Goal: Task Accomplishment & Management: Complete application form

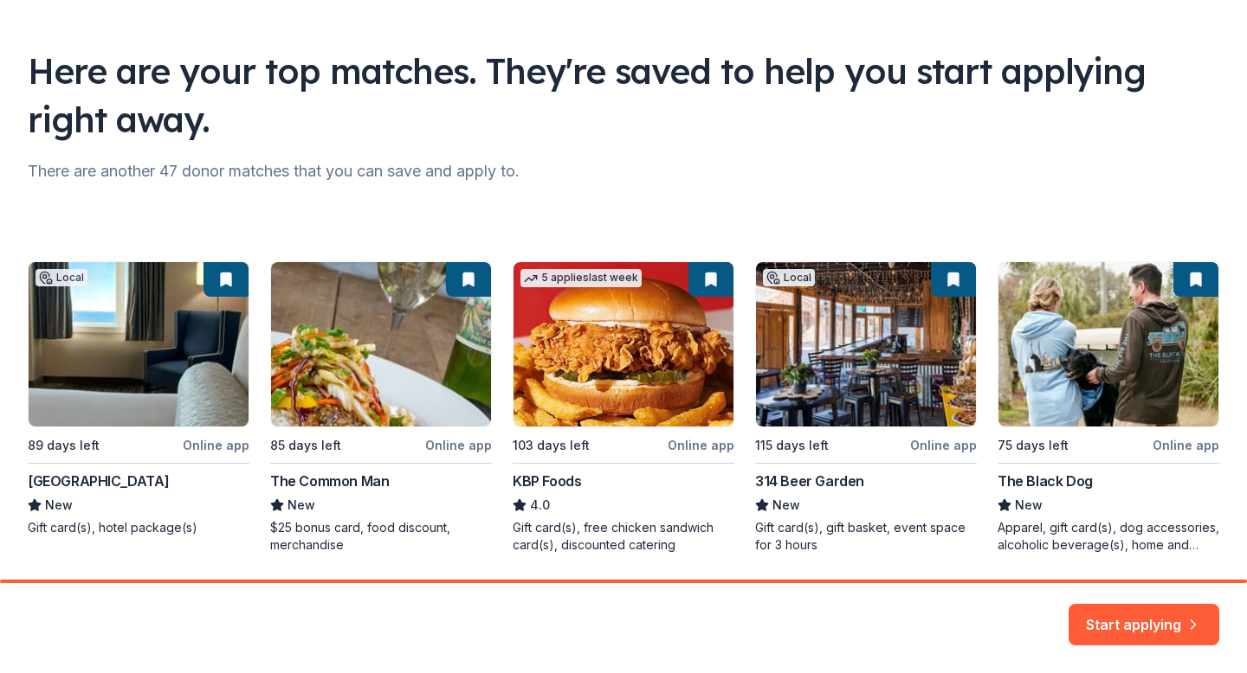
scroll to position [148, 0]
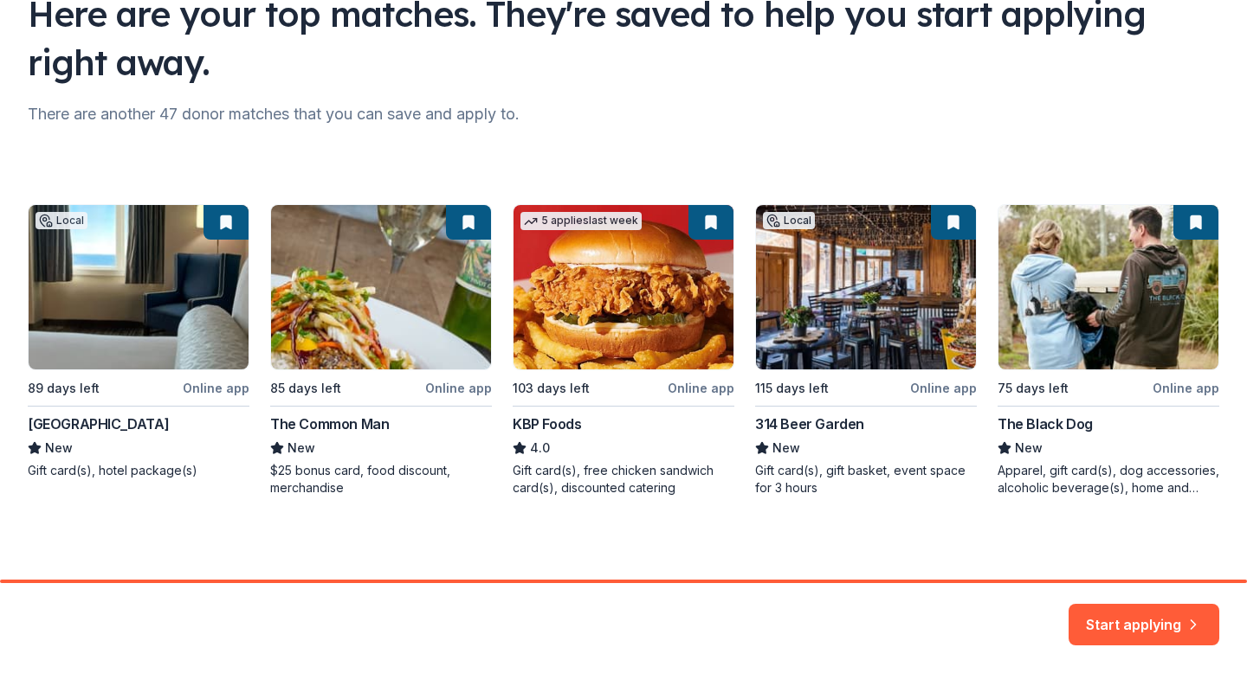
click at [635, 480] on div "Local 89 days left Online app Water's Edge Resort & Spa New Gift card(s), hotel…" at bounding box center [623, 350] width 1191 height 293
click at [1094, 615] on button "Start applying" at bounding box center [1143, 616] width 151 height 42
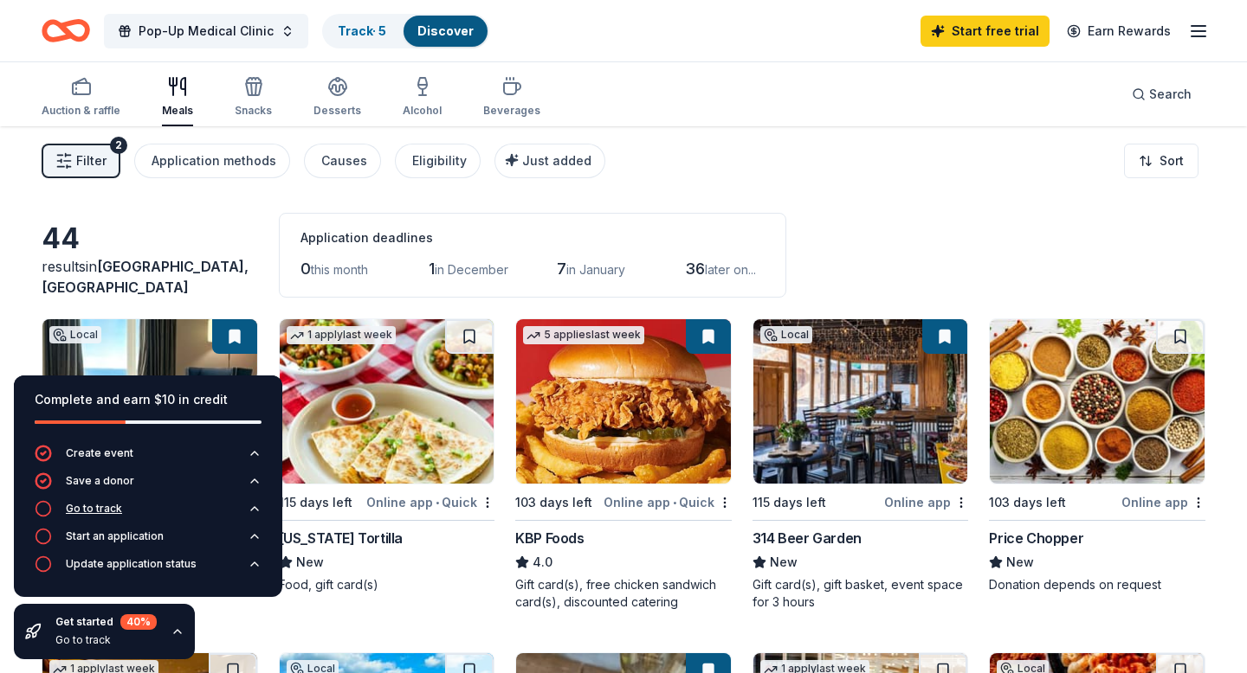
click at [199, 508] on button "Go to track" at bounding box center [148, 514] width 227 height 28
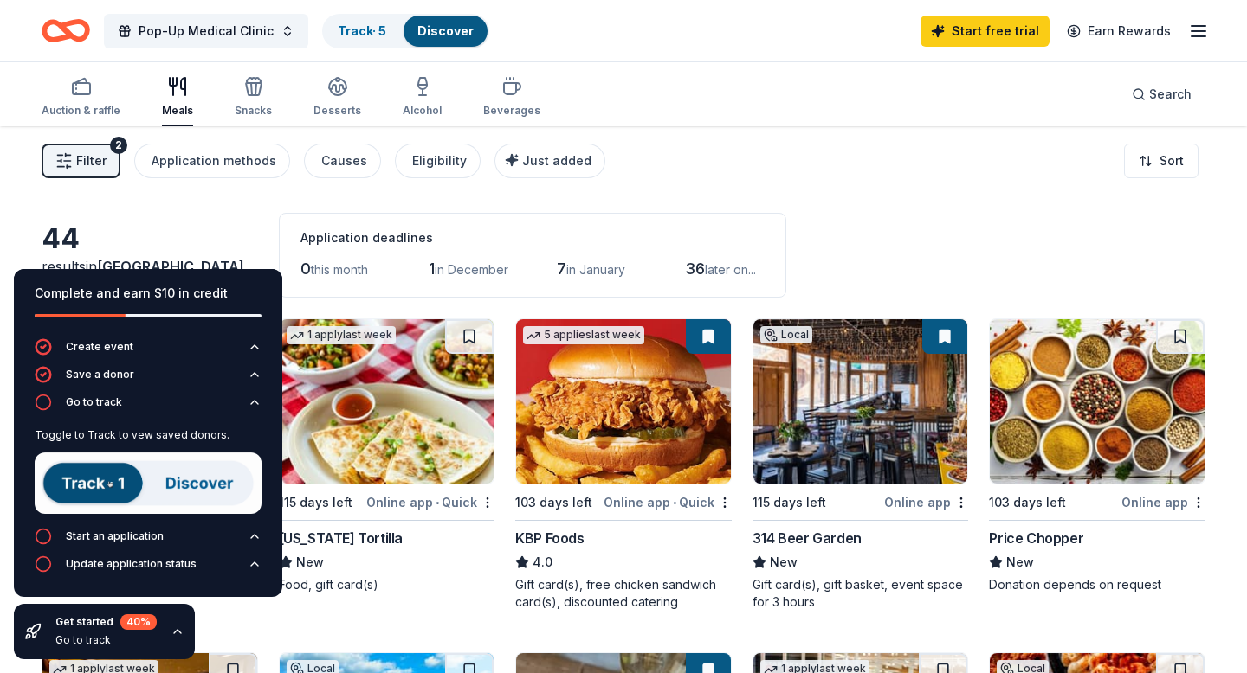
click at [117, 478] on img at bounding box center [148, 483] width 227 height 61
click at [192, 489] on img at bounding box center [148, 483] width 227 height 61
click at [172, 540] on button "Start an application" at bounding box center [148, 542] width 227 height 28
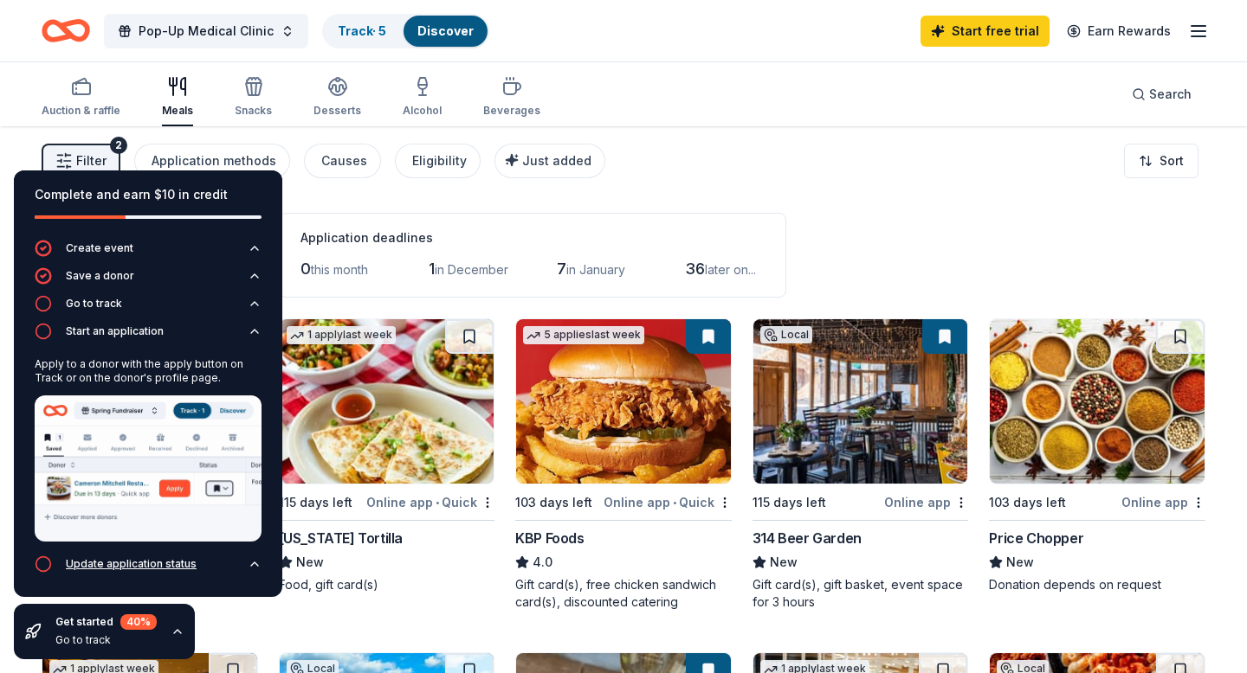
click at [164, 575] on button "Update application status" at bounding box center [148, 570] width 227 height 28
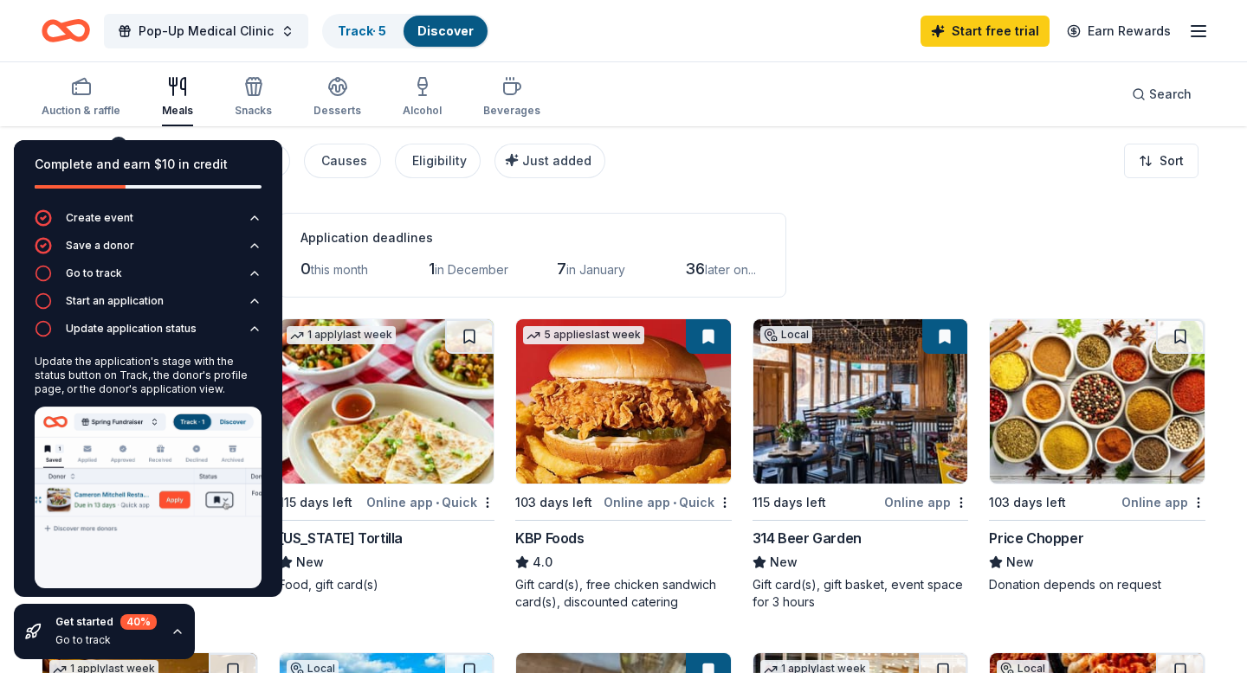
click at [249, 158] on div "Complete and earn $10 in credit" at bounding box center [148, 164] width 227 height 21
click at [106, 134] on div "Complete and earn $10 in credit Create event Save a donor Go to track Start an …" at bounding box center [148, 399] width 296 height 547
click at [173, 641] on div "Get started 40 % Go to track" at bounding box center [104, 631] width 181 height 55
click at [173, 635] on icon "button" at bounding box center [178, 632] width 14 height 14
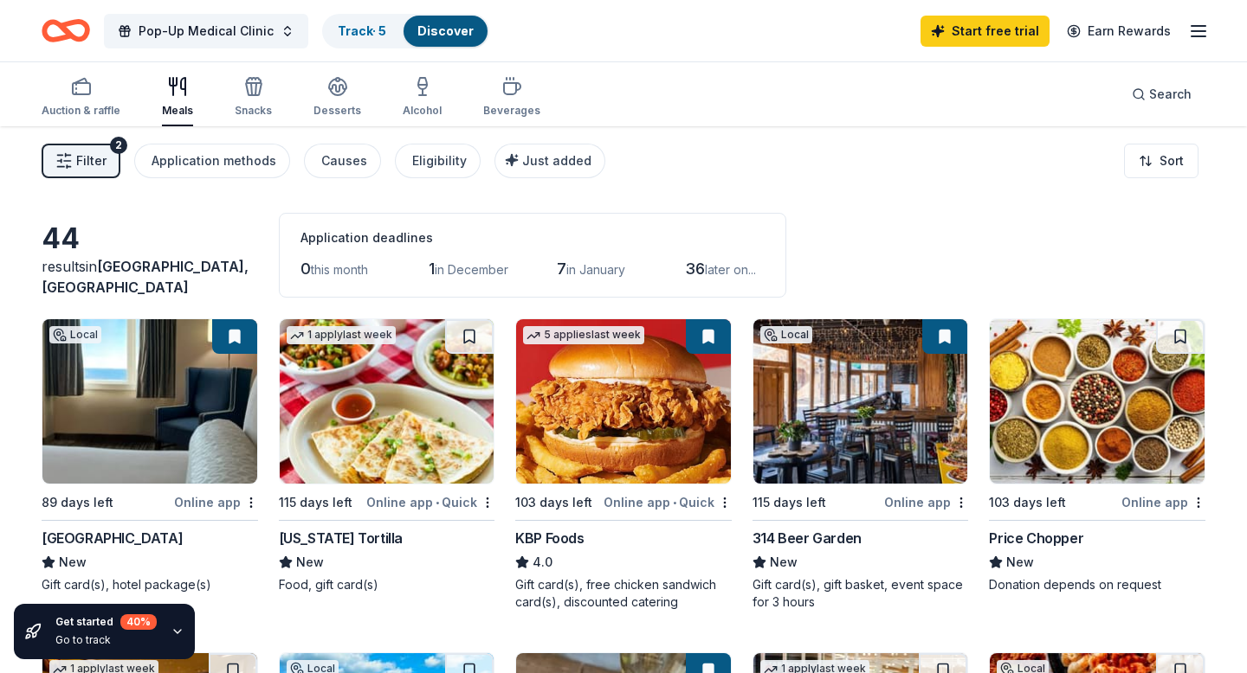
click at [98, 168] on span "Filter" at bounding box center [91, 161] width 30 height 21
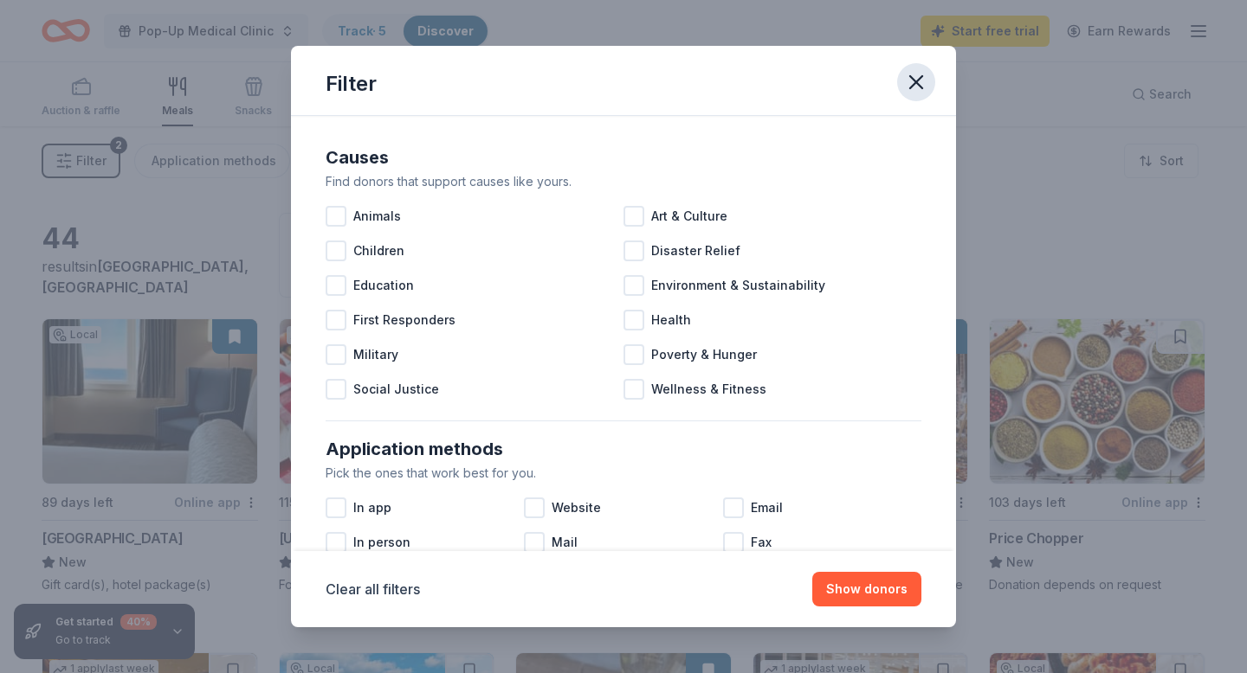
click at [928, 86] on button "button" at bounding box center [916, 82] width 38 height 38
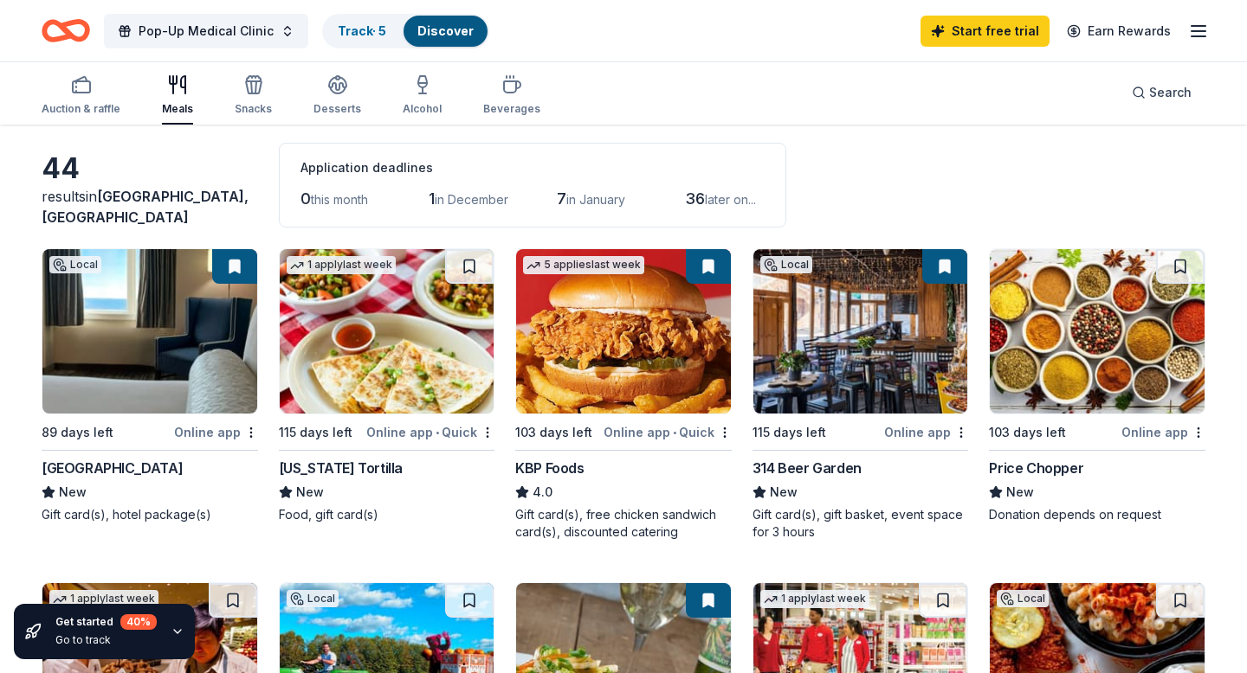
scroll to position [132, 0]
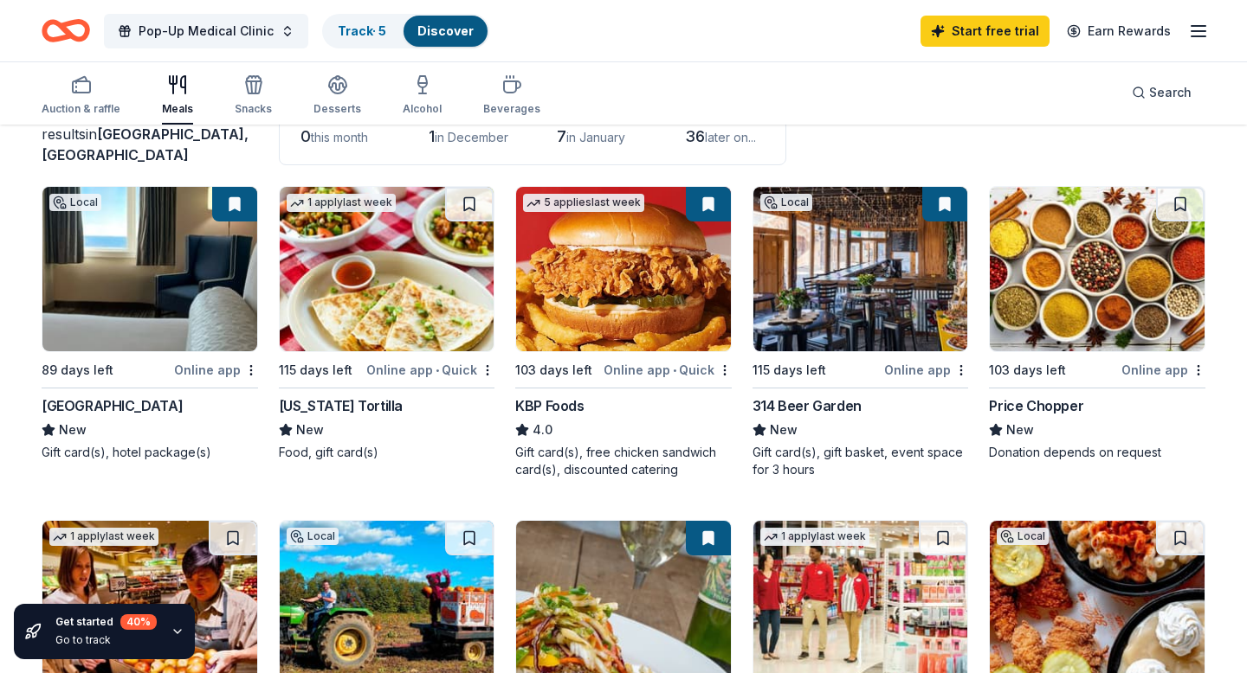
click at [211, 259] on img at bounding box center [149, 269] width 215 height 164
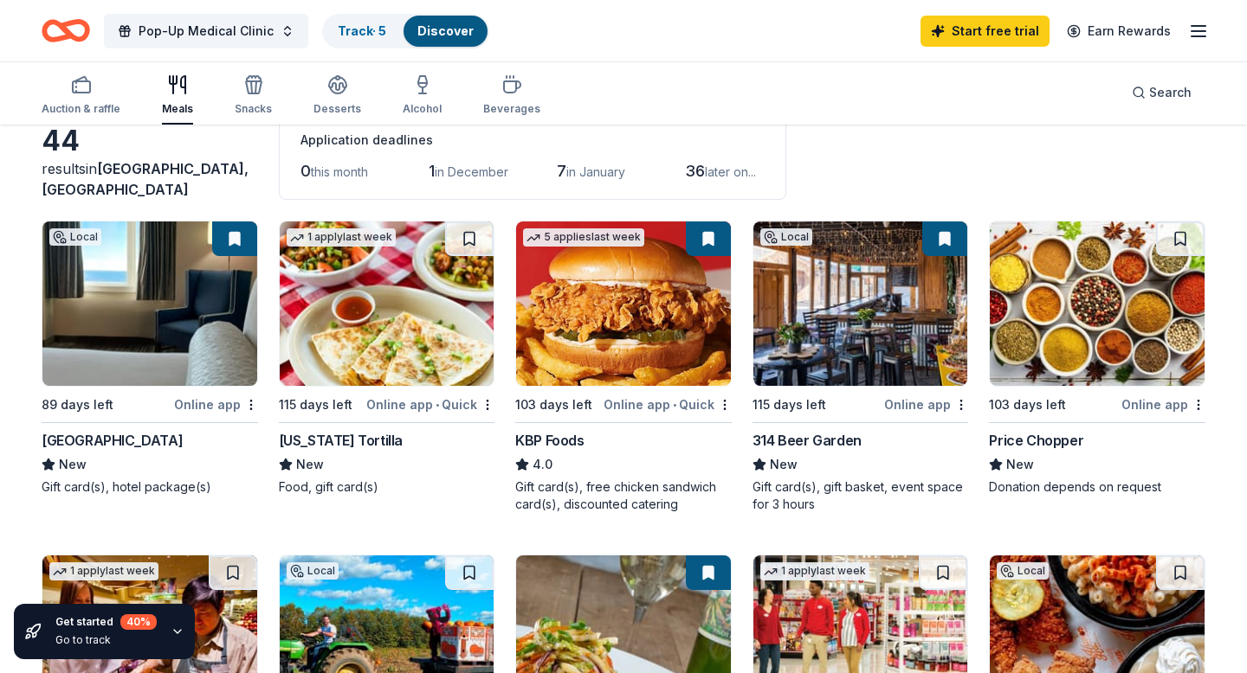
scroll to position [0, 0]
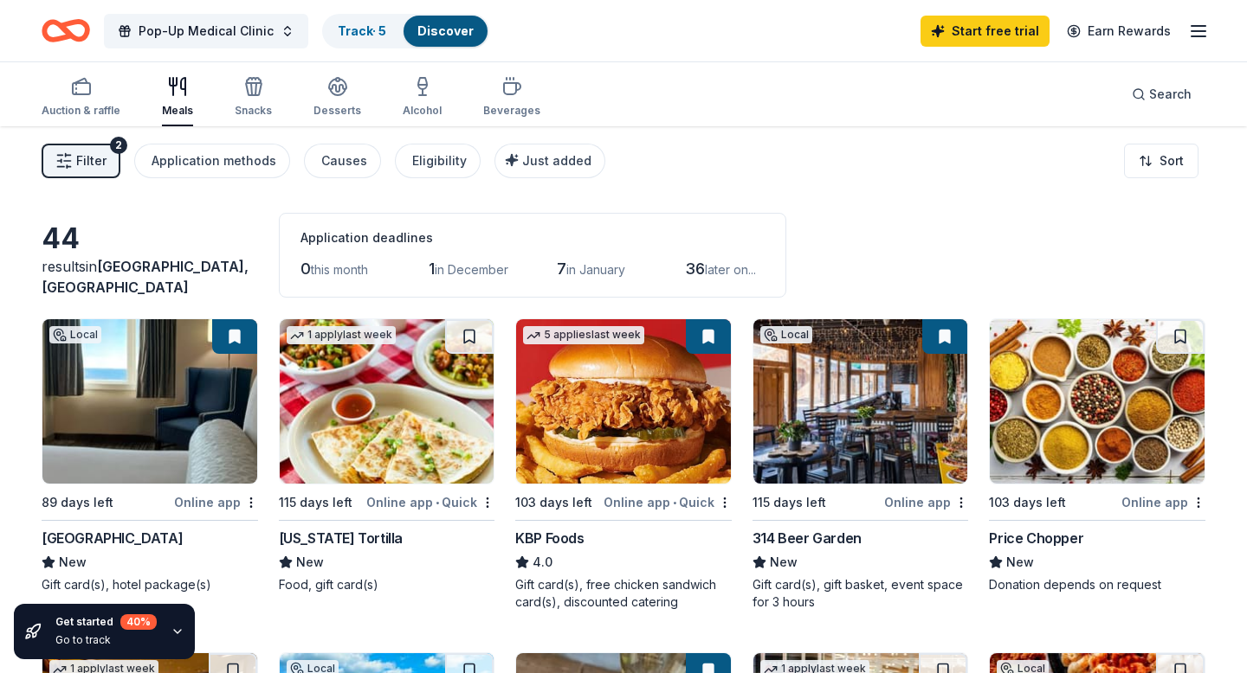
click at [1173, 143] on div "Filter 2 Application methods Causes Eligibility Just added Sort" at bounding box center [623, 160] width 1247 height 69
click at [1170, 148] on html "Pop-Up Medical Clinic Track · 5 Discover Start free trial Earn Rewards Auction …" at bounding box center [623, 336] width 1247 height 673
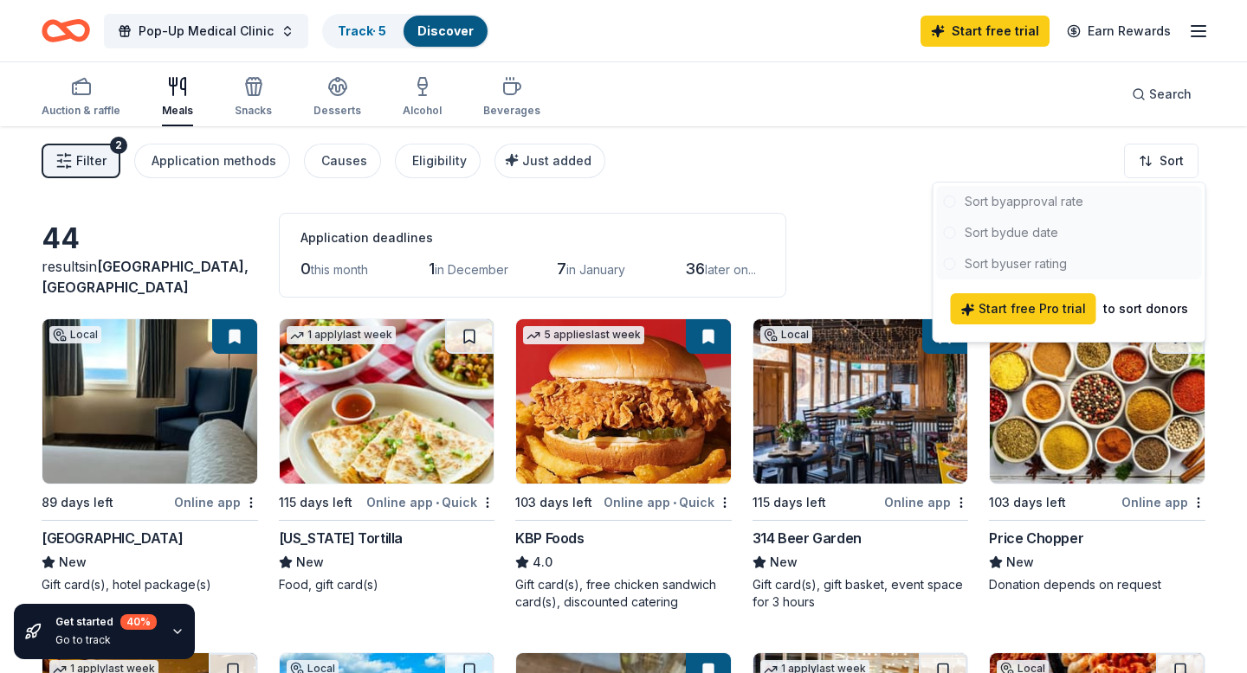
click at [957, 212] on div at bounding box center [1069, 232] width 265 height 93
click at [885, 179] on html "Pop-Up Medical Clinic Track · 5 Discover Start free trial Earn Rewards Auction …" at bounding box center [623, 336] width 1247 height 673
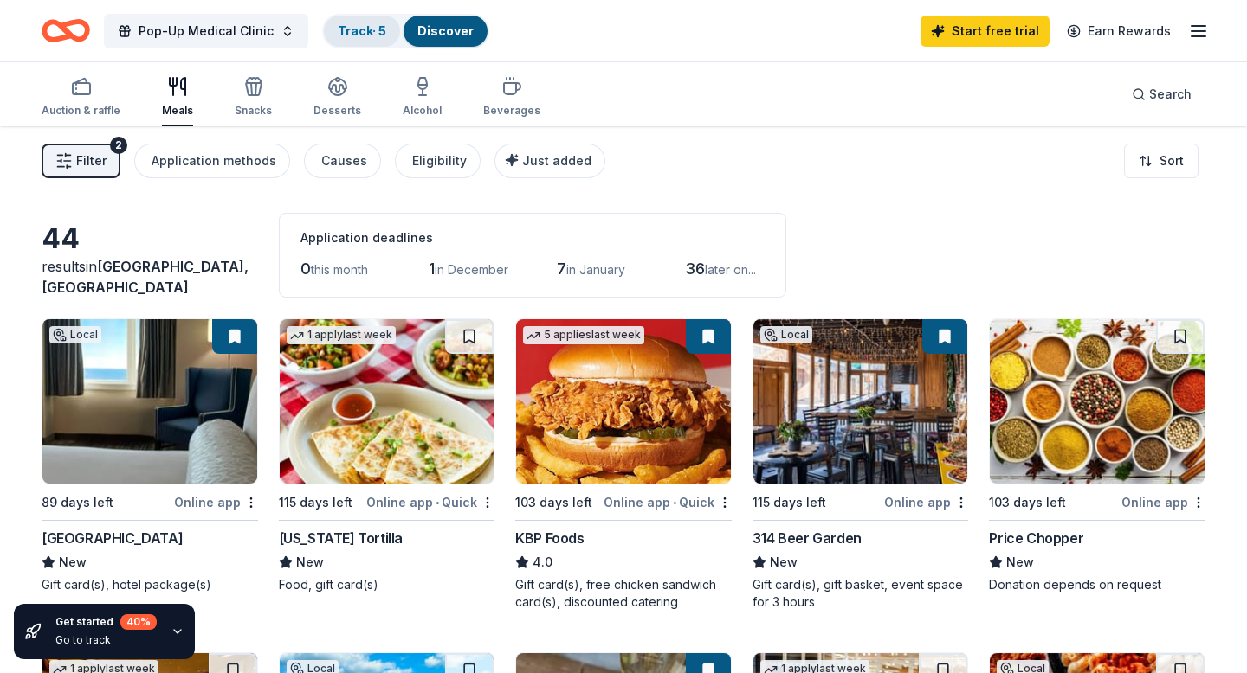
click at [360, 33] on link "Track · 5" at bounding box center [362, 30] width 48 height 15
click at [353, 33] on link "Track · 5" at bounding box center [362, 30] width 48 height 15
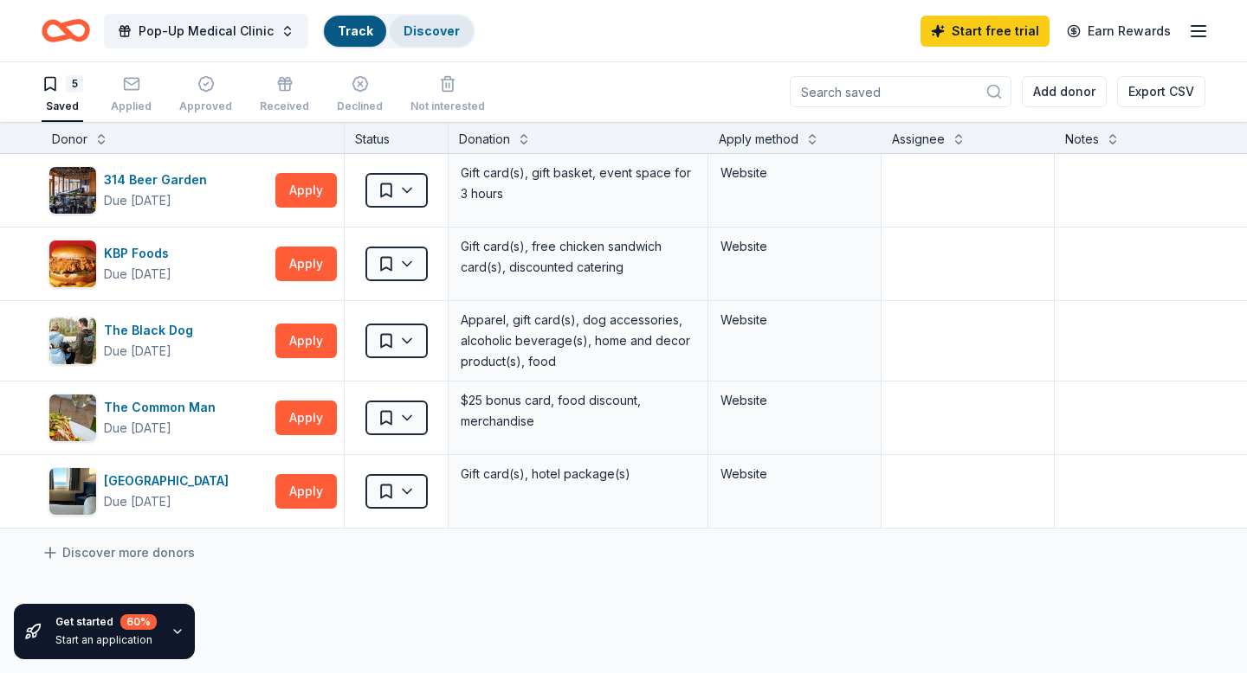
click at [432, 25] on link "Discover" at bounding box center [431, 30] width 56 height 15
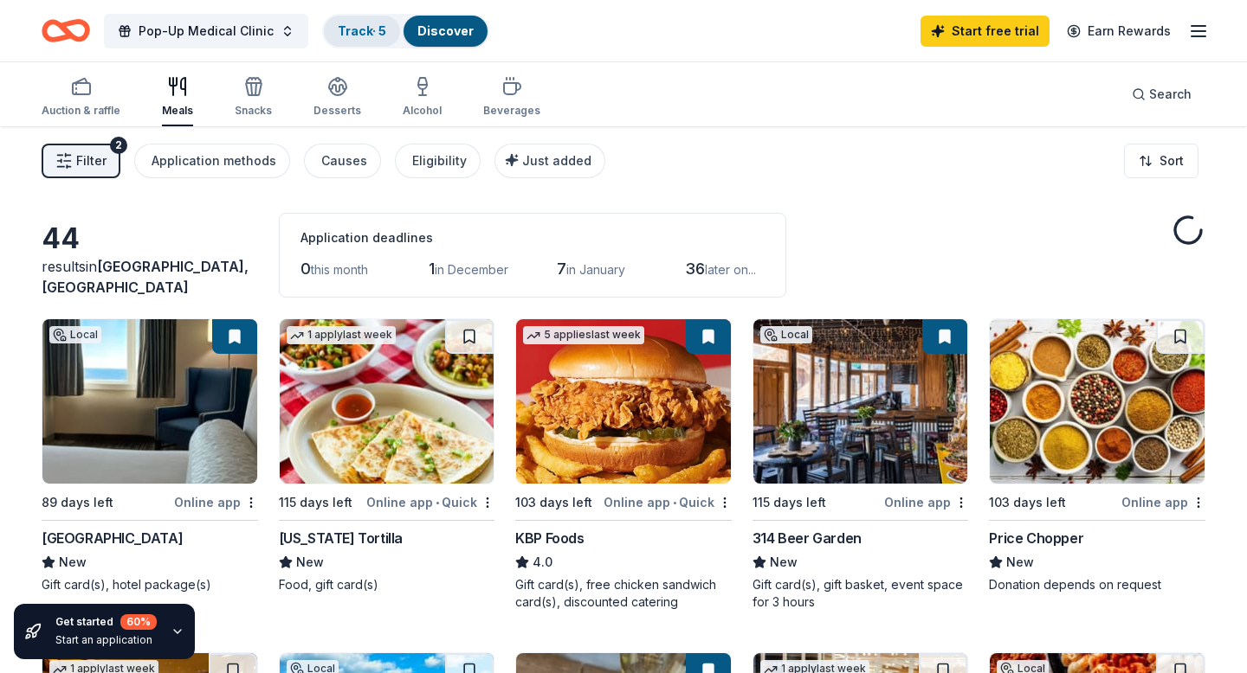
click at [362, 31] on link "Track · 5" at bounding box center [362, 30] width 48 height 15
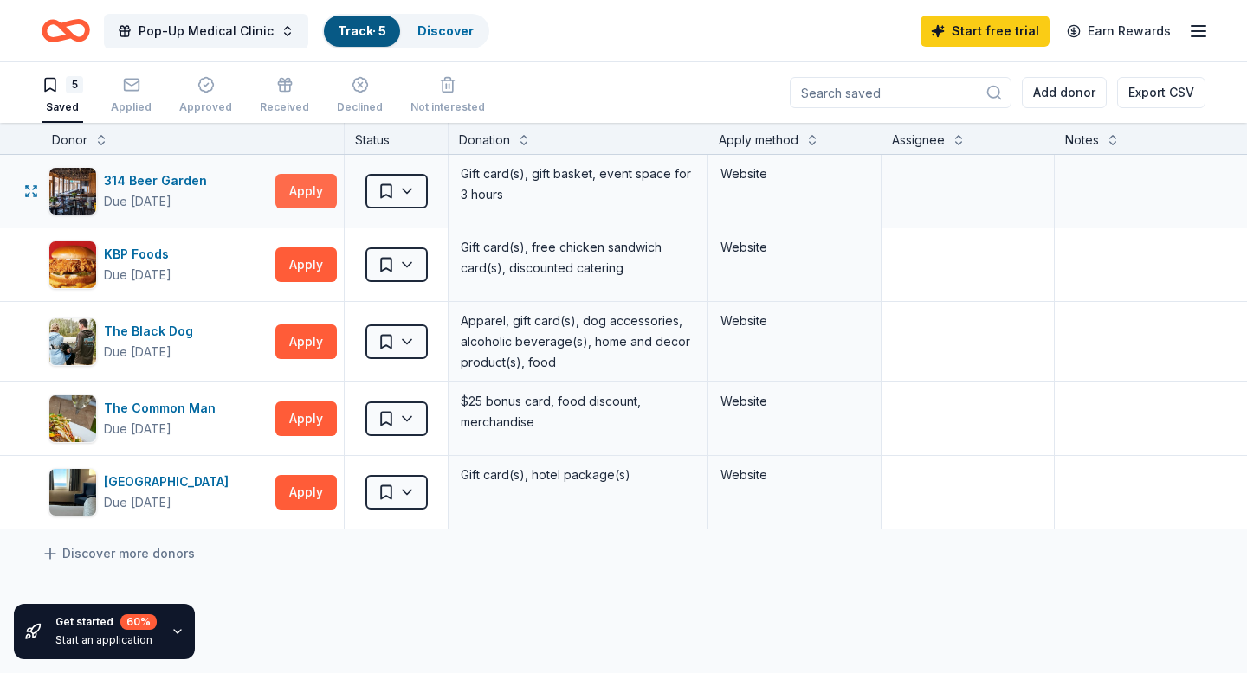
click at [304, 189] on button "Apply" at bounding box center [305, 191] width 61 height 35
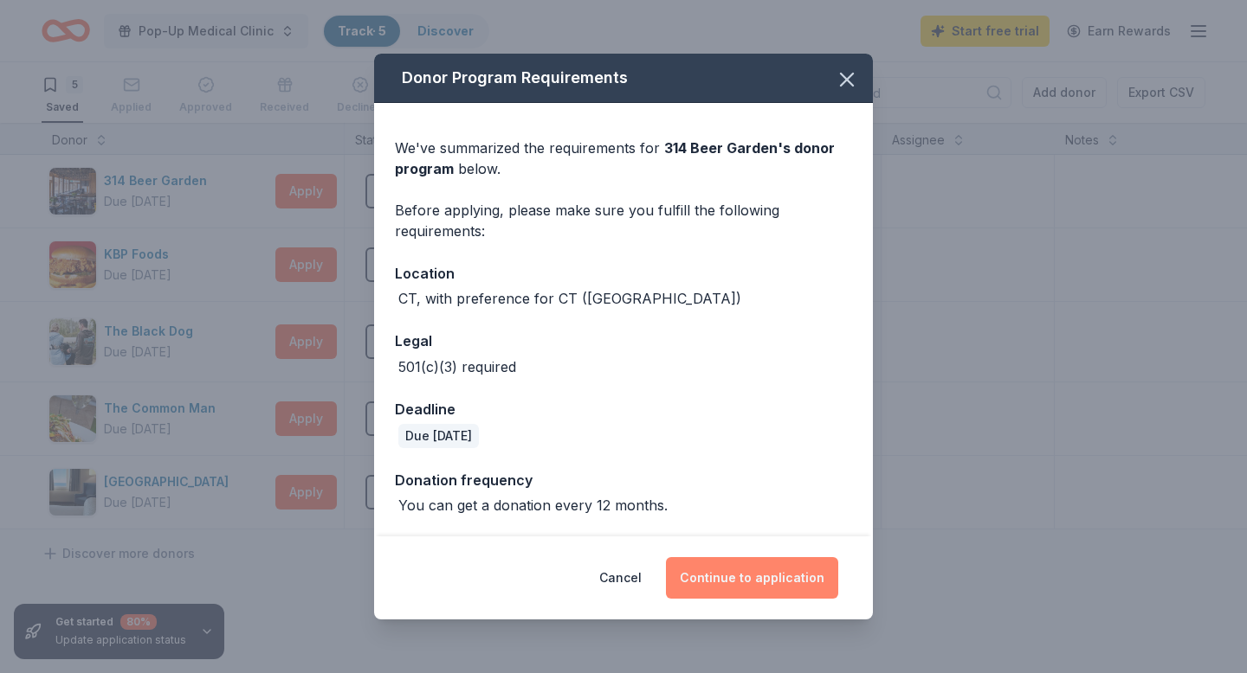
click at [781, 584] on button "Continue to application" at bounding box center [752, 578] width 172 height 42
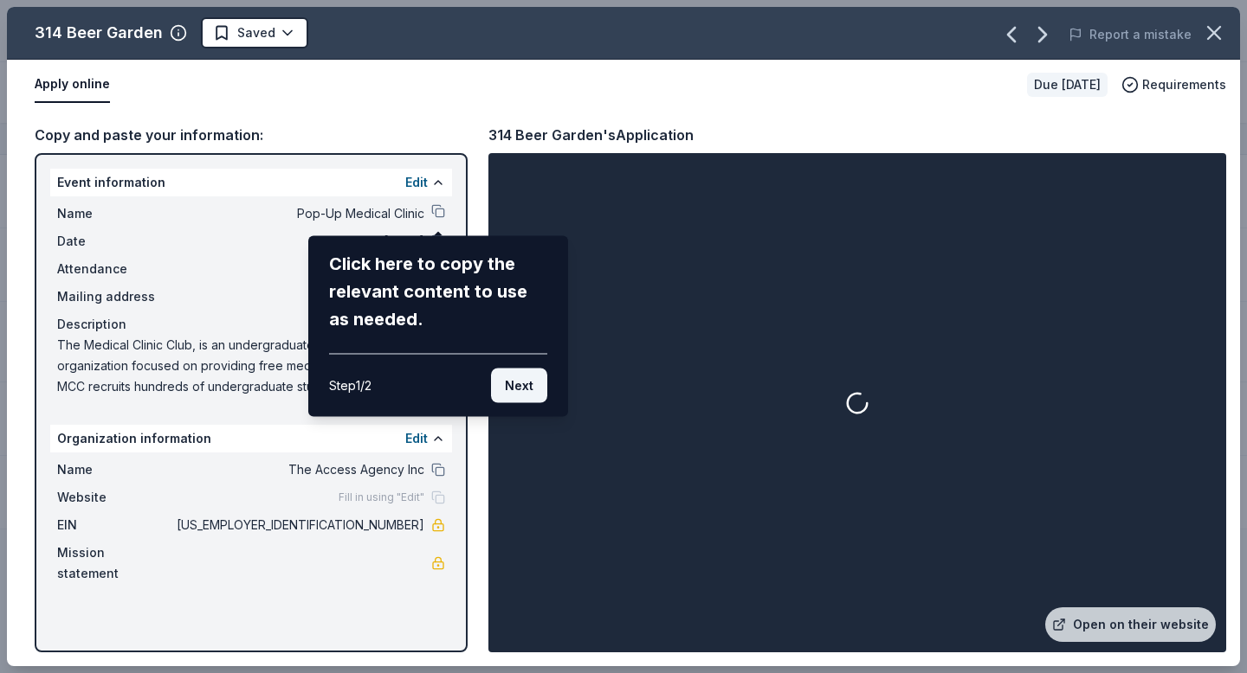
click at [513, 383] on button "Next" at bounding box center [519, 386] width 56 height 35
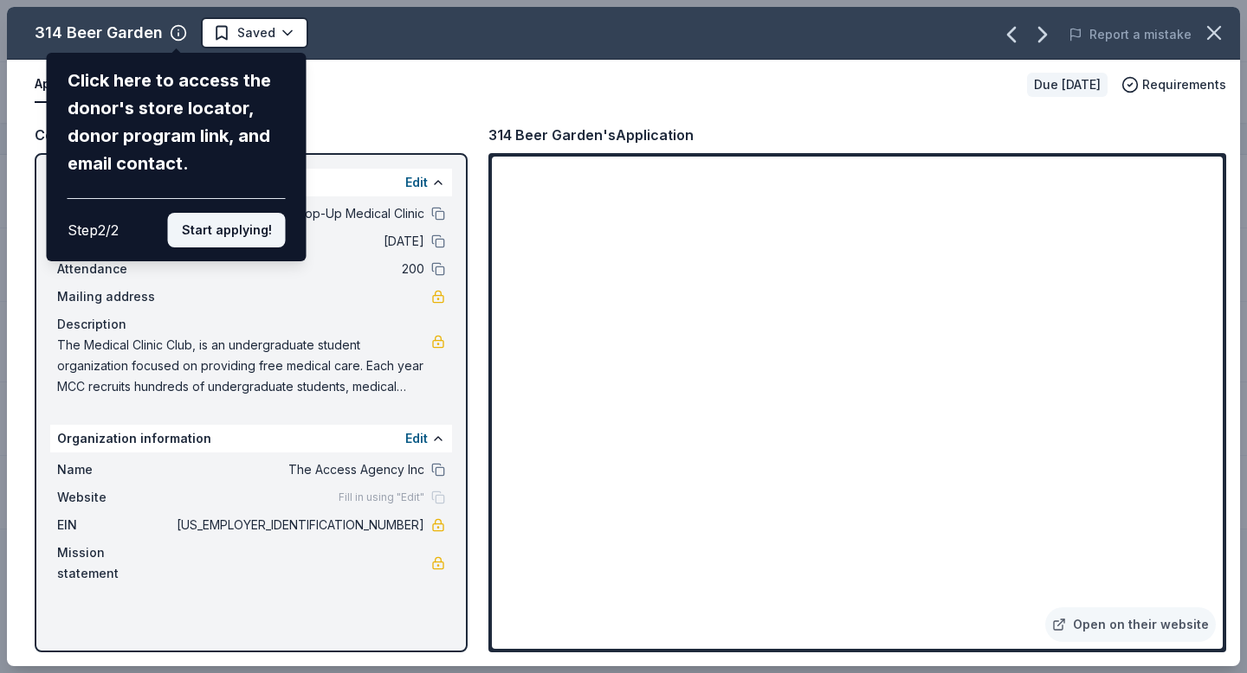
click at [246, 229] on button "Start applying!" at bounding box center [227, 230] width 118 height 35
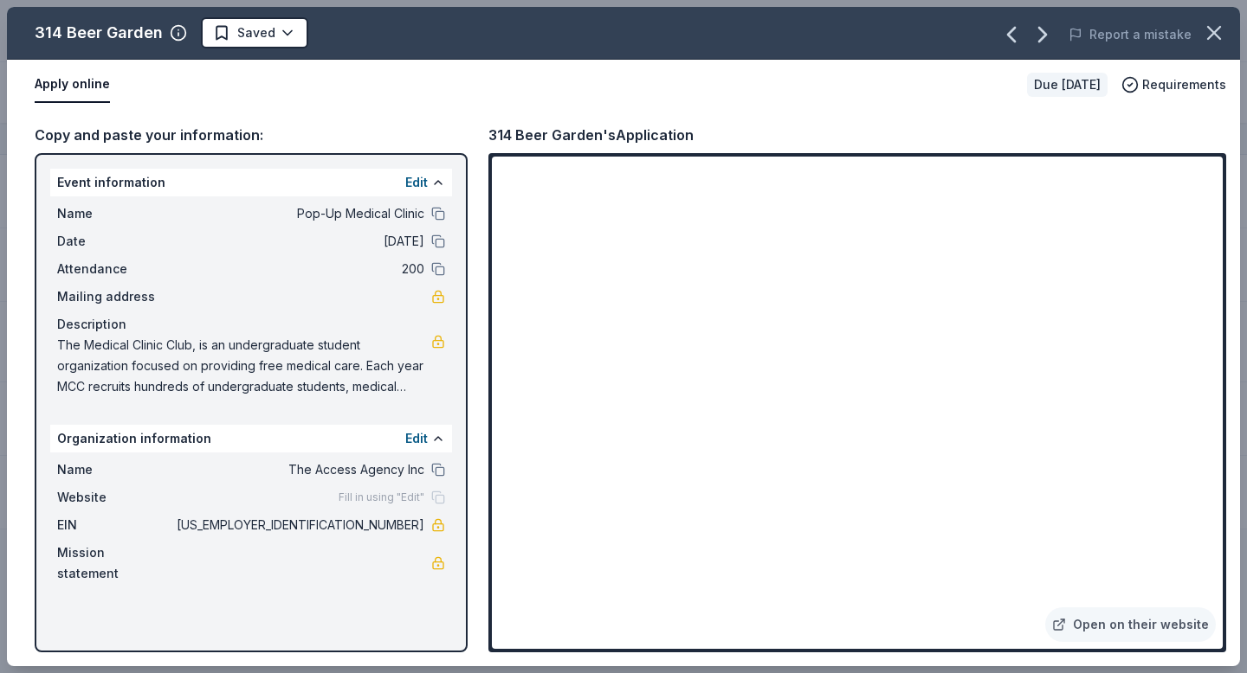
click at [297, 227] on div "Name Pop-Up Medical Clinic Date 03/07/26 Attendance 200 Mailing address Descrip…" at bounding box center [251, 301] width 402 height 208
click at [365, 220] on span "Pop-Up Medical Clinic" at bounding box center [298, 213] width 251 height 21
click at [1208, 31] on icon "button" at bounding box center [1214, 33] width 24 height 24
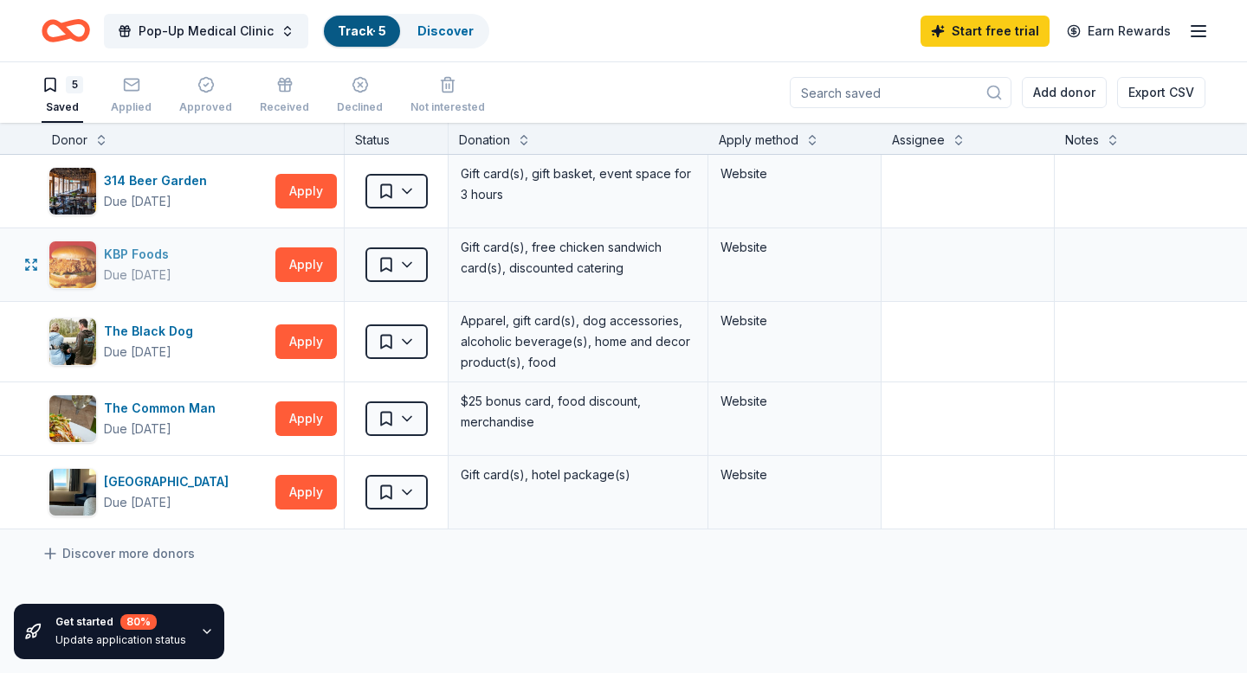
click at [141, 252] on div "KBP Foods" at bounding box center [140, 254] width 72 height 21
click at [308, 267] on button "Apply" at bounding box center [305, 265] width 61 height 35
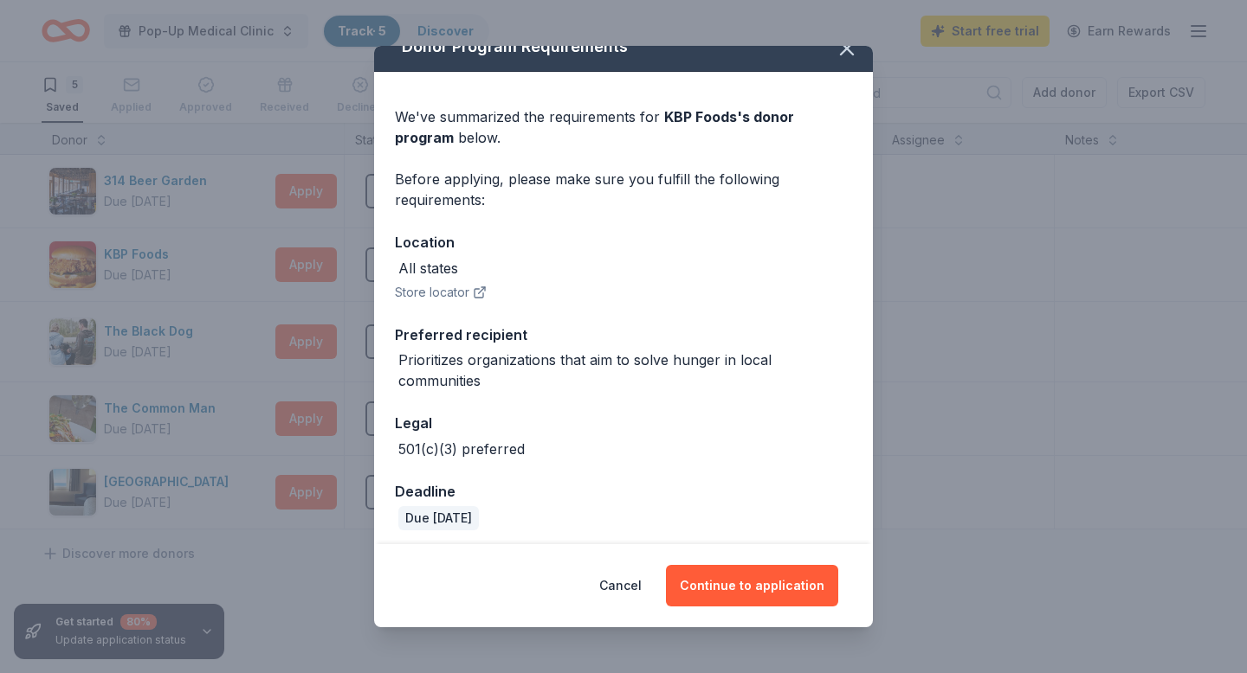
scroll to position [30, 0]
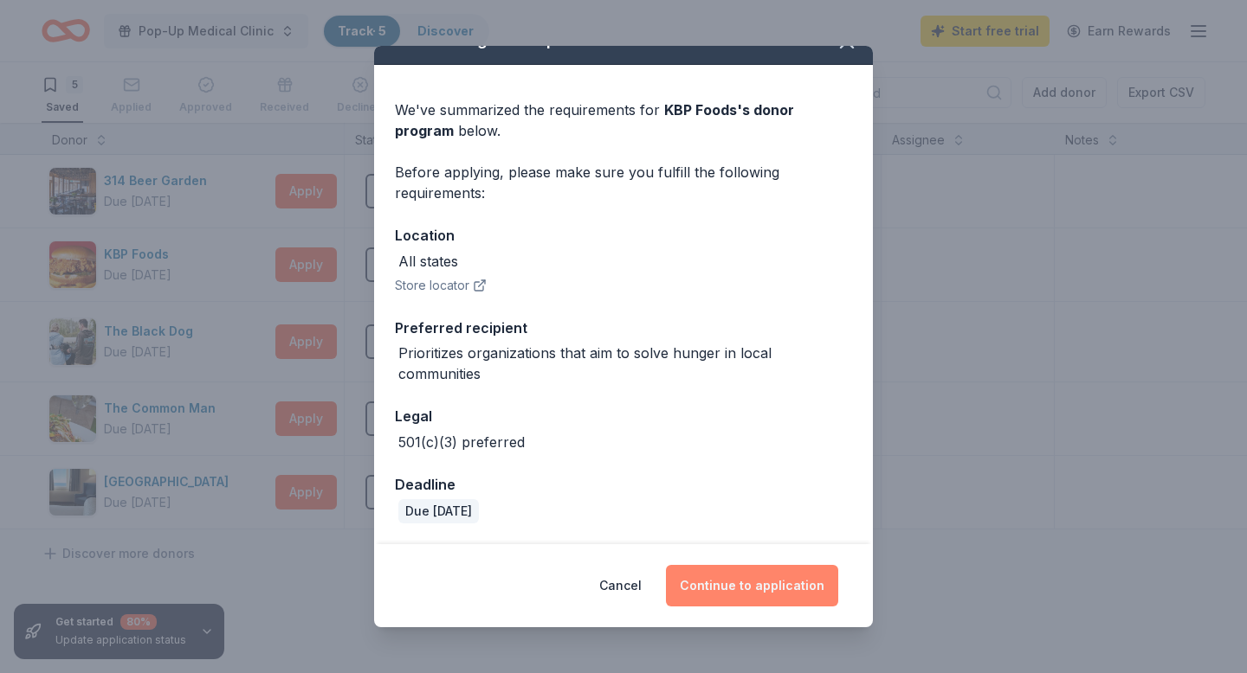
click at [724, 583] on button "Continue to application" at bounding box center [752, 586] width 172 height 42
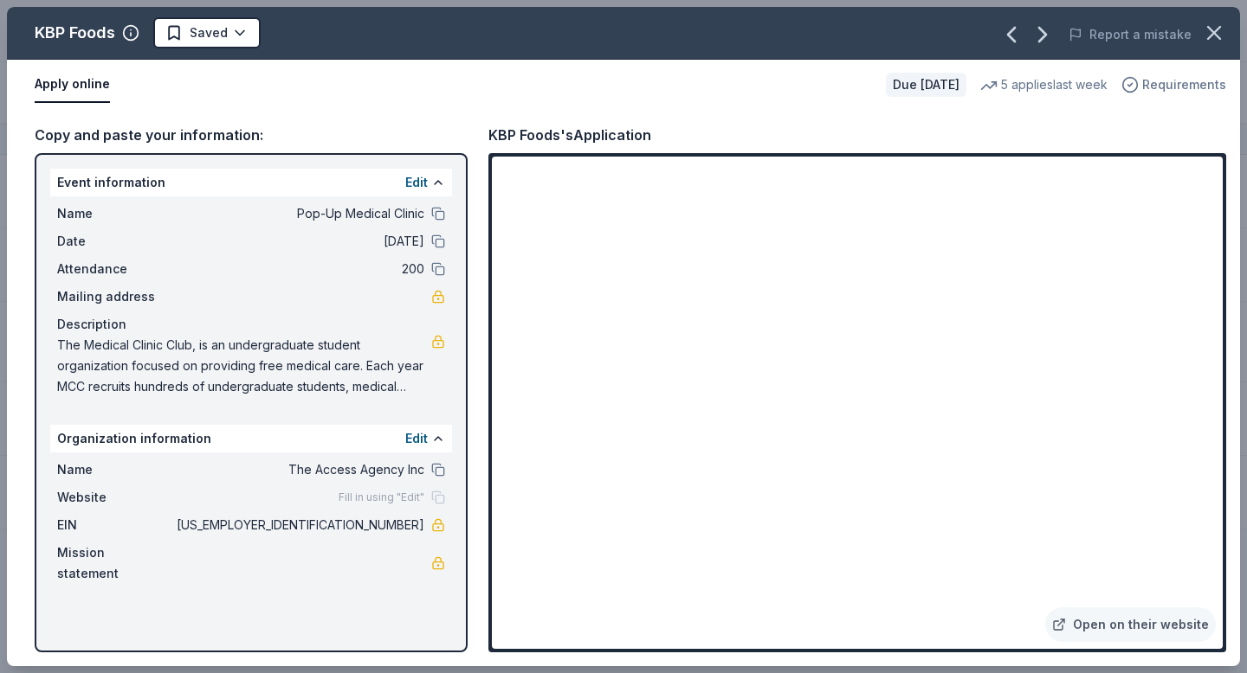
click at [1181, 81] on span "Requirements" at bounding box center [1184, 84] width 84 height 21
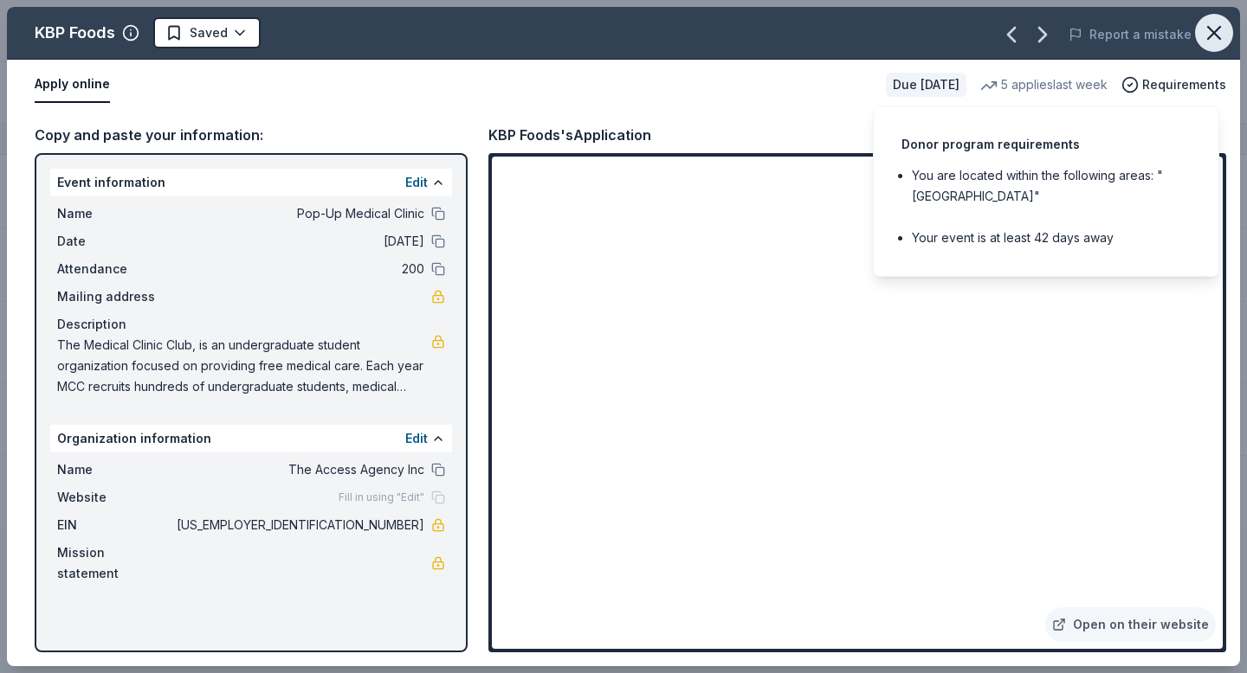
click at [1204, 38] on icon "button" at bounding box center [1214, 33] width 24 height 24
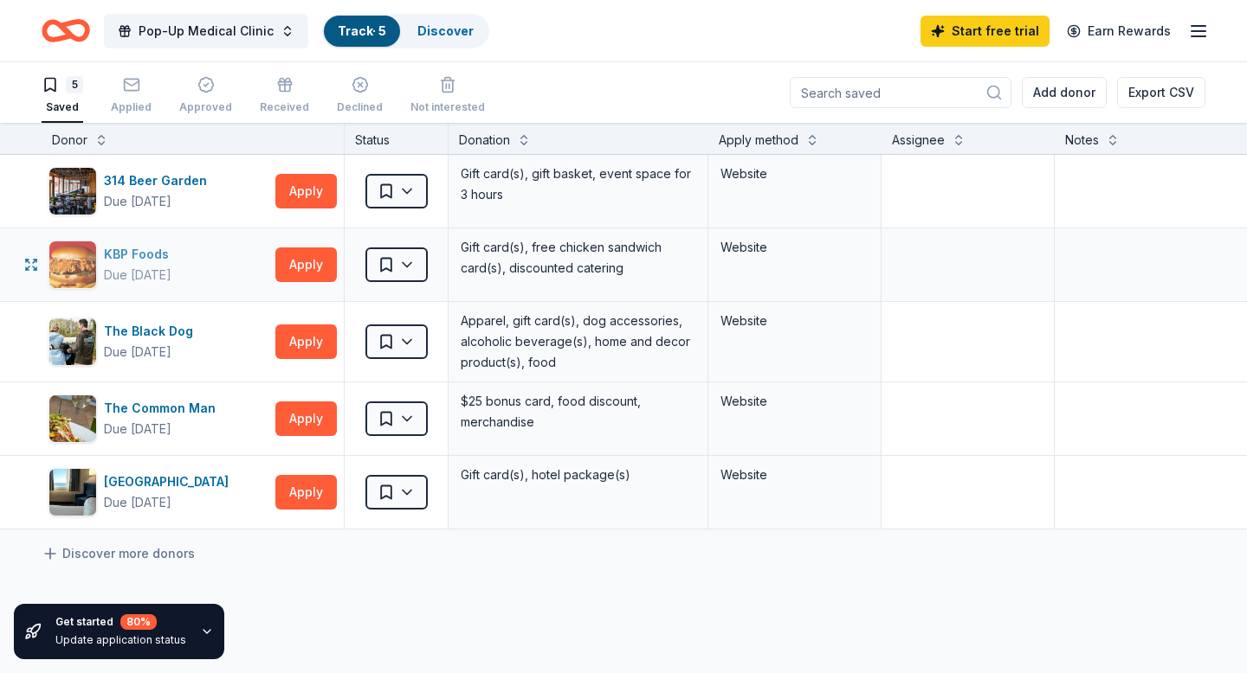
click at [94, 250] on img "button" at bounding box center [72, 265] width 47 height 47
click at [290, 265] on button "Apply" at bounding box center [305, 265] width 61 height 35
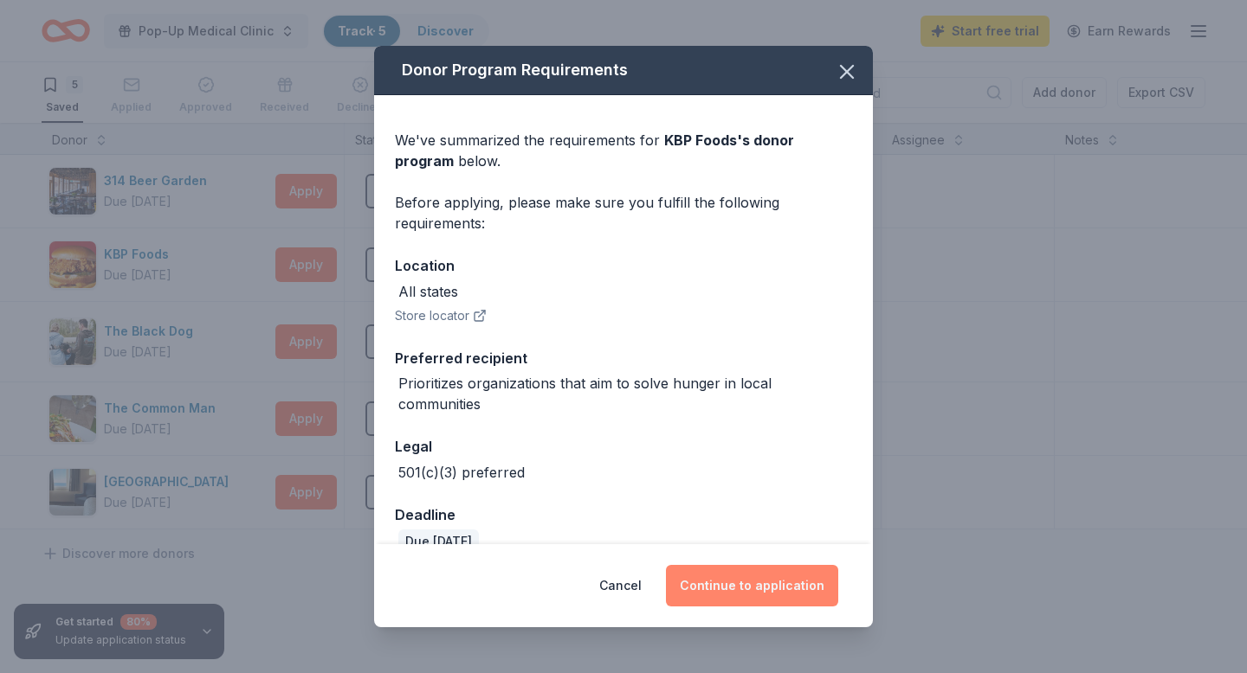
click at [699, 578] on button "Continue to application" at bounding box center [752, 586] width 172 height 42
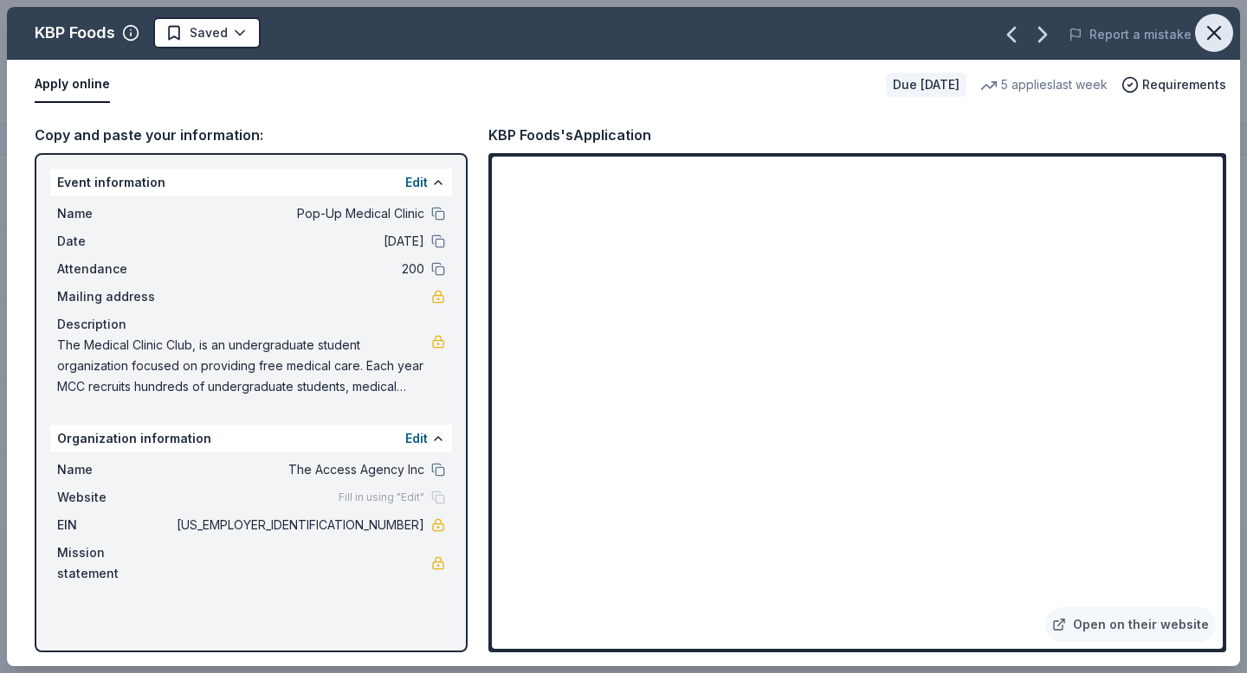
click at [1209, 28] on icon "button" at bounding box center [1214, 33] width 12 height 12
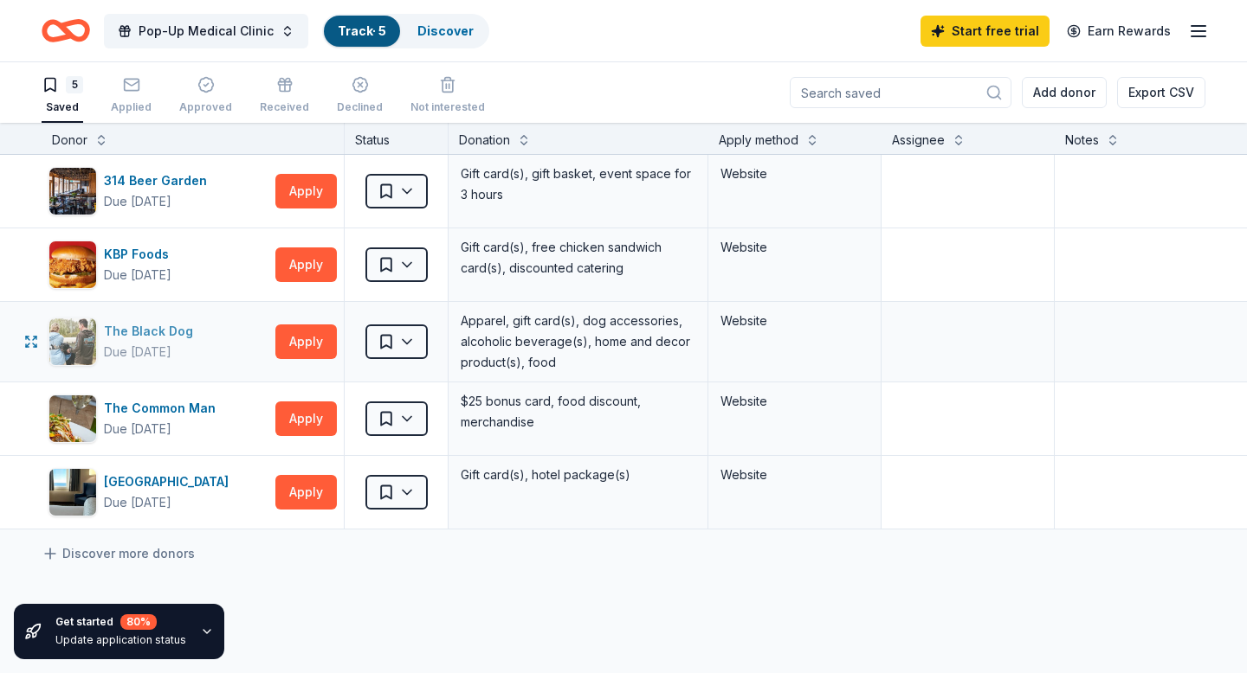
click at [180, 337] on div "The Black Dog" at bounding box center [152, 331] width 96 height 21
click at [119, 406] on div "The Common Man" at bounding box center [163, 408] width 119 height 21
click at [197, 482] on div "Water's Edge Resort & Spa" at bounding box center [170, 482] width 132 height 21
click at [270, 483] on div "Water's Edge Resort & Spa Due in 89 days Apply" at bounding box center [193, 492] width 302 height 73
click at [292, 483] on button "Apply" at bounding box center [305, 492] width 61 height 35
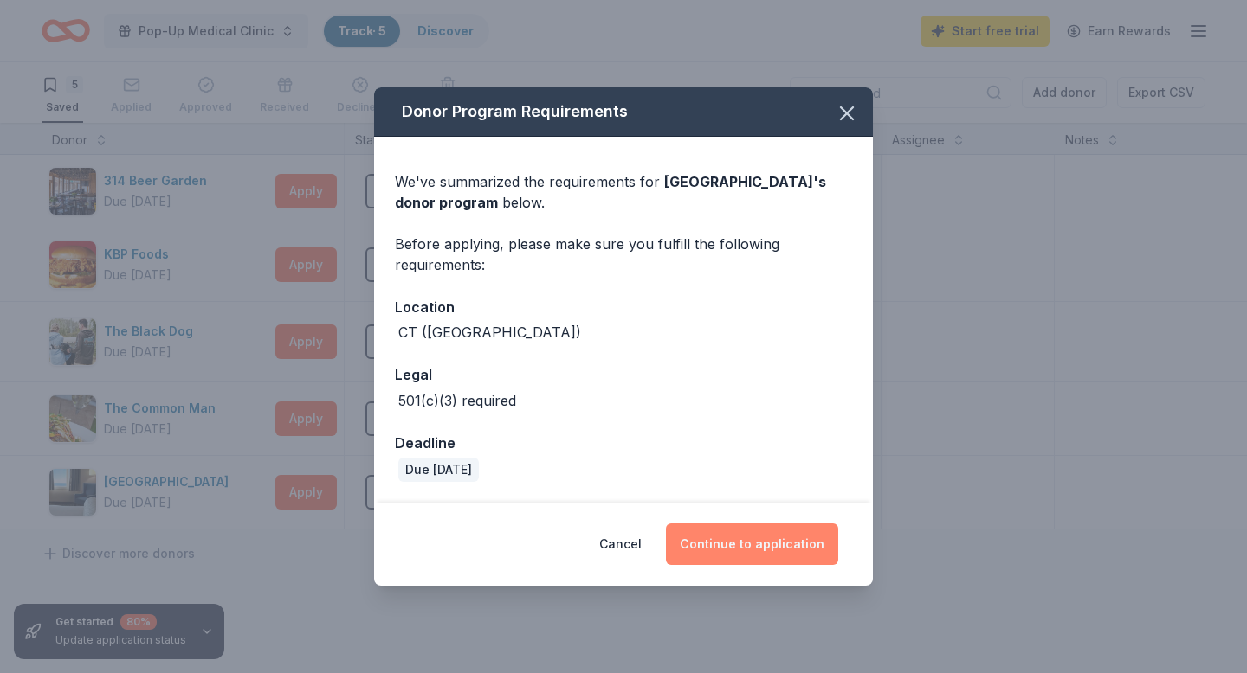
click at [736, 538] on button "Continue to application" at bounding box center [752, 545] width 172 height 42
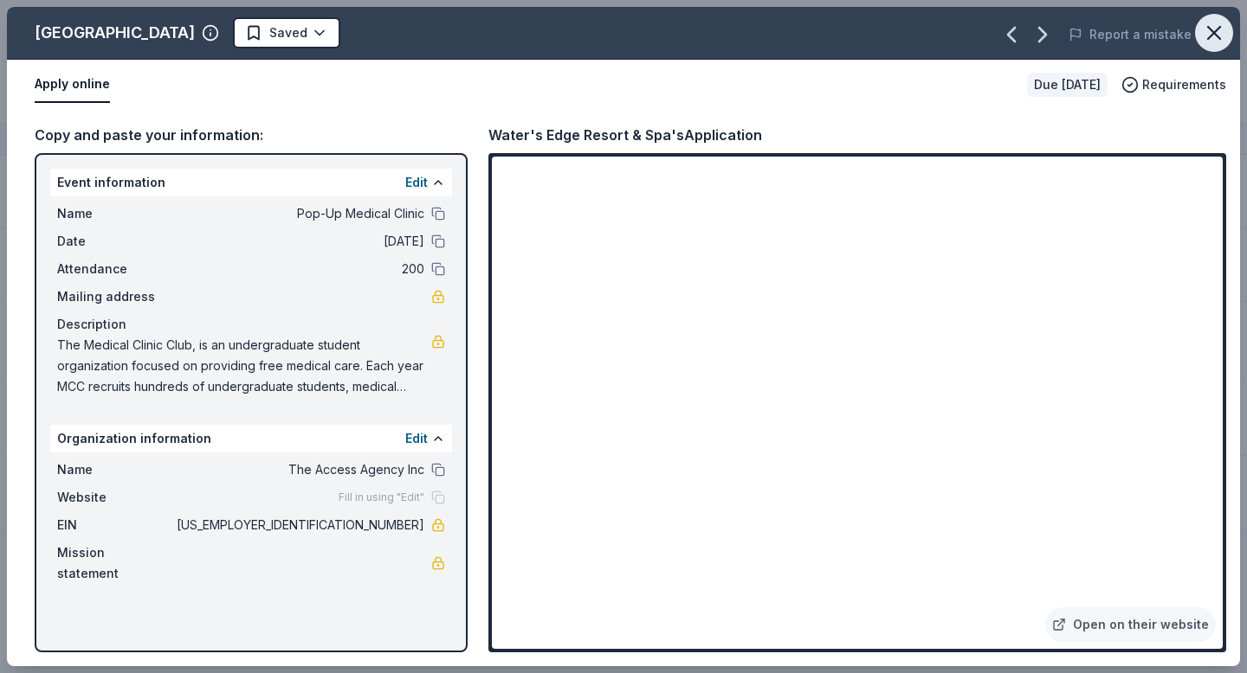
click at [1218, 29] on icon "button" at bounding box center [1214, 33] width 24 height 24
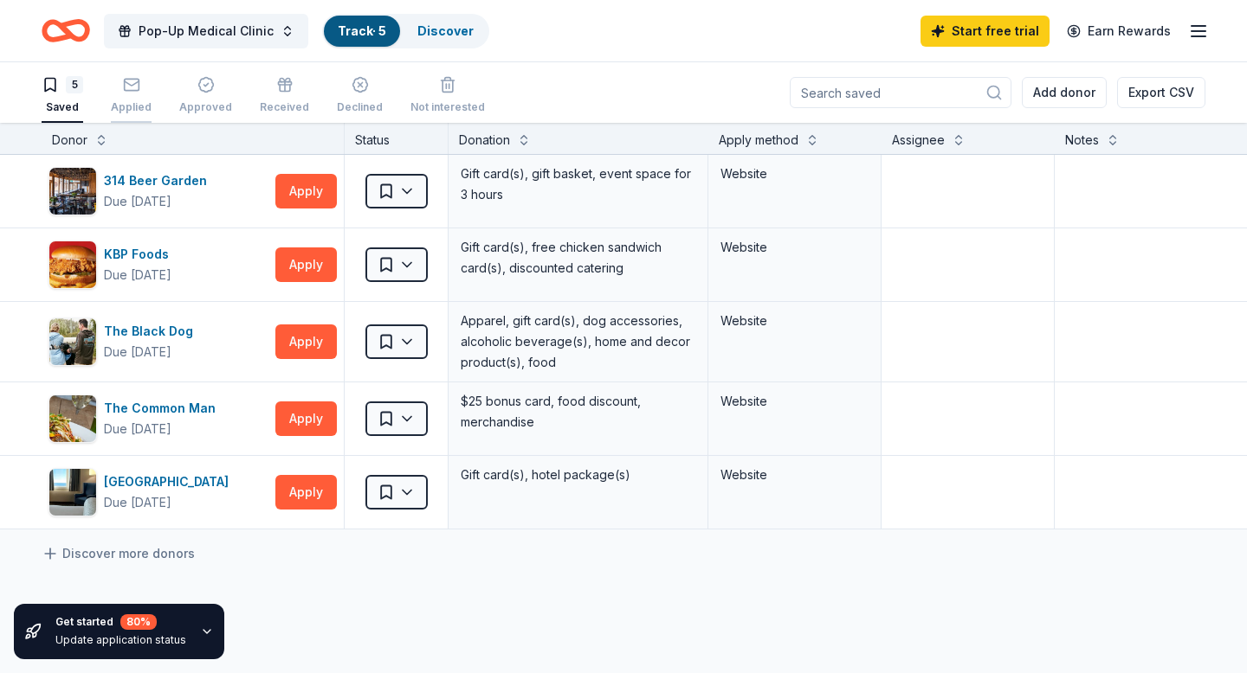
click at [127, 84] on icon "button" at bounding box center [131, 83] width 15 height 4
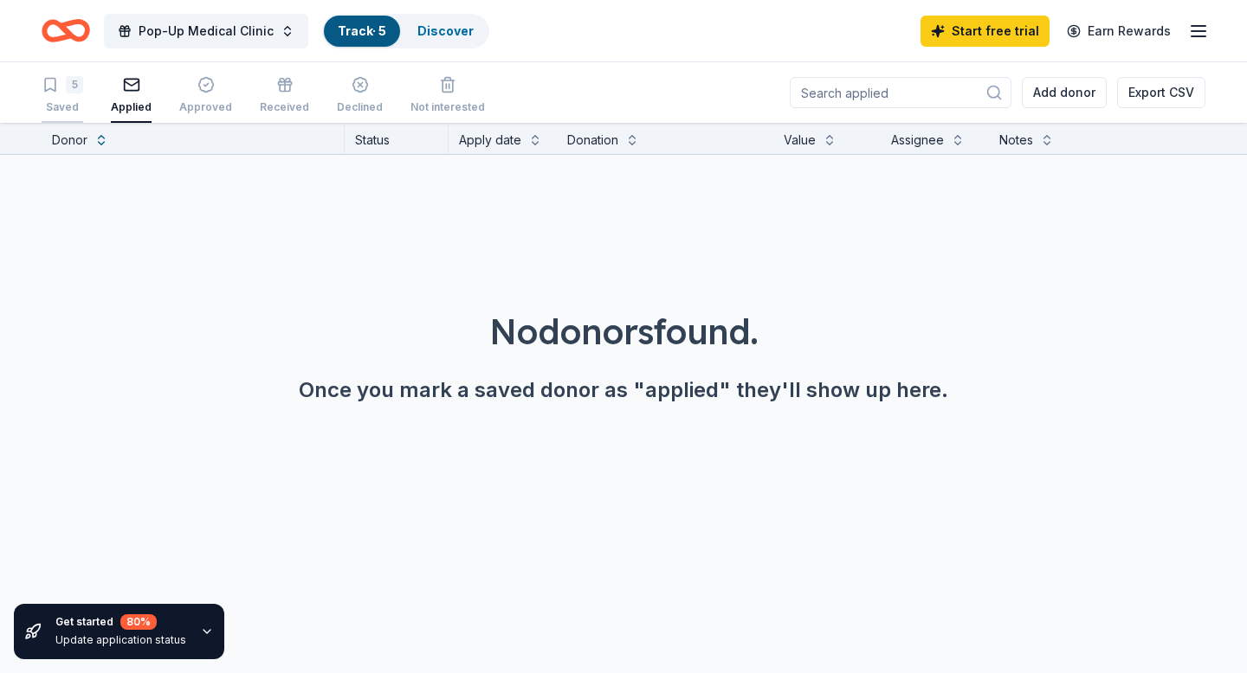
click at [59, 85] on div "5" at bounding box center [63, 84] width 42 height 17
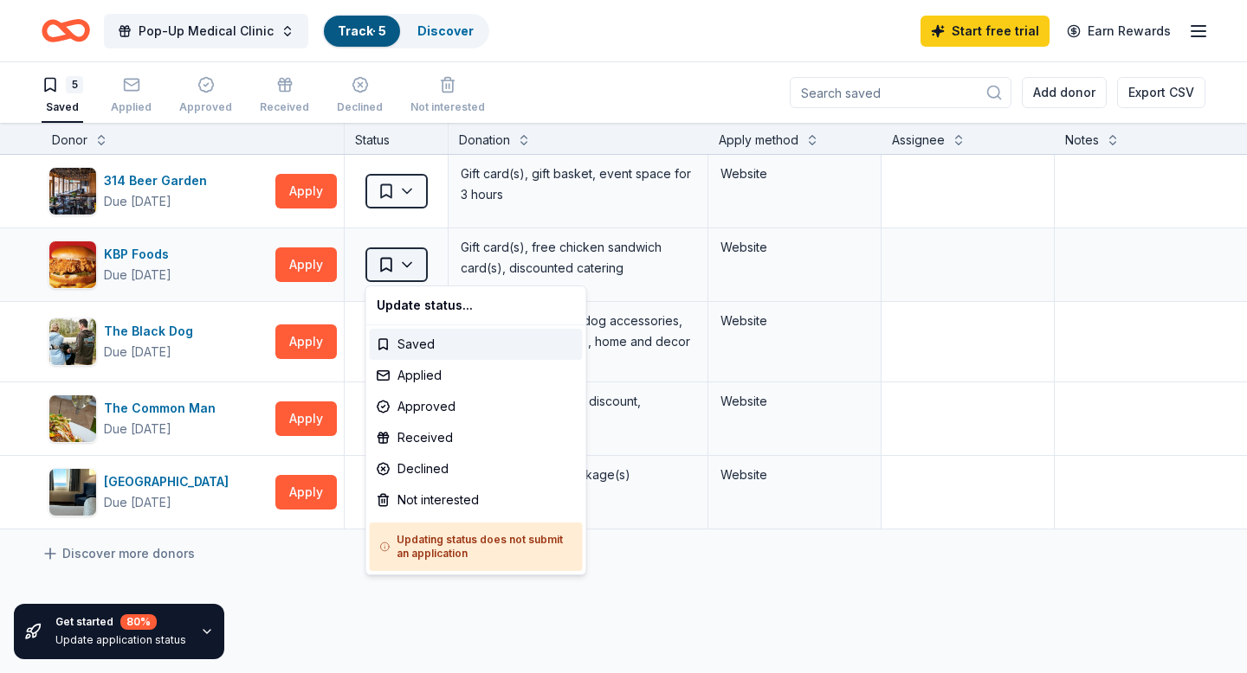
click at [416, 262] on html "Pop-Up Medical Clinic Track · 5 Discover Start free trial Earn Rewards 5 Saved …" at bounding box center [623, 336] width 1247 height 673
click at [451, 371] on div "Applied" at bounding box center [476, 375] width 213 height 31
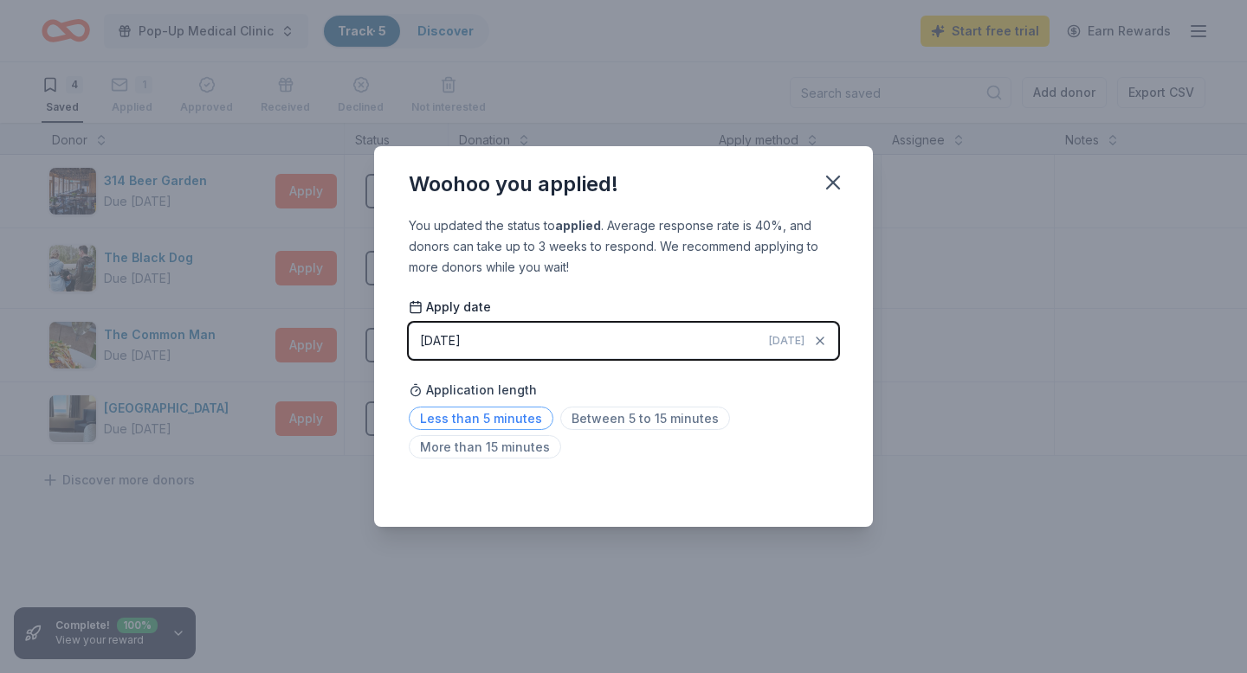
click at [508, 421] on span "Less than 5 minutes" at bounding box center [481, 418] width 145 height 23
click at [836, 181] on icon "button" at bounding box center [833, 183] width 24 height 24
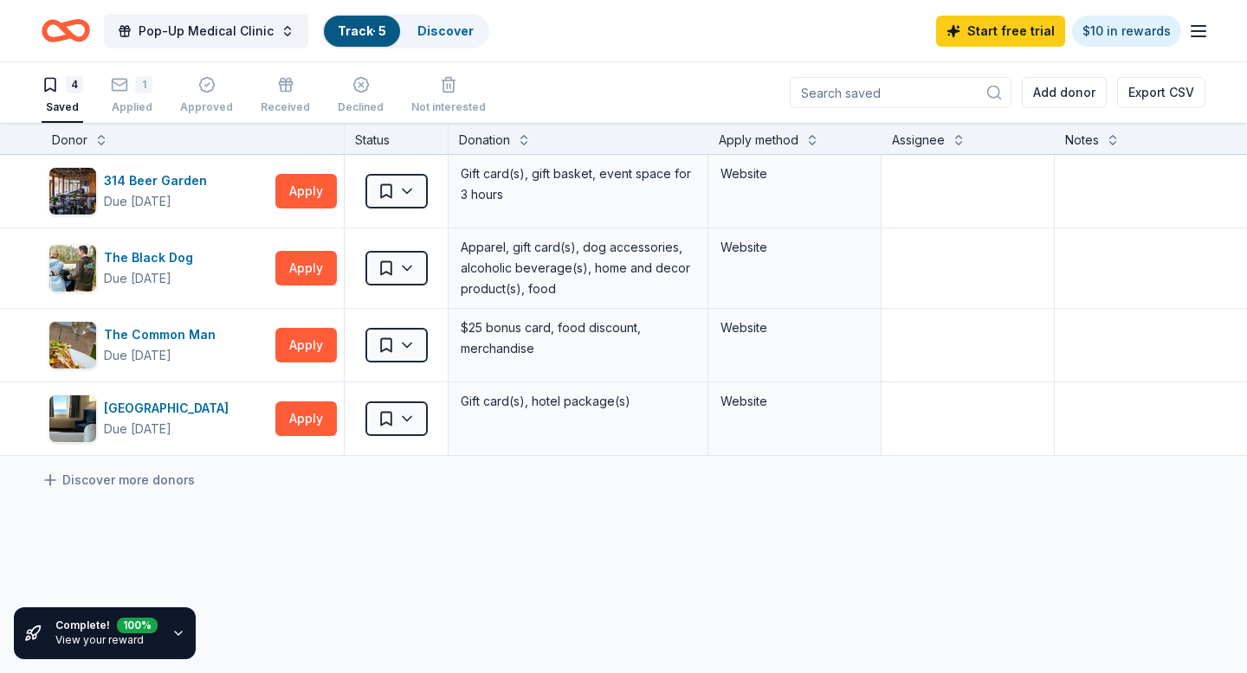
click at [353, 37] on link "Track · 5" at bounding box center [362, 30] width 48 height 15
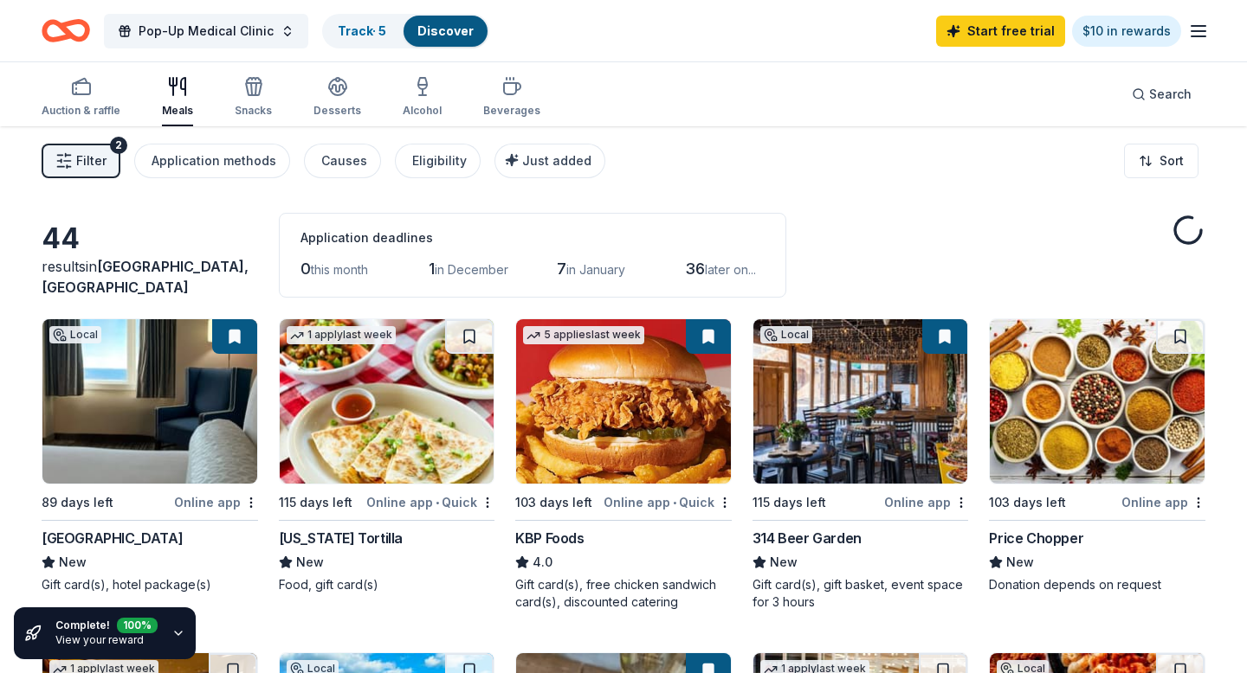
click at [171, 629] on icon "button" at bounding box center [178, 634] width 14 height 14
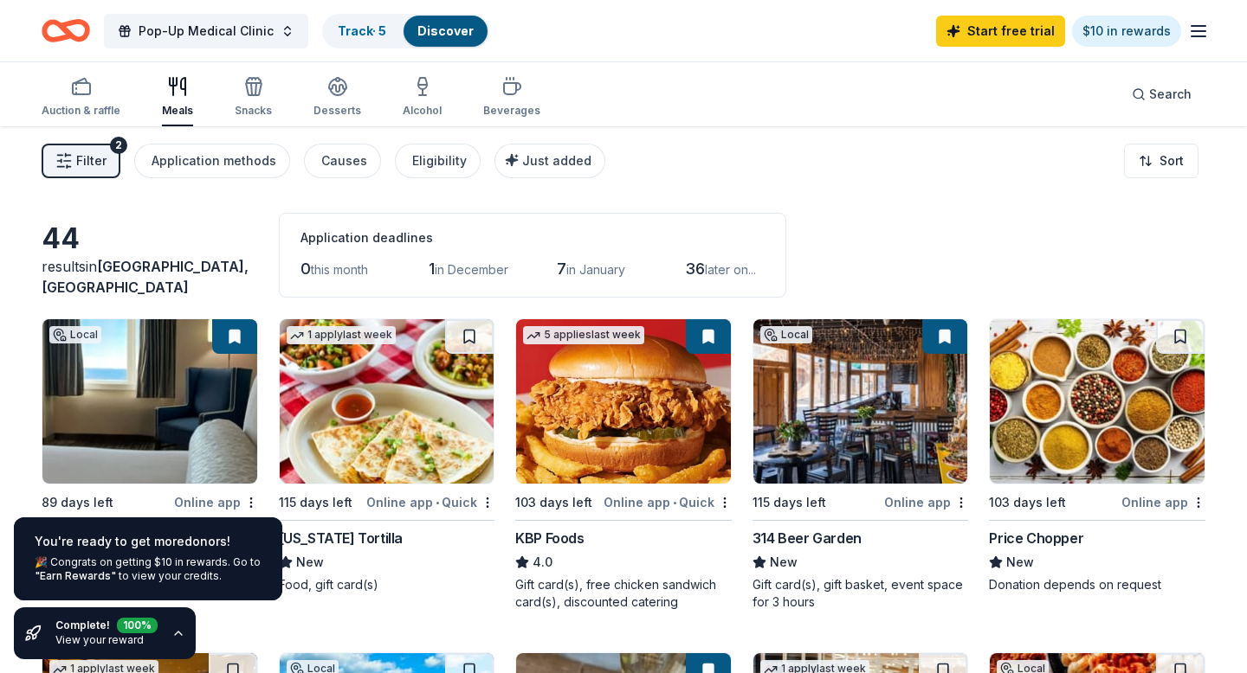
click at [164, 554] on div "You're ready to get more donors ! 🎉 Congrats on getting $10 in rewards. Go to "…" at bounding box center [148, 559] width 268 height 83
click at [163, 543] on div "You're ready to get more donors !" at bounding box center [148, 542] width 227 height 21
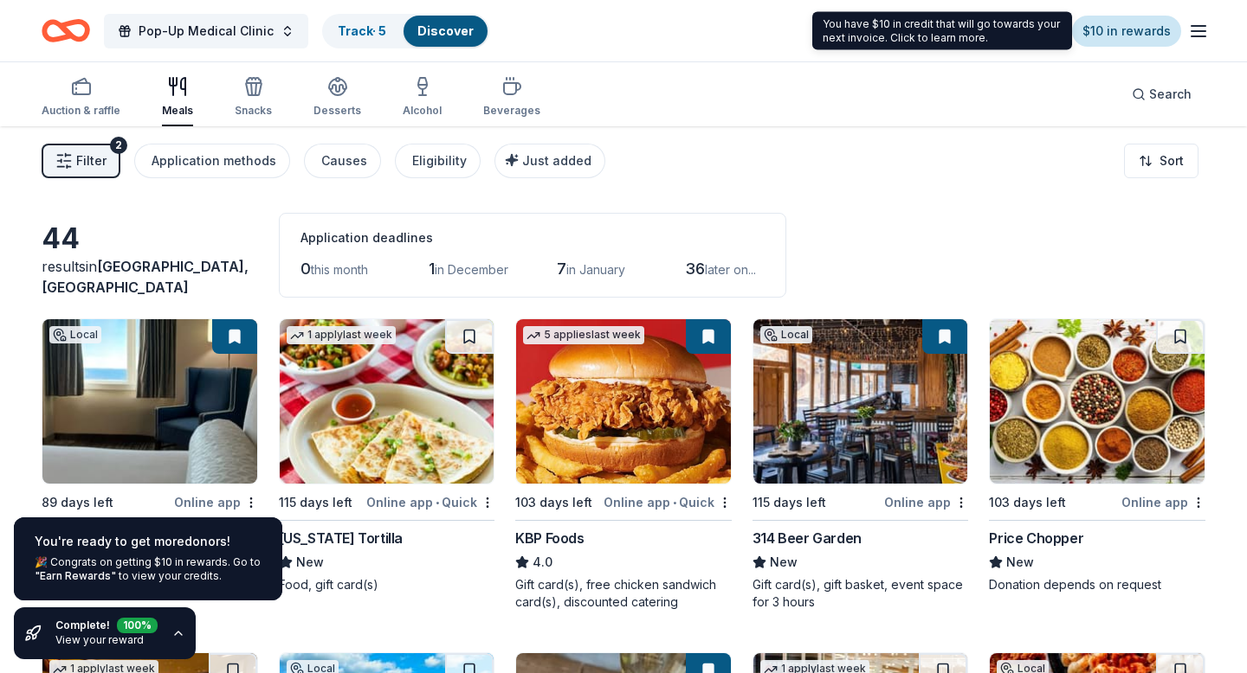
click at [1135, 33] on link "$10 in rewards" at bounding box center [1126, 31] width 109 height 31
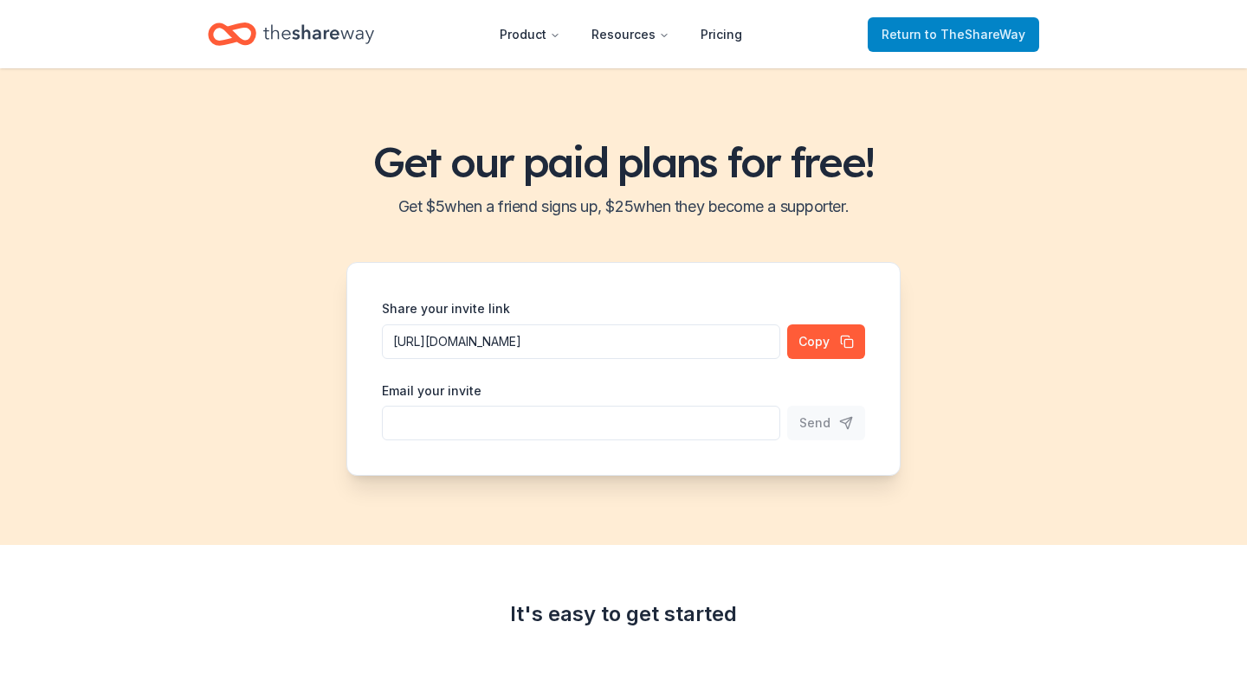
click at [937, 39] on span "to TheShareWay" at bounding box center [975, 34] width 100 height 15
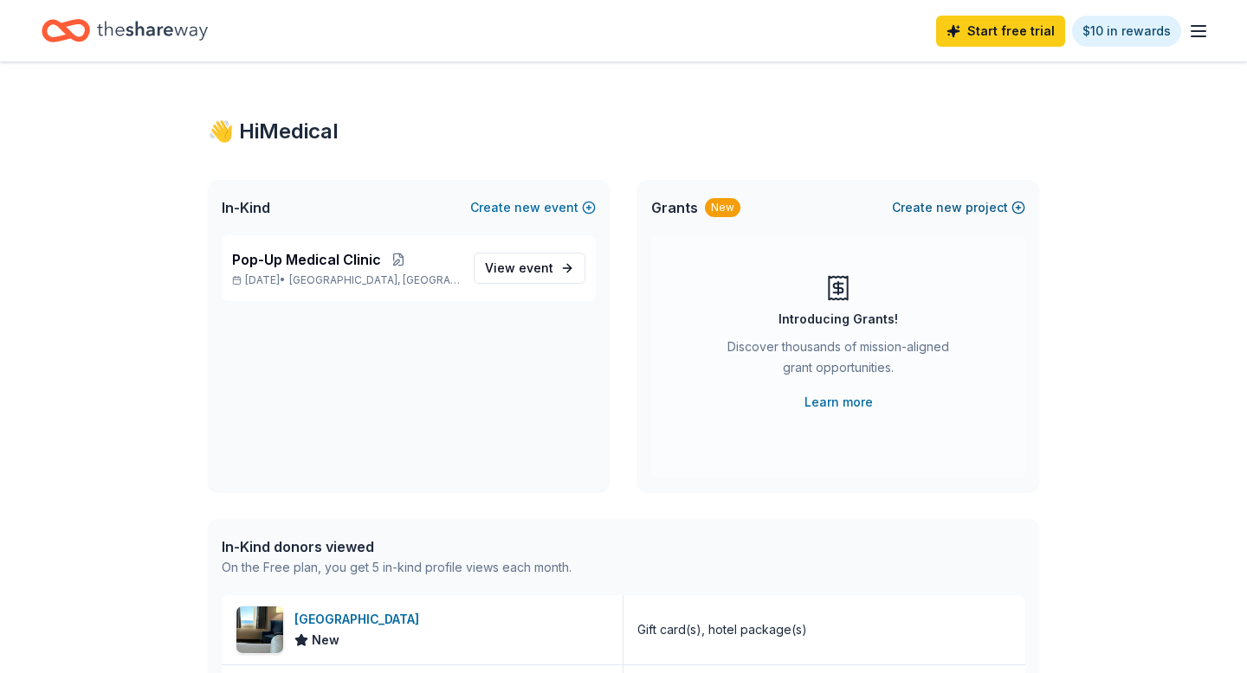
click at [955, 209] on span "new" at bounding box center [949, 207] width 26 height 21
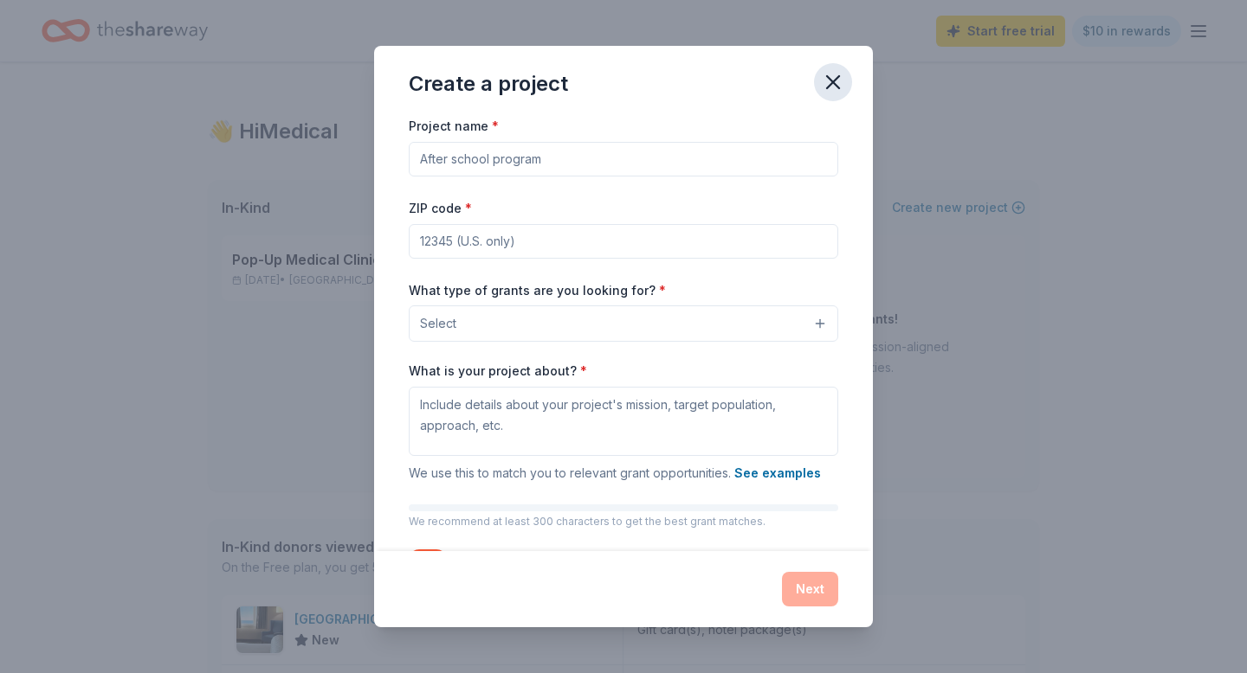
click at [839, 92] on icon "button" at bounding box center [833, 82] width 24 height 24
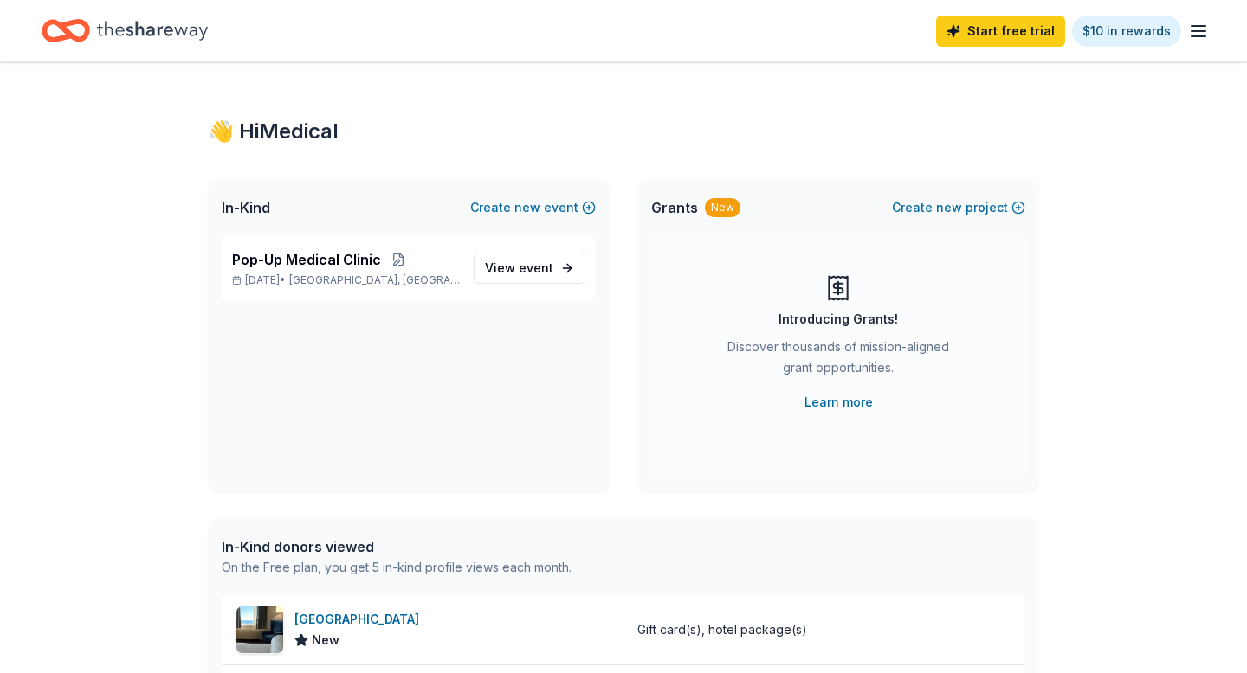
click at [1195, 14] on div "Start free trial $10 in rewards" at bounding box center [1072, 30] width 273 height 41
click at [1194, 32] on icon "button" at bounding box center [1198, 31] width 21 height 21
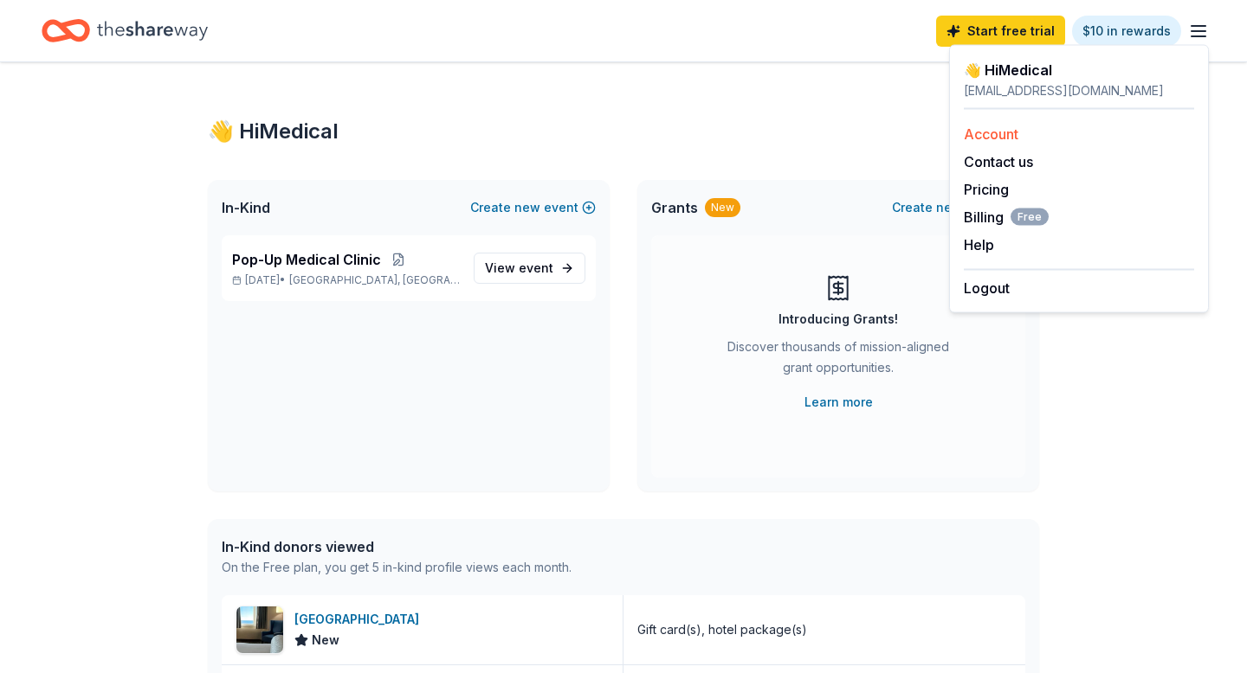
click at [975, 126] on link "Account" at bounding box center [991, 134] width 55 height 17
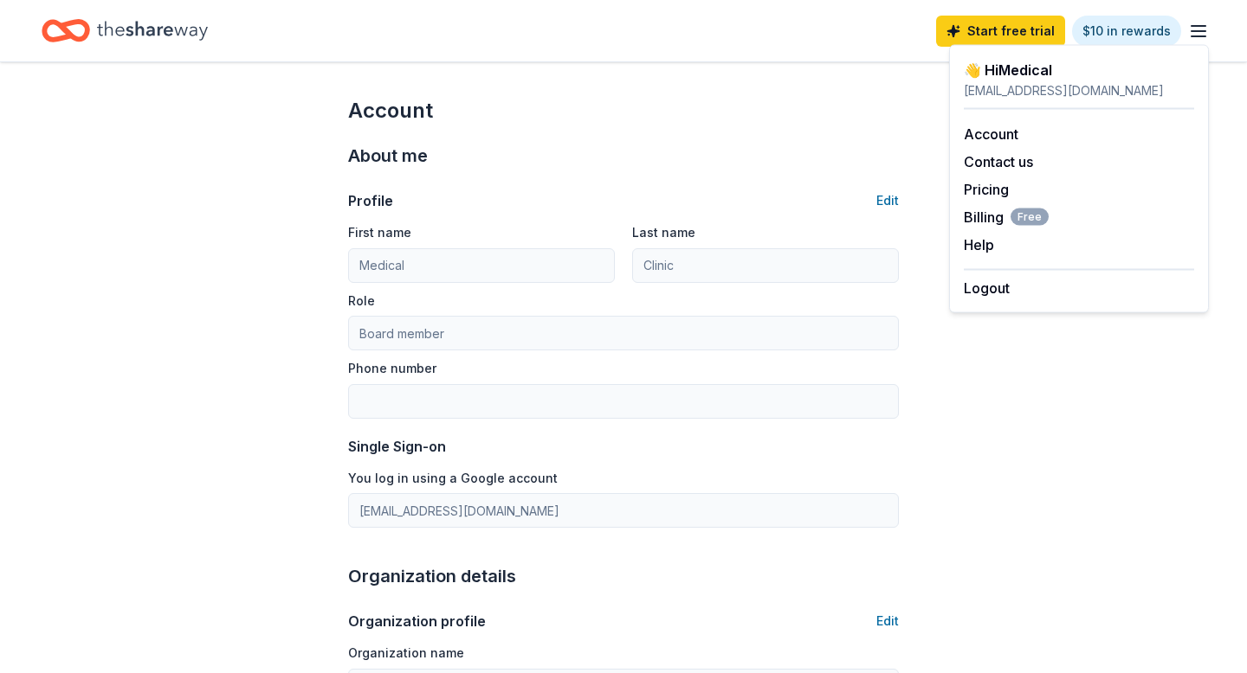
click at [179, 32] on icon "Home" at bounding box center [152, 30] width 111 height 19
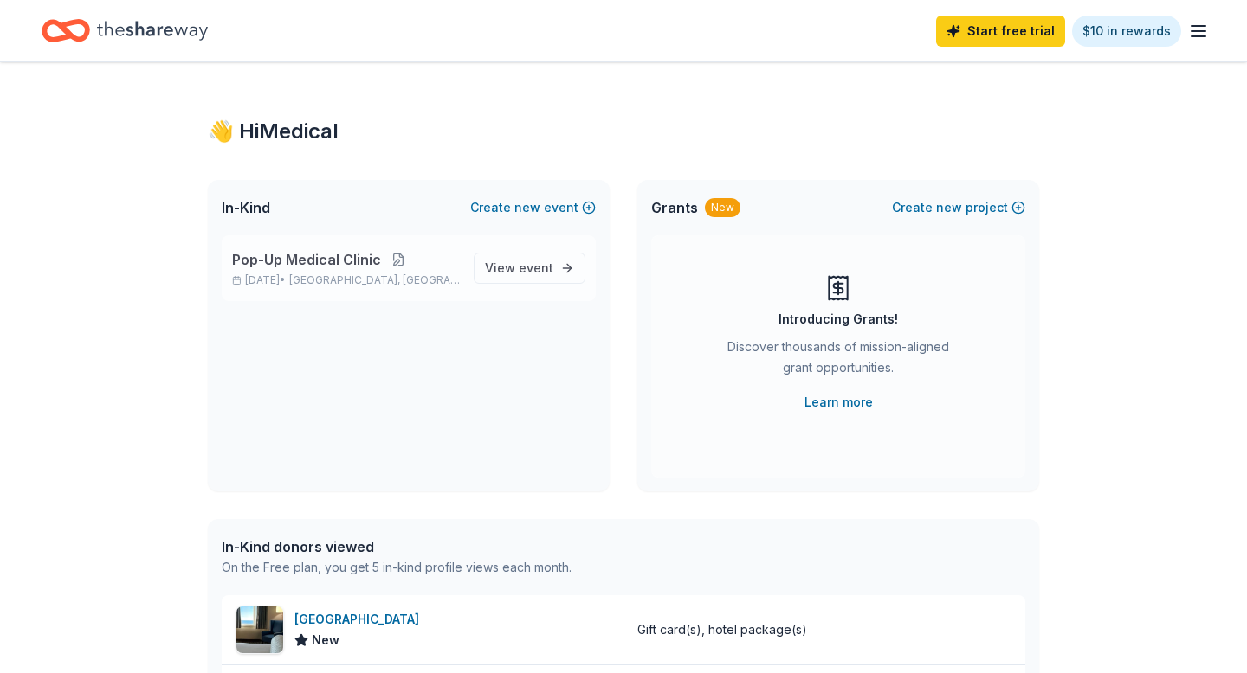
click at [398, 261] on button at bounding box center [398, 260] width 35 height 14
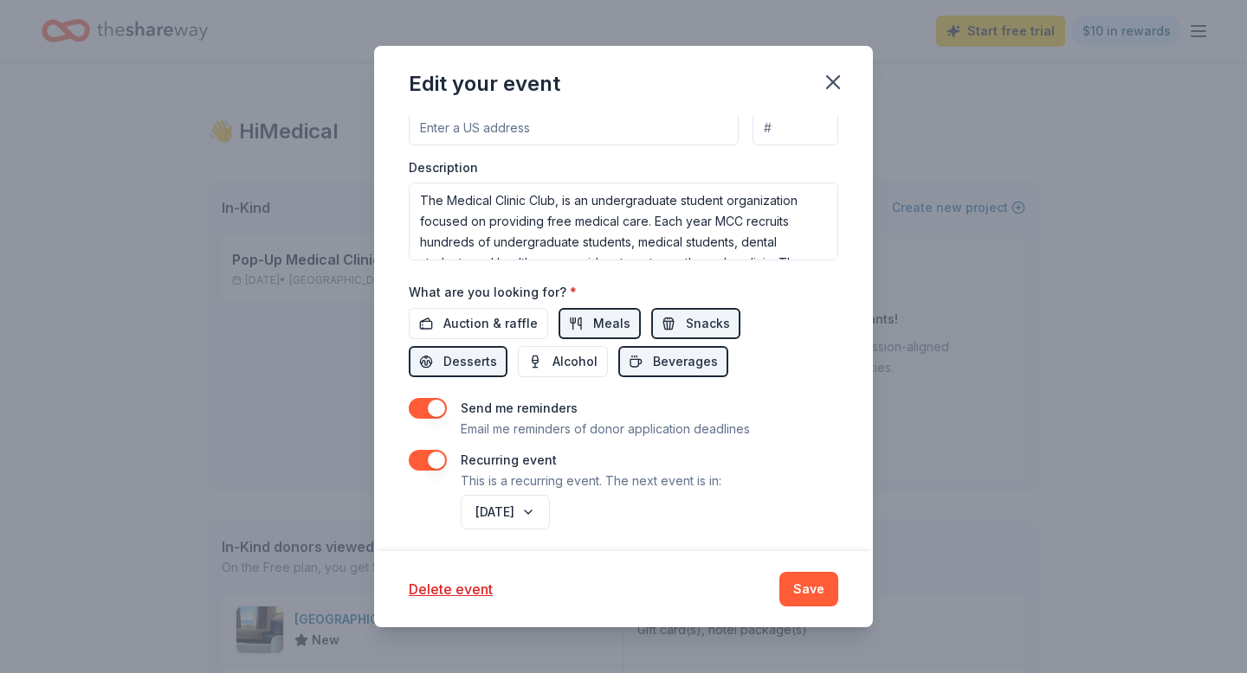
scroll to position [564, 0]
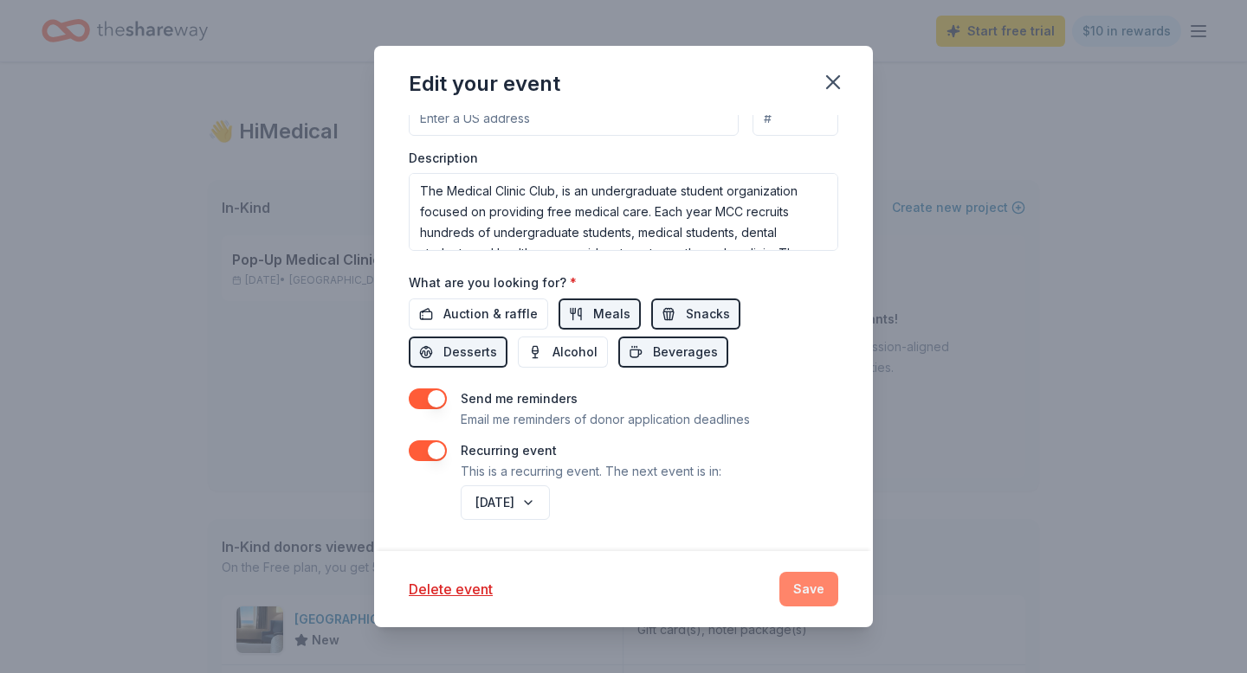
click at [800, 583] on button "Save" at bounding box center [808, 589] width 59 height 35
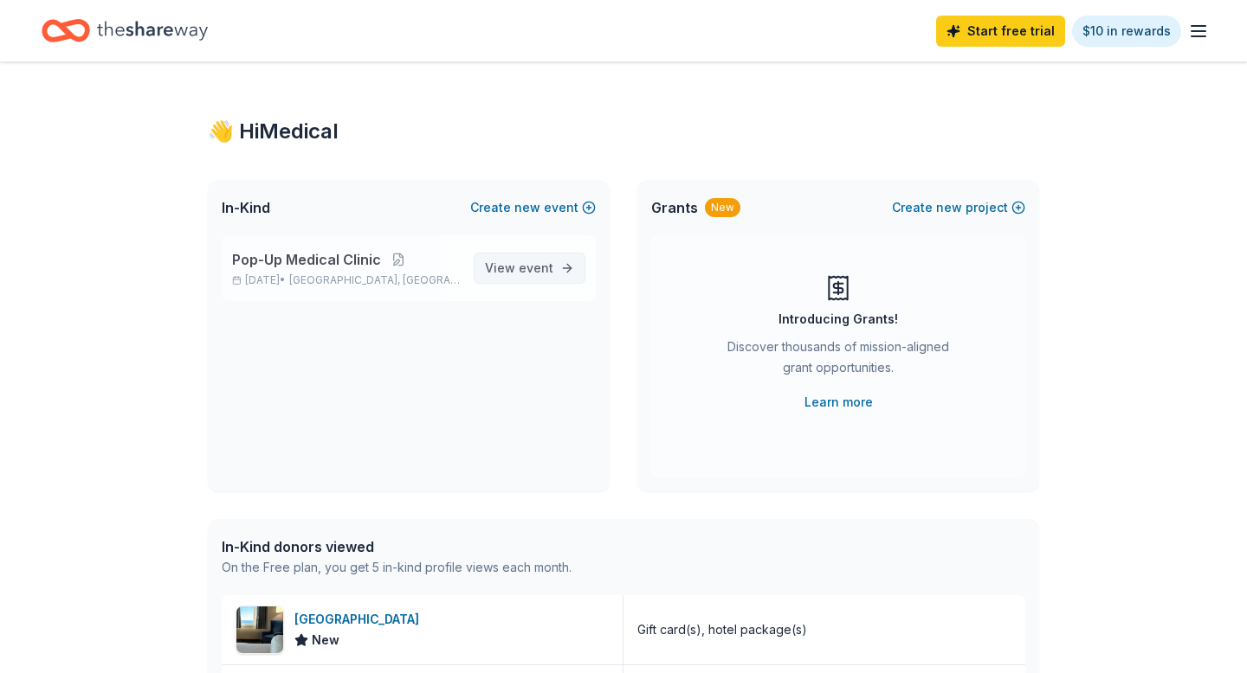
click at [515, 262] on span "View event" at bounding box center [519, 268] width 68 height 21
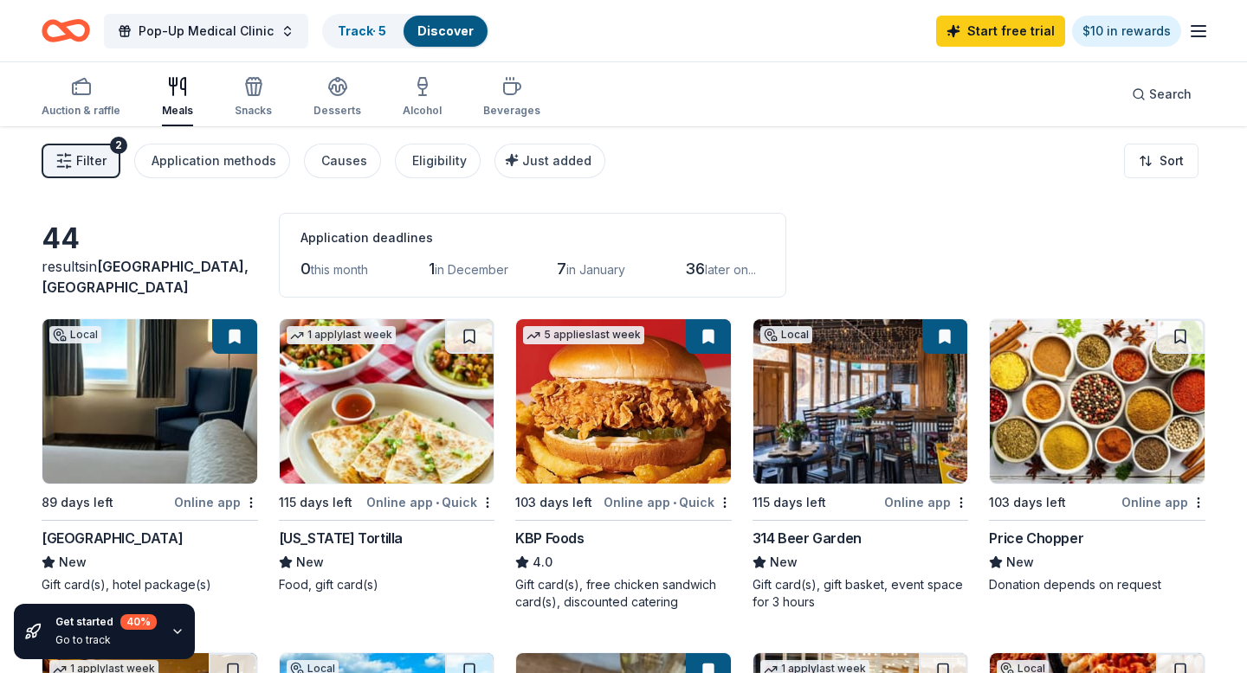
click at [106, 151] on button "Filter 2" at bounding box center [81, 161] width 79 height 35
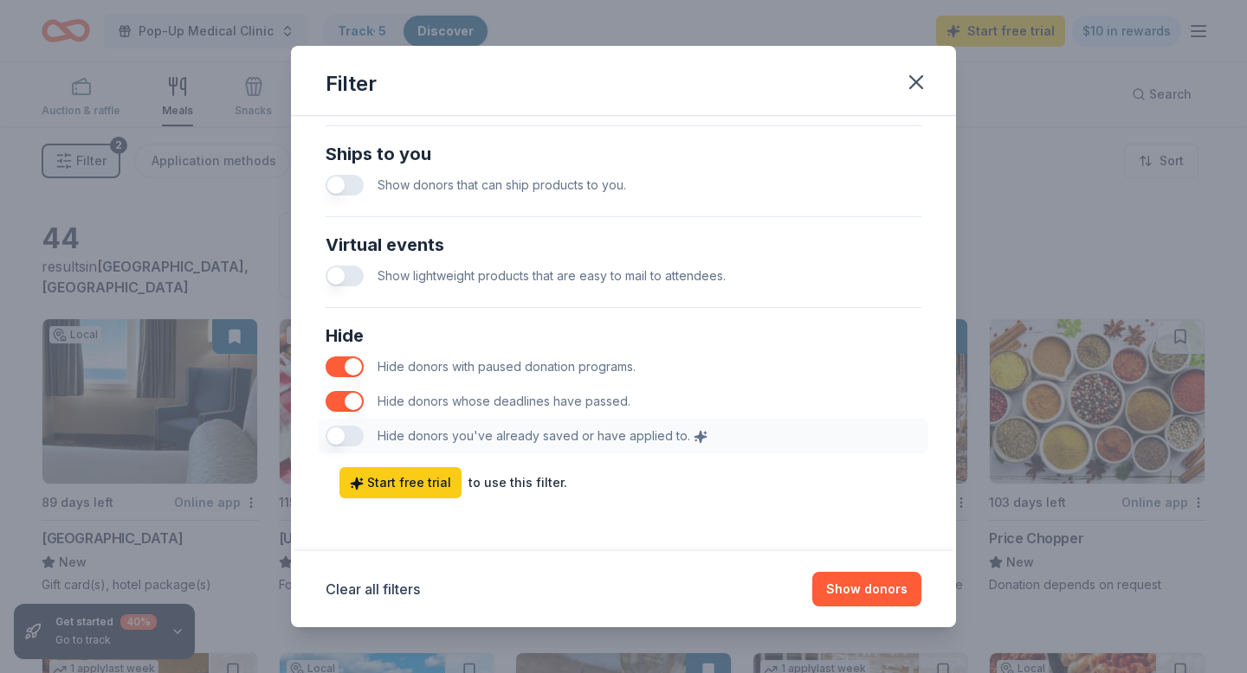
scroll to position [823, 0]
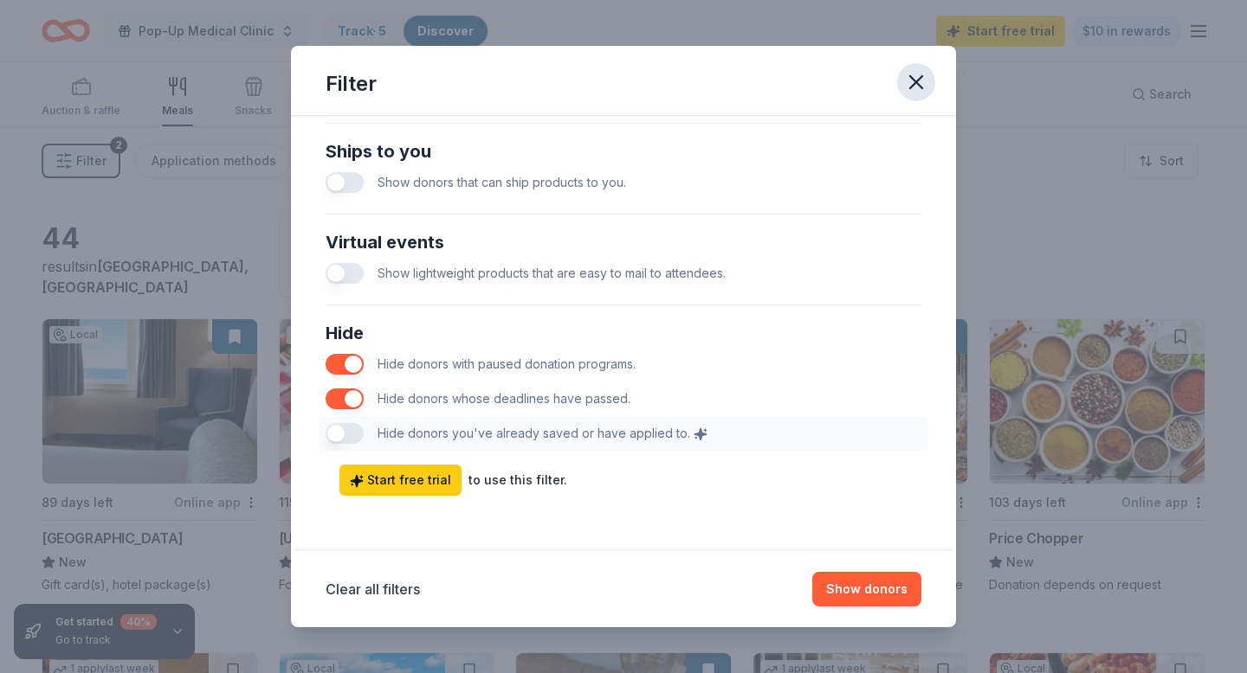
click at [906, 79] on icon "button" at bounding box center [916, 82] width 24 height 24
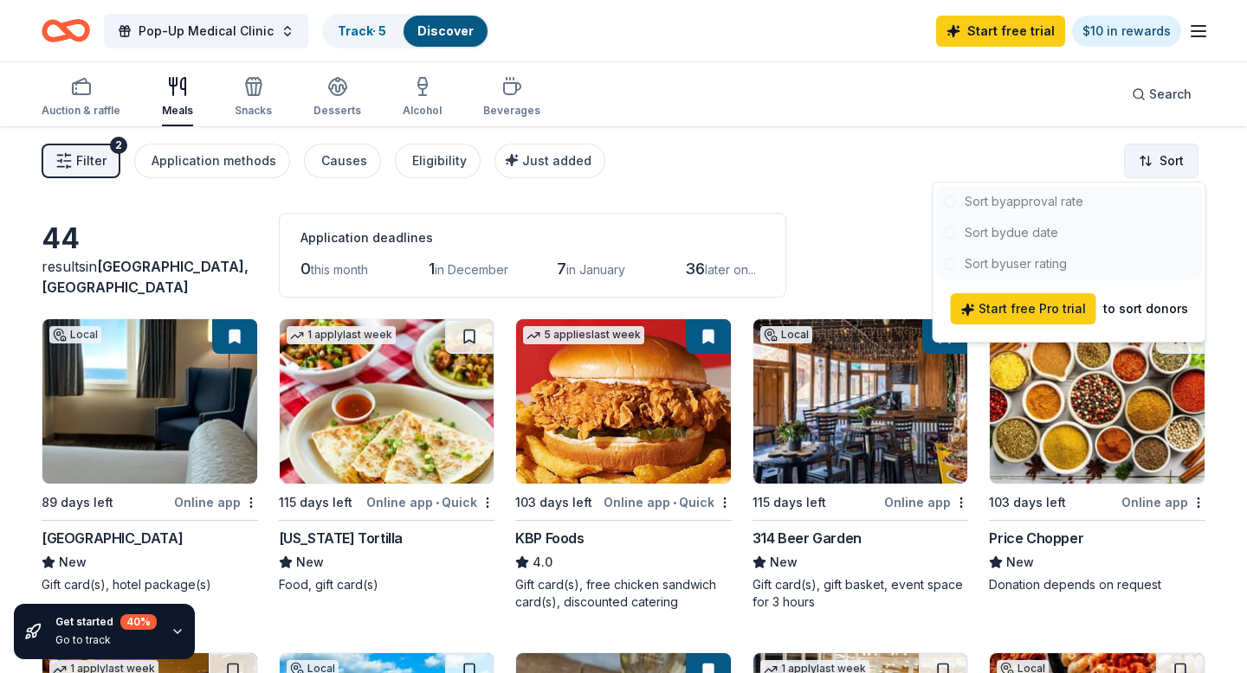
click at [1157, 157] on html "Pop-Up Medical Clinic Track · 5 Discover Start free trial $10 in rewards Auctio…" at bounding box center [623, 336] width 1247 height 673
click at [802, 122] on html "Pop-Up Medical Clinic Track · 5 Discover Start free trial $10 in rewards Auctio…" at bounding box center [623, 336] width 1247 height 673
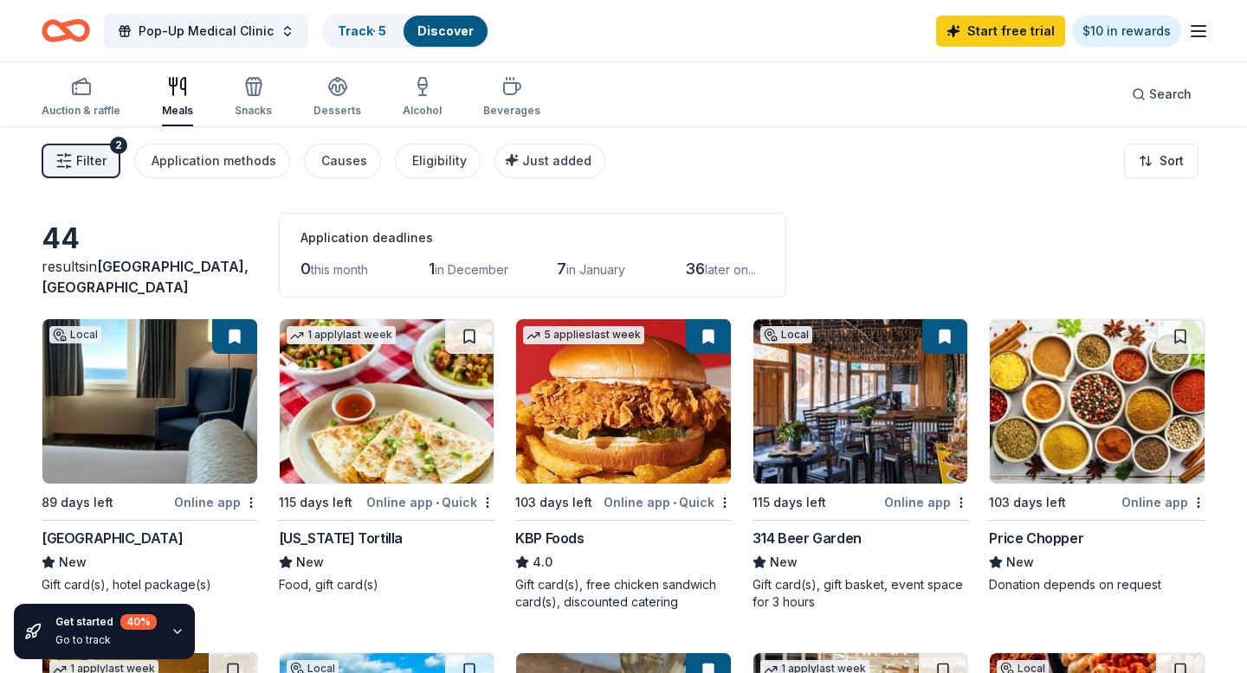
click at [417, 405] on img at bounding box center [387, 401] width 215 height 164
click at [408, 540] on div "California Tortilla" at bounding box center [387, 538] width 216 height 21
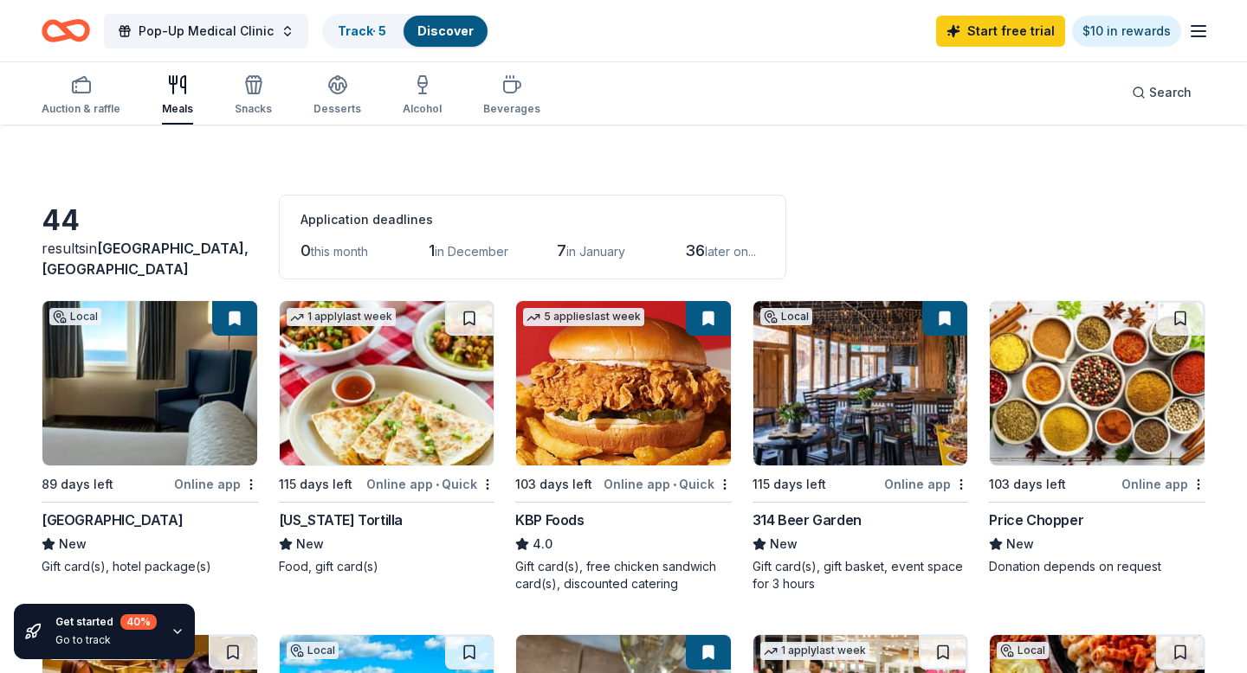
scroll to position [0, 0]
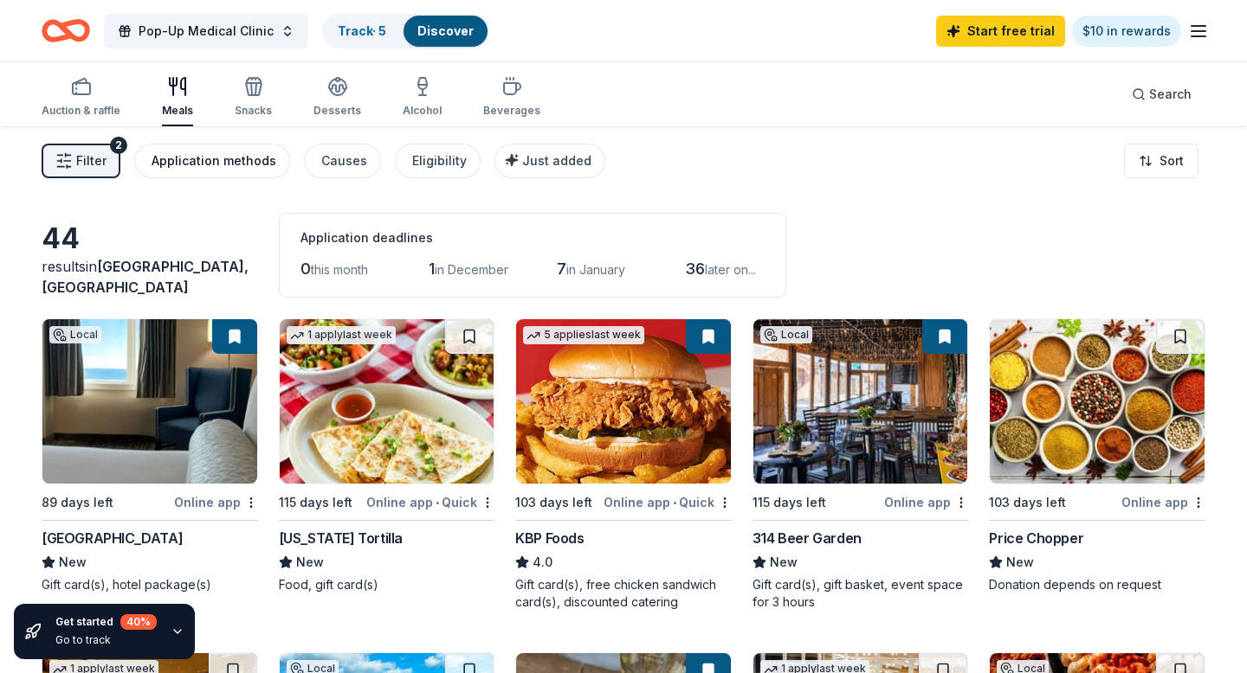
click at [222, 157] on div "Application methods" at bounding box center [213, 161] width 125 height 21
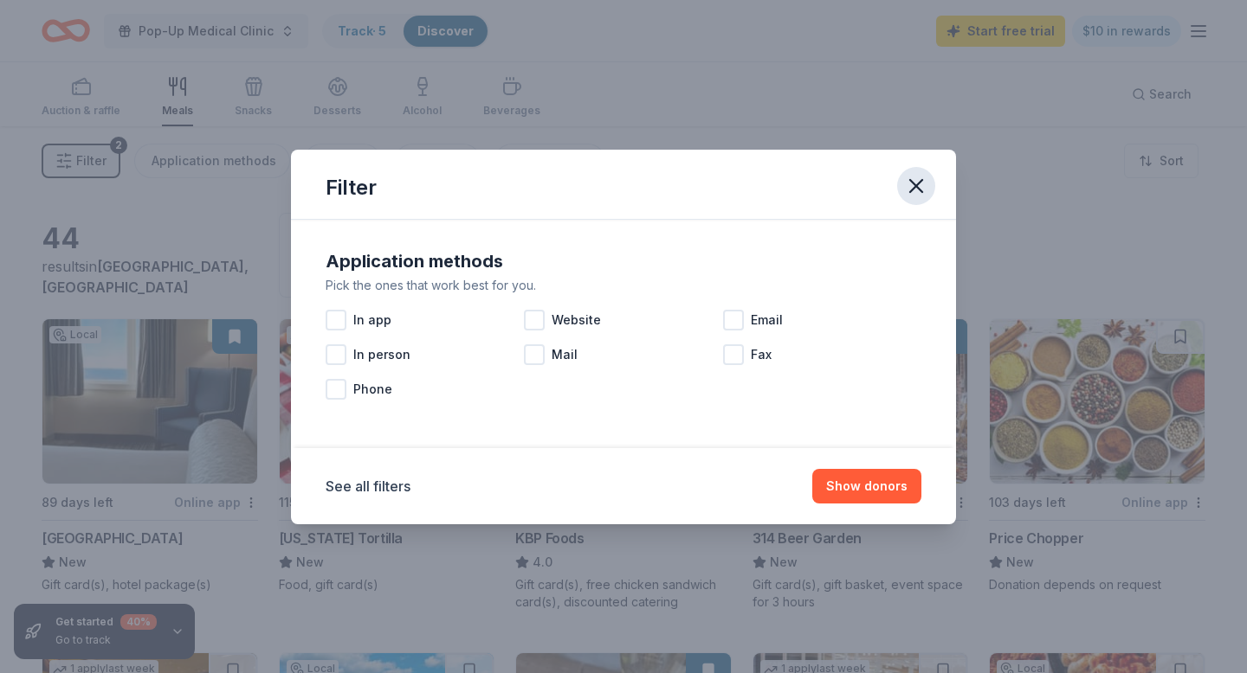
click at [909, 190] on icon "button" at bounding box center [916, 186] width 24 height 24
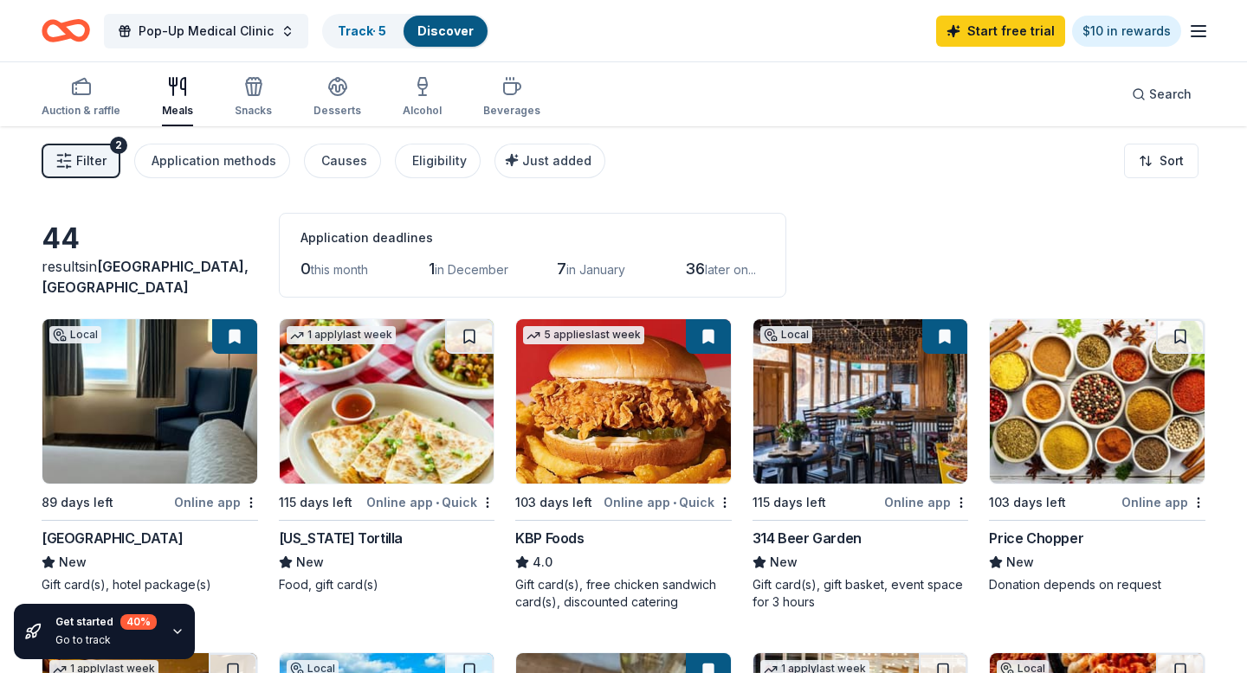
click at [1073, 425] on img at bounding box center [1096, 401] width 215 height 164
click at [177, 628] on icon "button" at bounding box center [178, 632] width 14 height 14
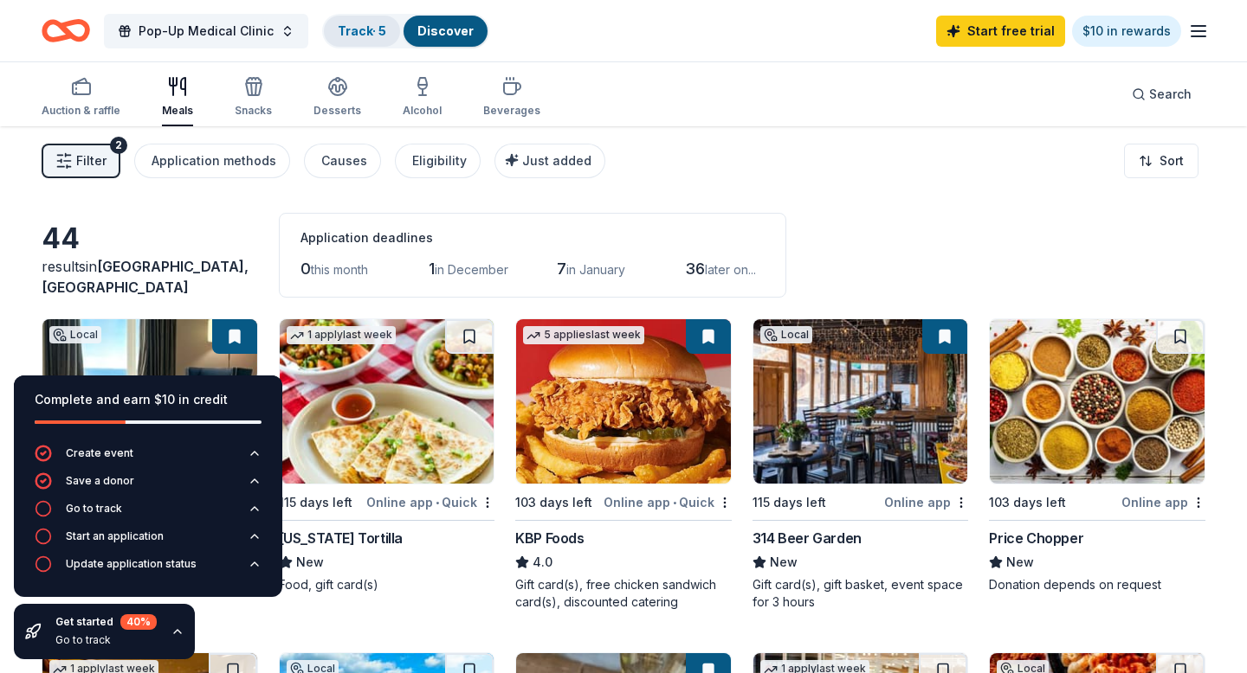
click at [366, 29] on link "Track · 5" at bounding box center [362, 30] width 48 height 15
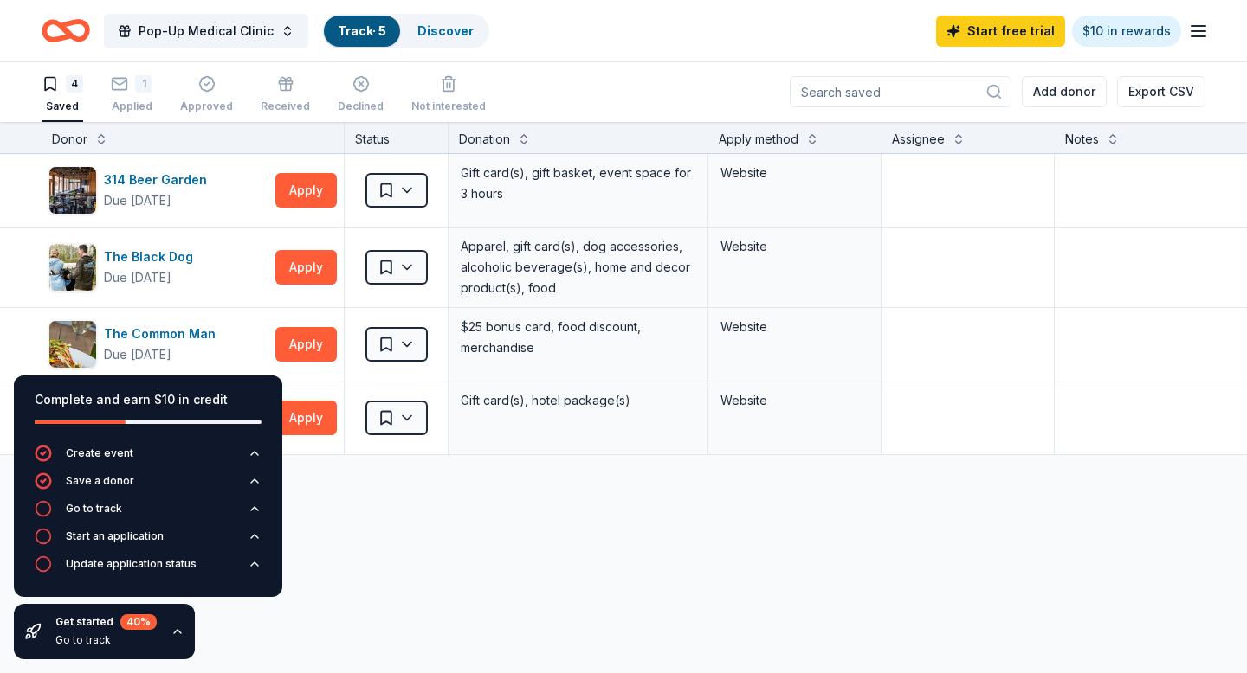
click at [406, 570] on div "314 Beer Garden Due in 115 days Apply Saved Gift card(s), gift basket, event sp…" at bounding box center [678, 467] width 1356 height 627
click at [177, 631] on icon "button" at bounding box center [178, 632] width 14 height 14
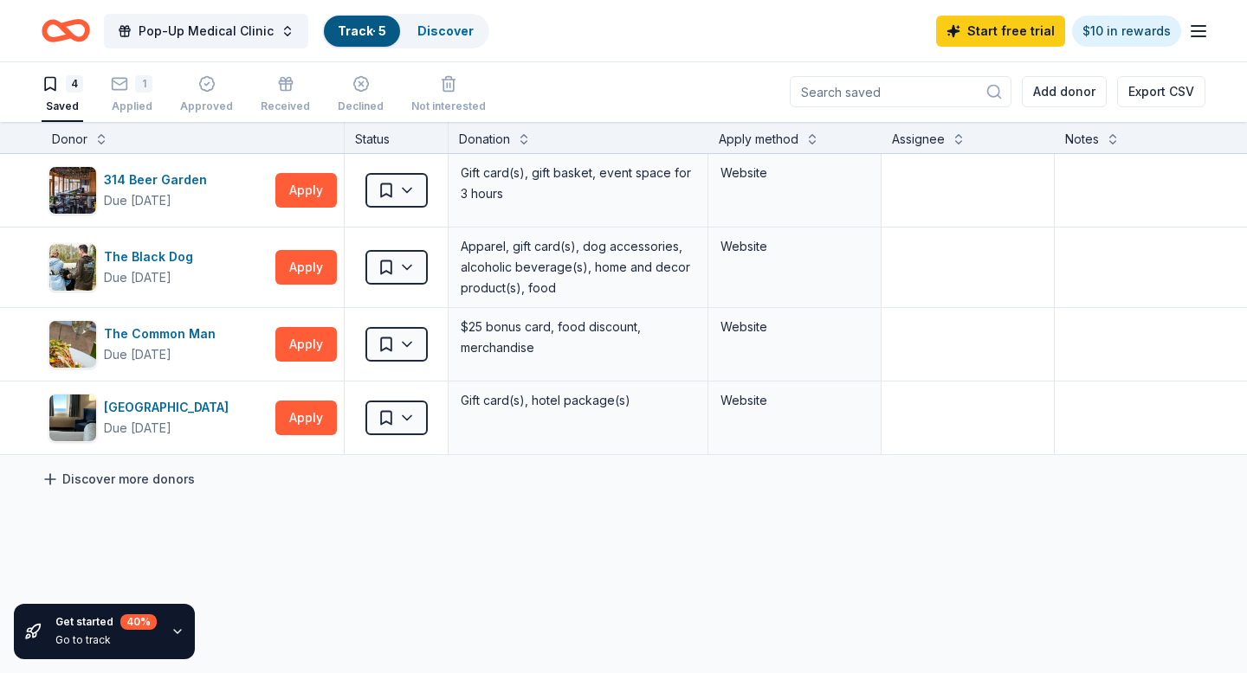
click at [137, 482] on link "Discover more donors" at bounding box center [118, 479] width 153 height 21
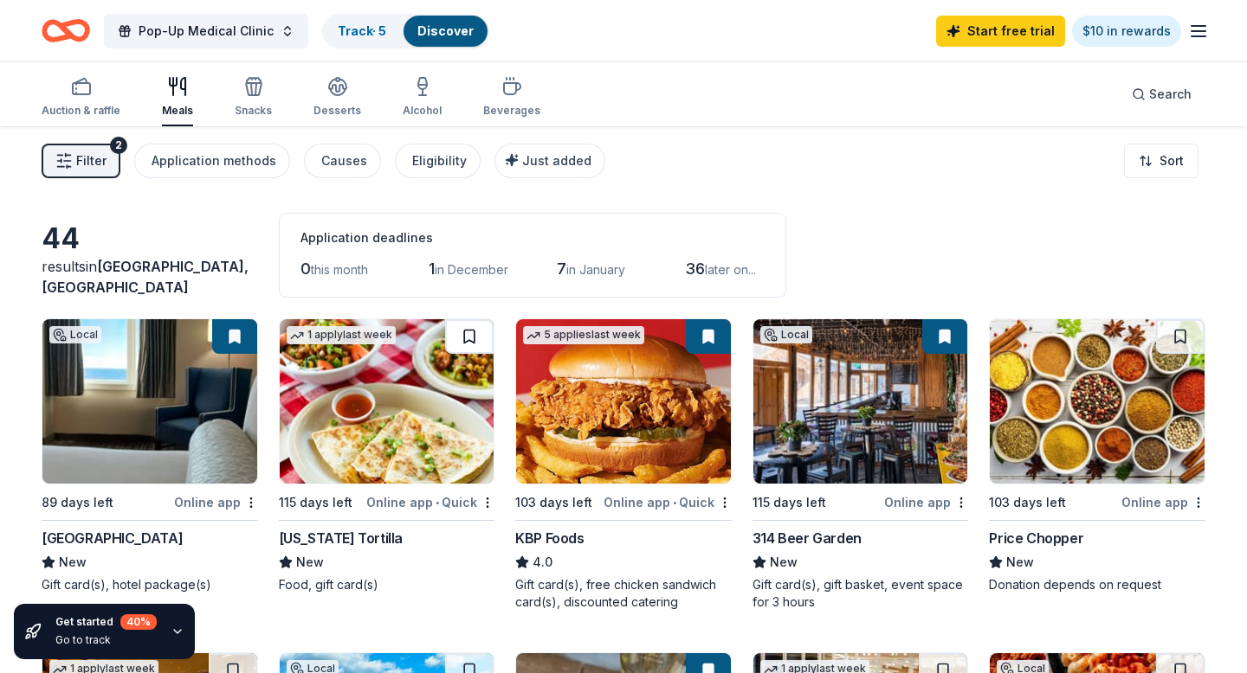
click at [466, 330] on button at bounding box center [469, 336] width 48 height 35
click at [1177, 341] on button at bounding box center [1180, 336] width 48 height 35
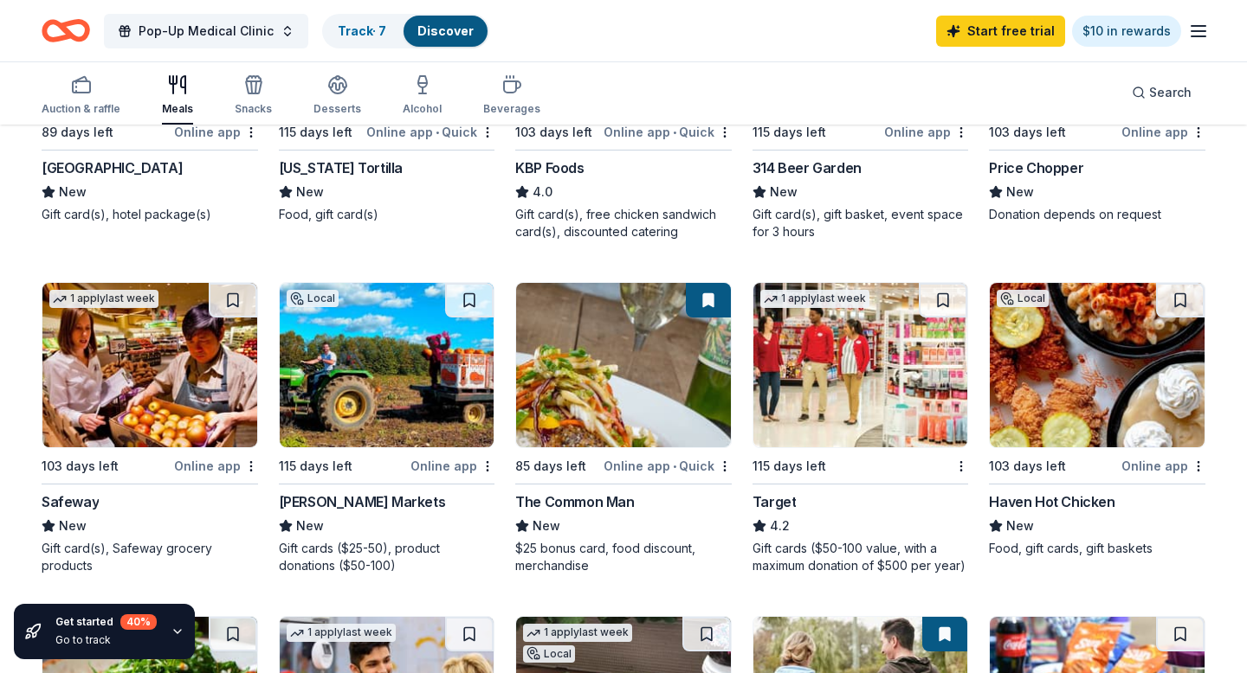
scroll to position [378, 0]
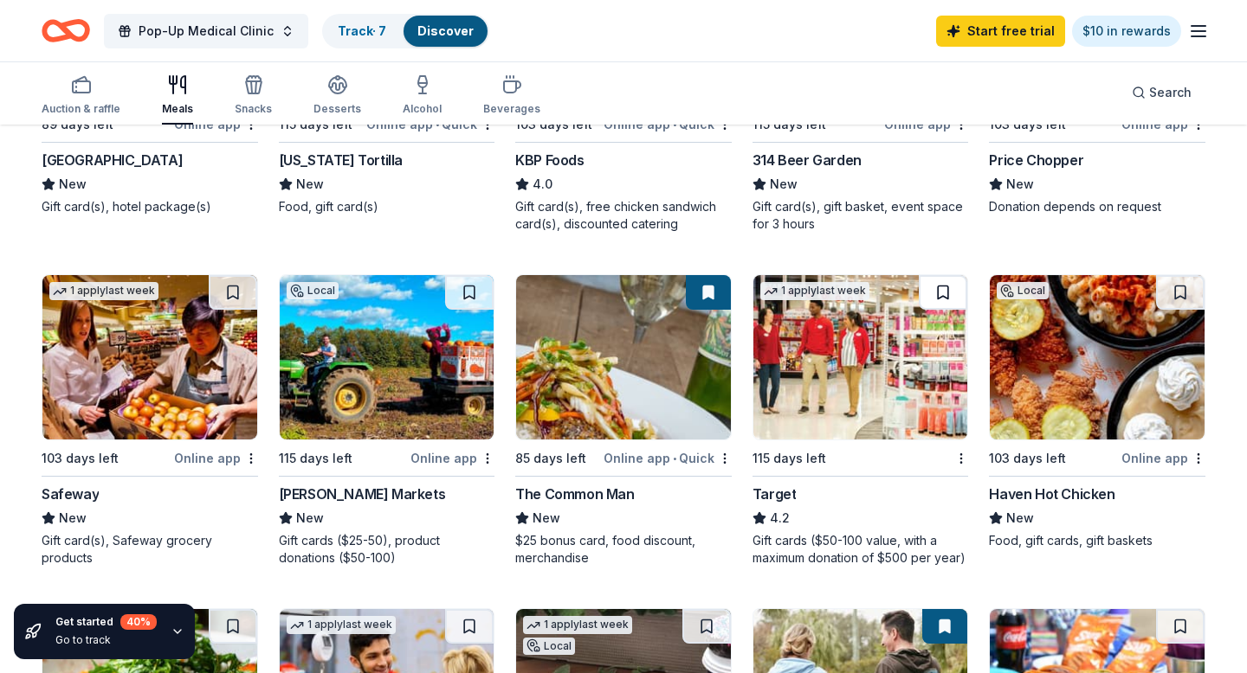
click at [944, 292] on button at bounding box center [942, 292] width 48 height 35
click at [1180, 289] on button at bounding box center [1180, 292] width 48 height 35
click at [465, 293] on button at bounding box center [469, 292] width 48 height 35
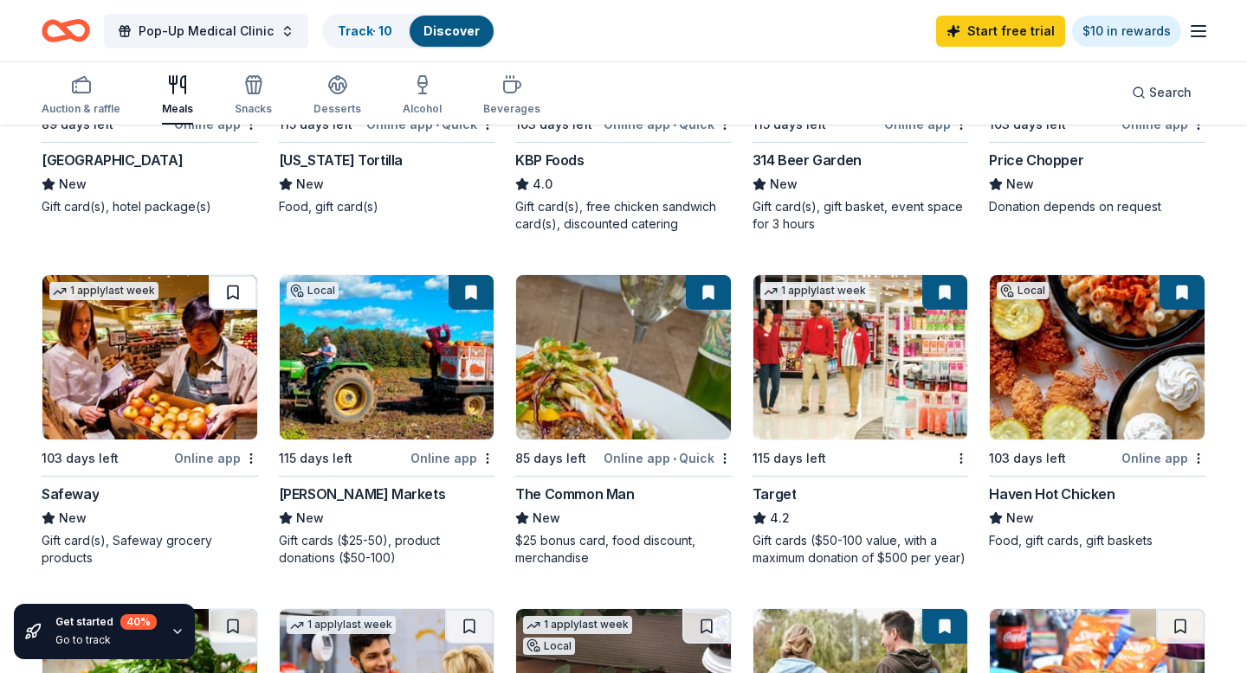
click at [239, 294] on button at bounding box center [233, 292] width 48 height 35
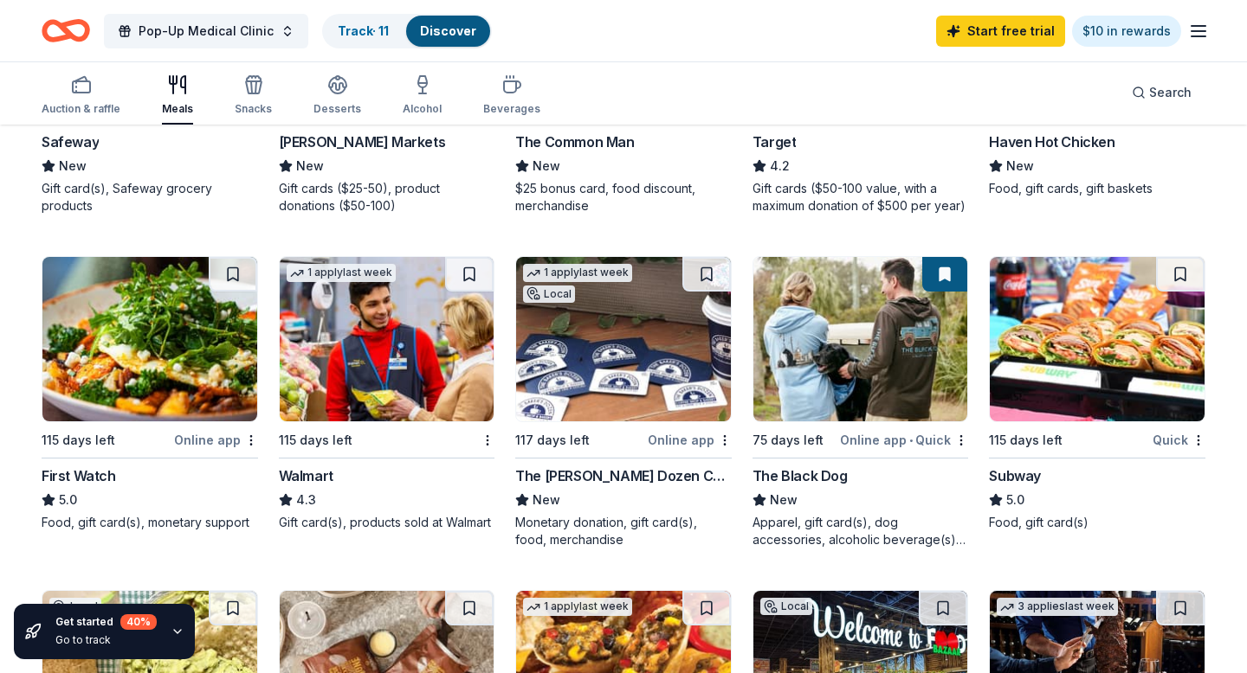
scroll to position [730, 0]
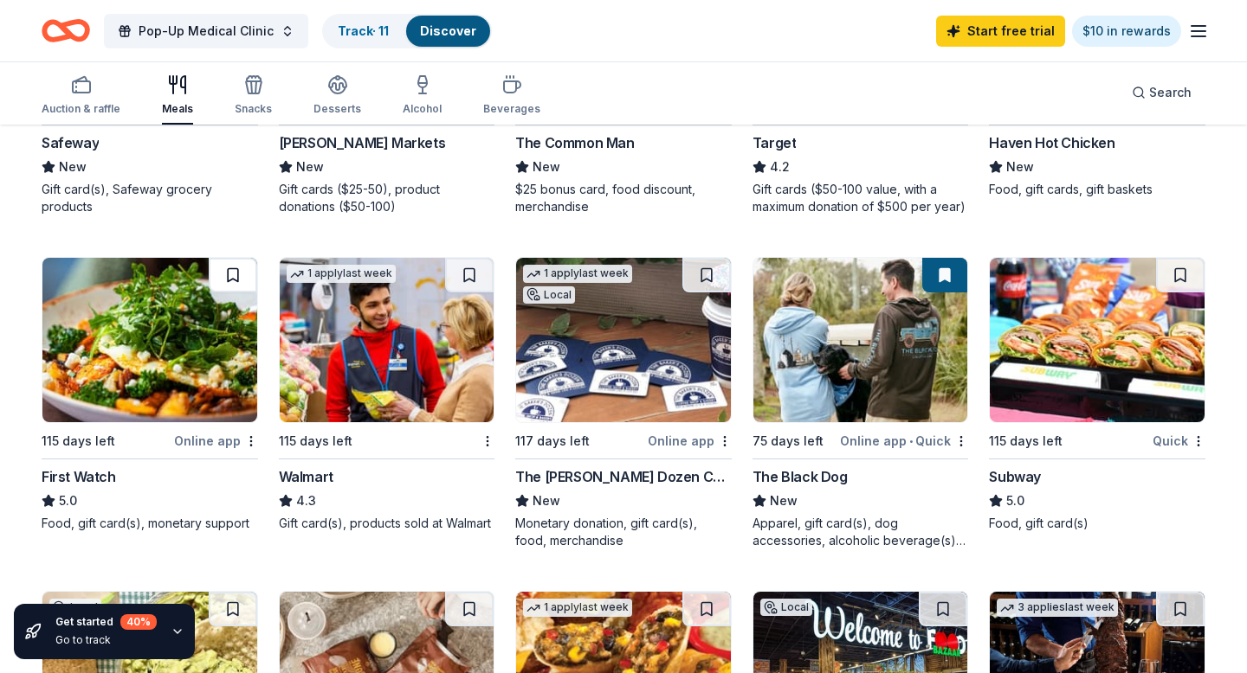
click at [230, 274] on button at bounding box center [233, 275] width 48 height 35
click at [467, 272] on button at bounding box center [469, 275] width 48 height 35
click at [702, 271] on button at bounding box center [706, 275] width 48 height 35
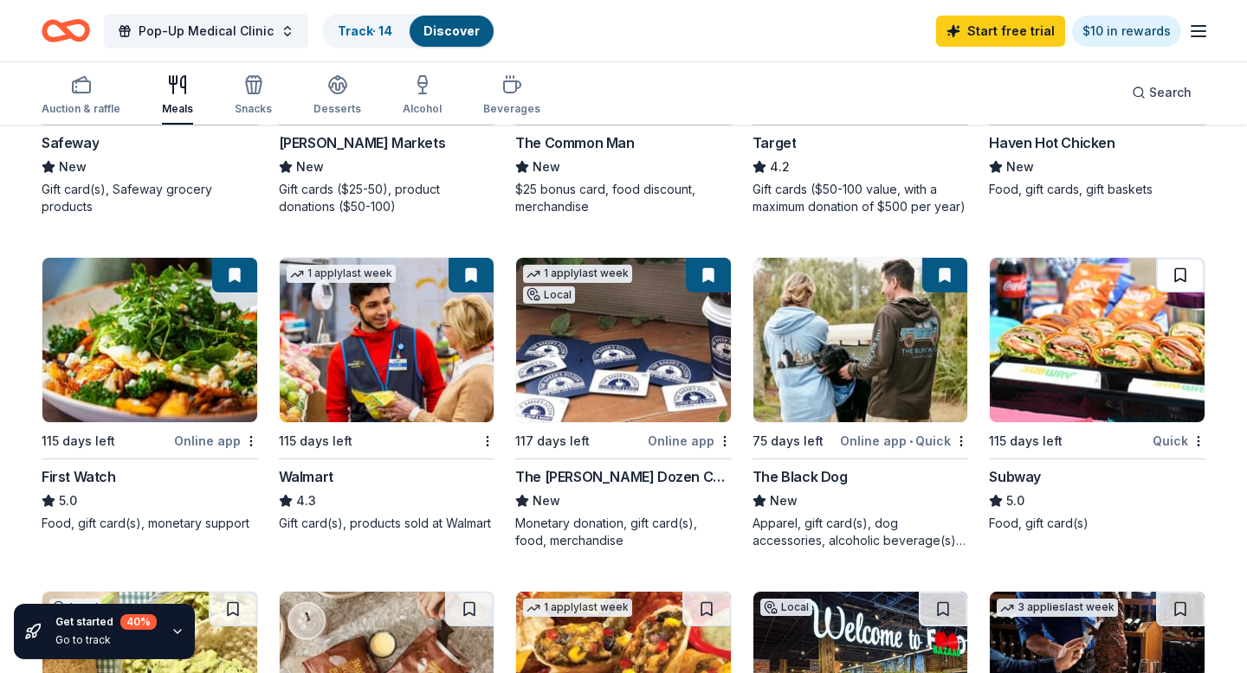
click at [1178, 277] on button at bounding box center [1180, 275] width 48 height 35
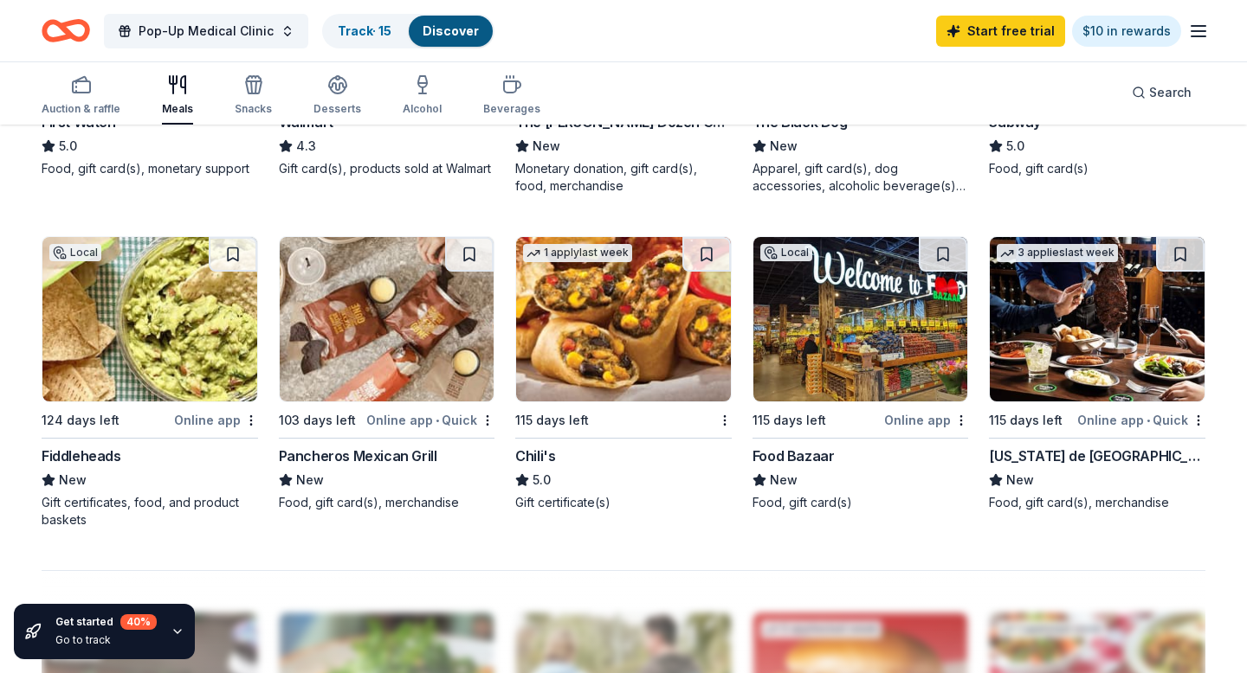
scroll to position [1078, 0]
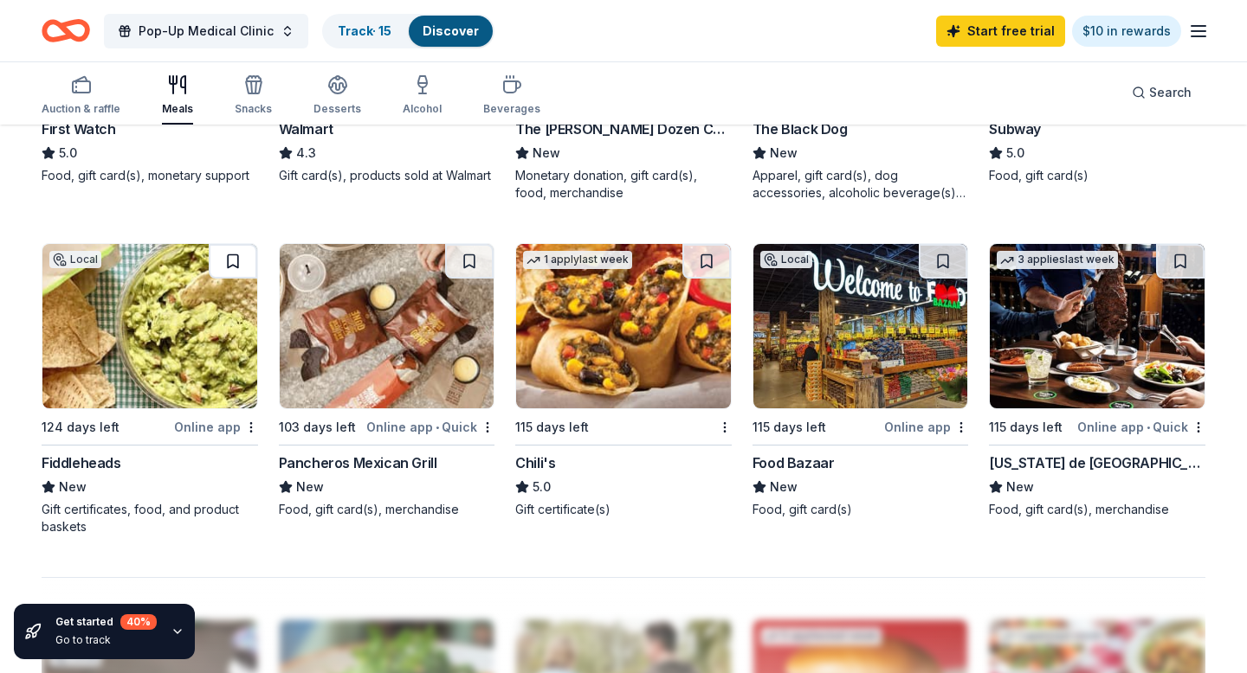
click at [224, 255] on button at bounding box center [233, 261] width 48 height 35
click at [701, 253] on button at bounding box center [706, 261] width 48 height 35
click at [477, 262] on button at bounding box center [469, 261] width 48 height 35
click at [944, 262] on button at bounding box center [942, 261] width 48 height 35
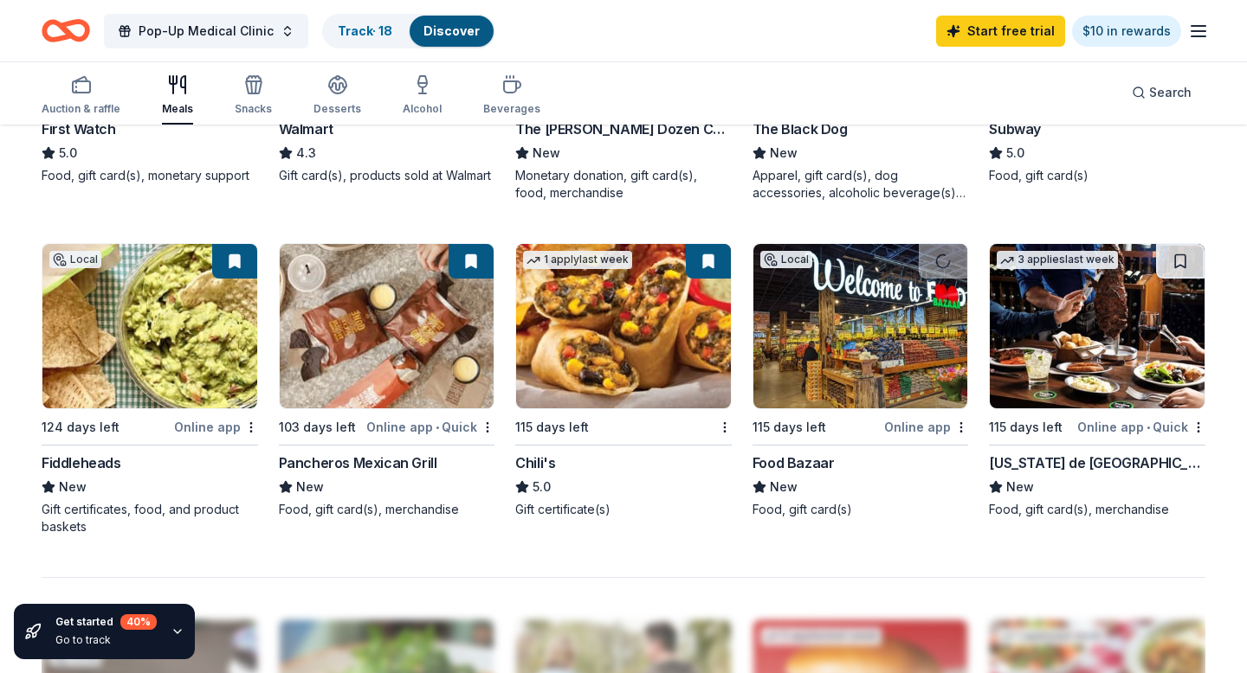
click at [1188, 260] on button at bounding box center [1180, 261] width 48 height 35
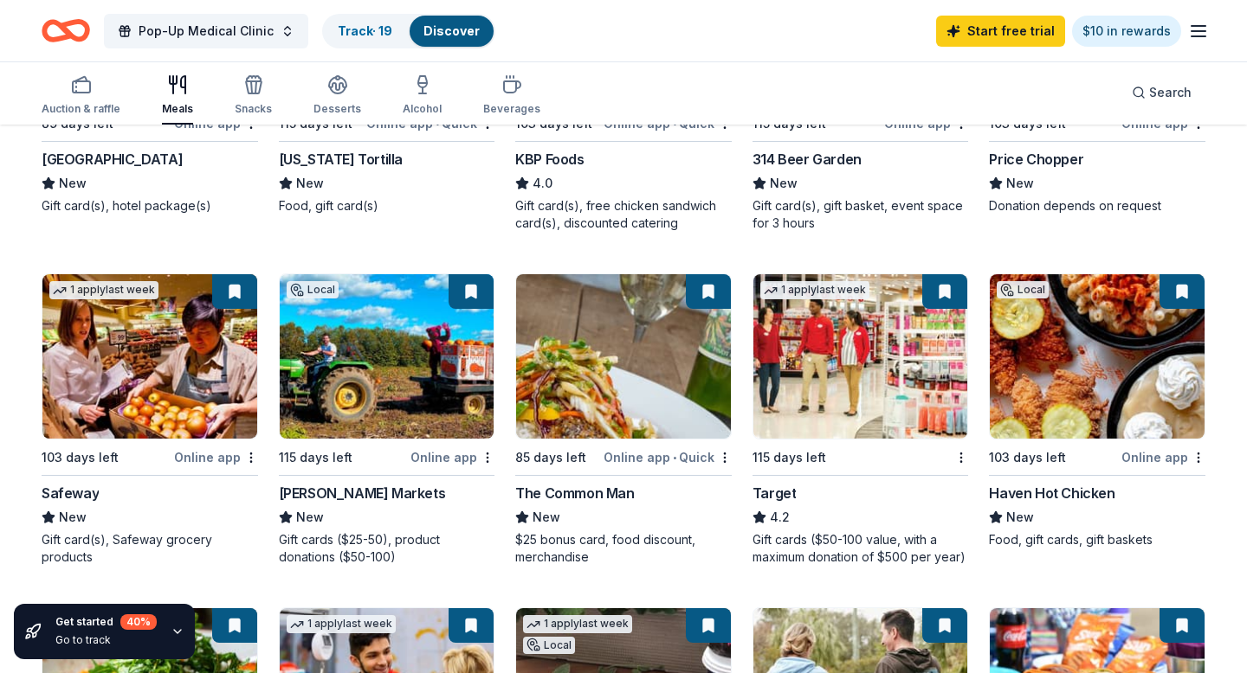
scroll to position [0, 0]
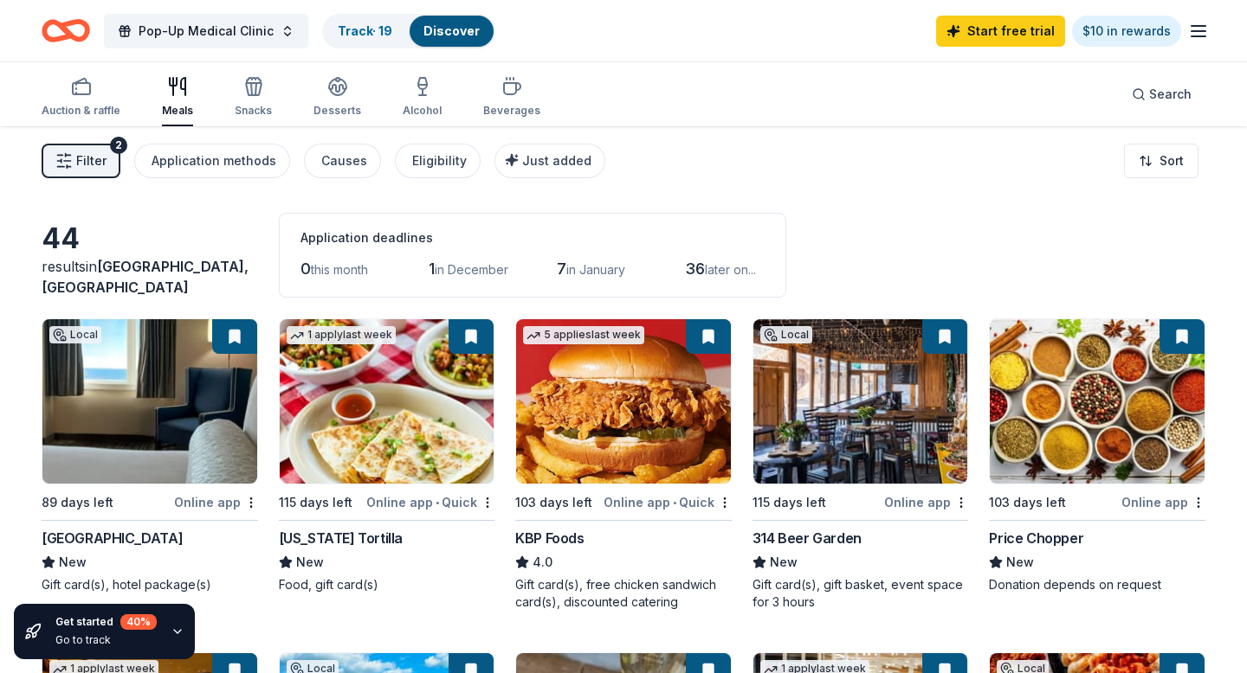
click at [94, 164] on span "Filter" at bounding box center [91, 161] width 30 height 21
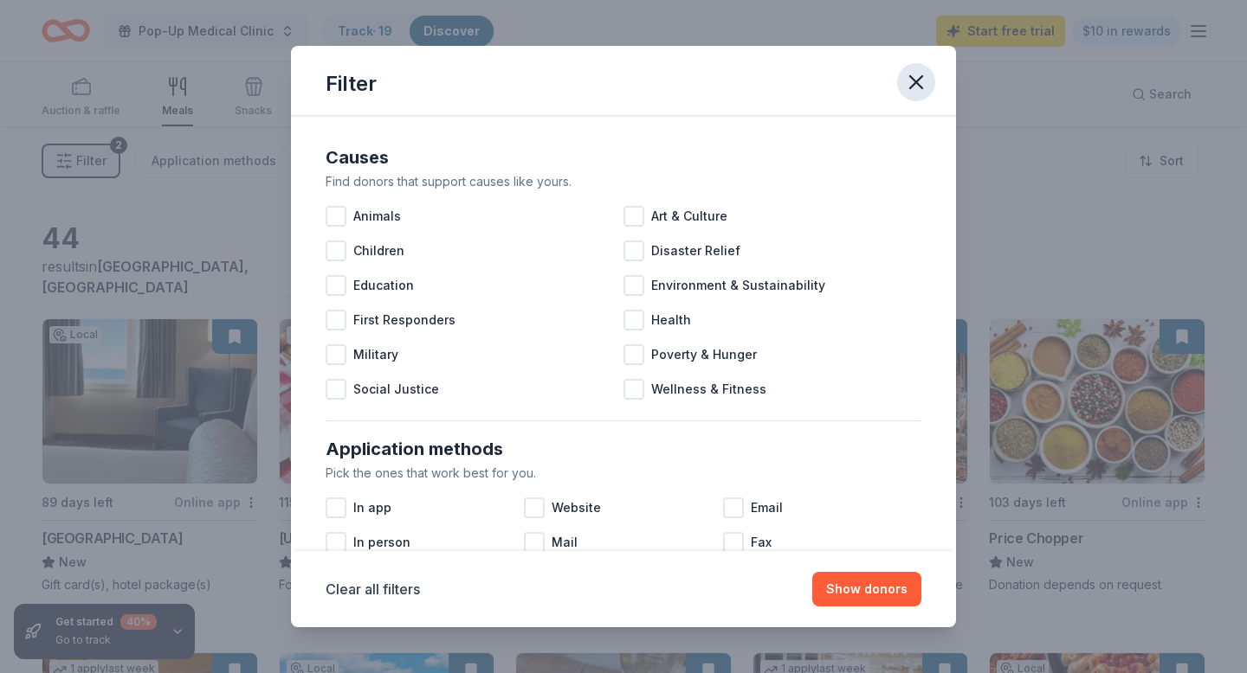
click at [914, 73] on icon "button" at bounding box center [916, 82] width 24 height 24
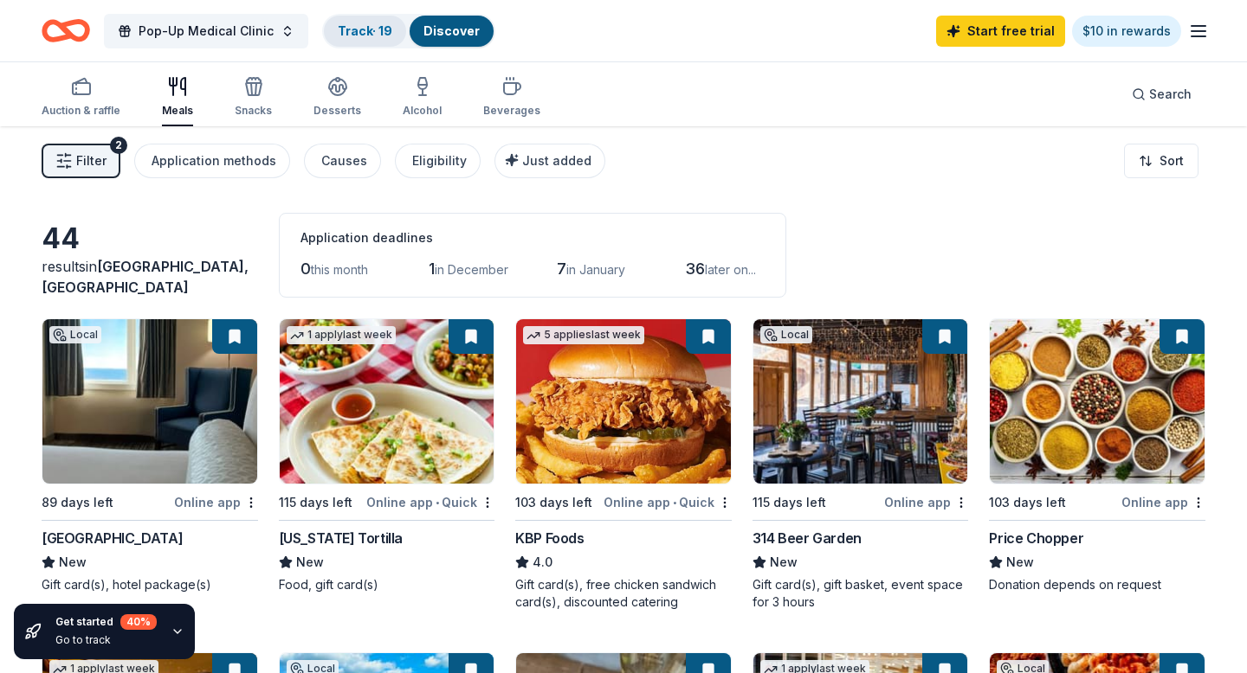
click at [377, 32] on link "Track · 19" at bounding box center [365, 30] width 55 height 15
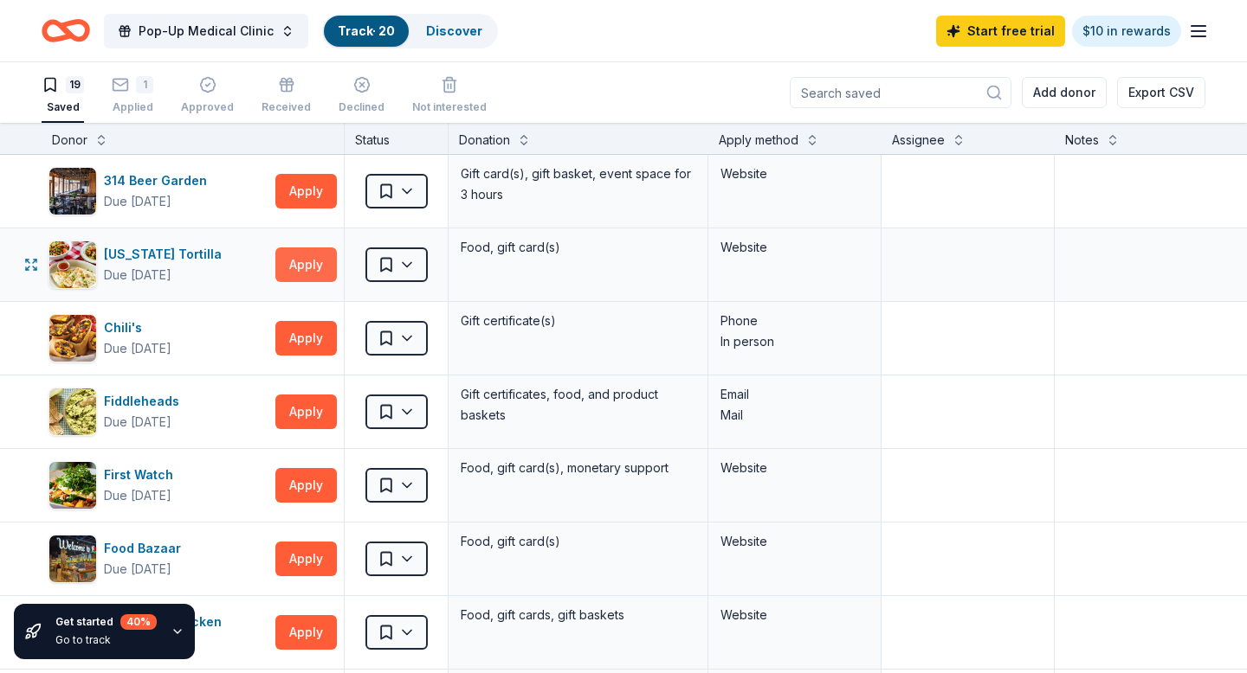
click at [306, 268] on button "Apply" at bounding box center [305, 265] width 61 height 35
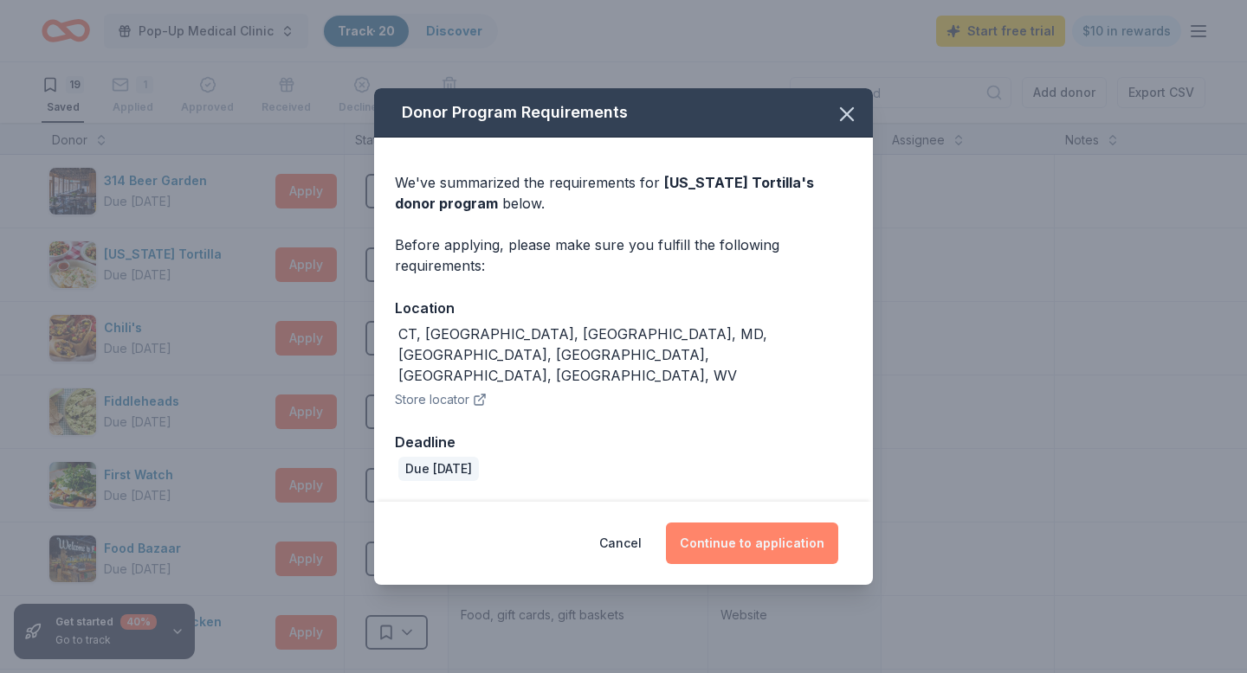
click at [739, 523] on button "Continue to application" at bounding box center [752, 544] width 172 height 42
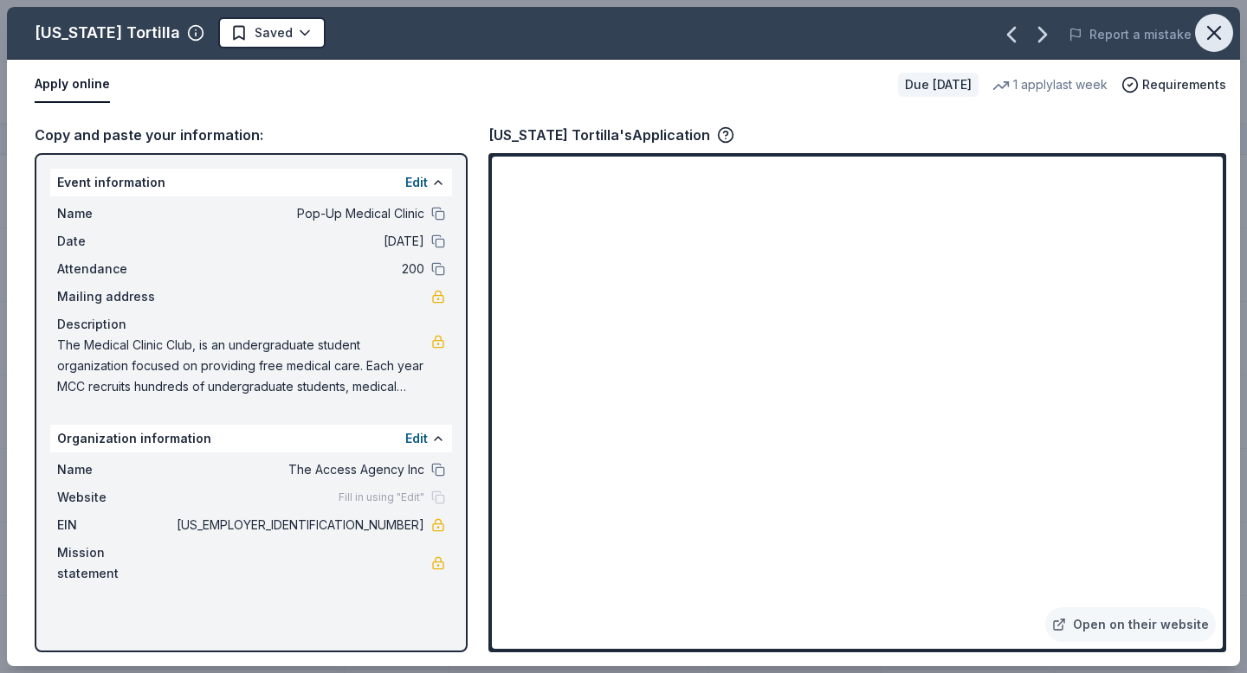
click at [1217, 32] on icon "button" at bounding box center [1214, 33] width 24 height 24
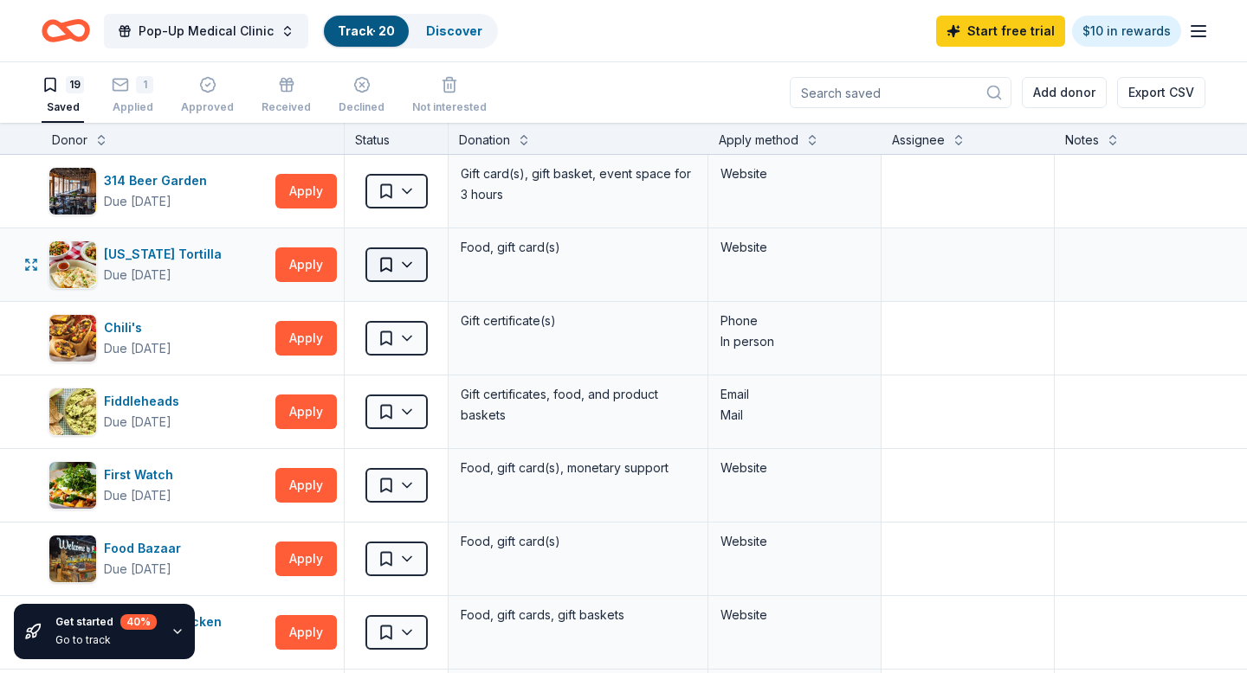
click at [406, 266] on html "Pop-Up Medical Clinic Track · 20 Discover Start free trial $10 in rewards 19 Sa…" at bounding box center [623, 336] width 1247 height 673
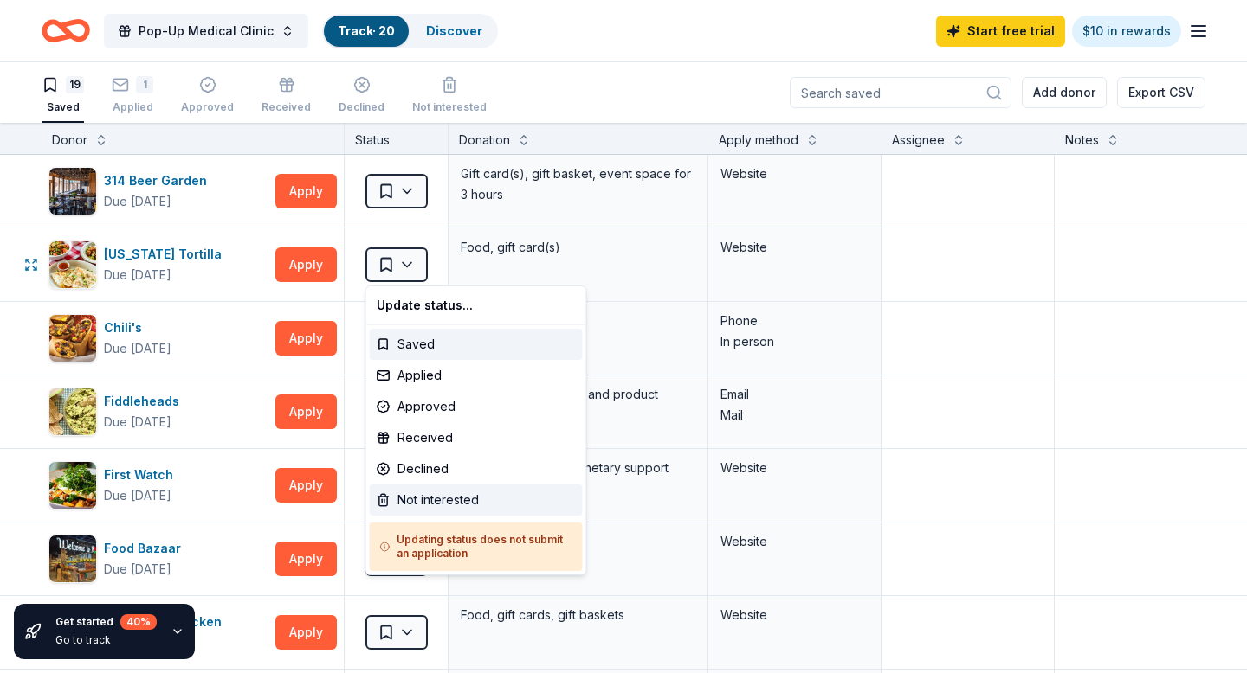
click at [446, 499] on div "Not interested" at bounding box center [476, 500] width 213 height 31
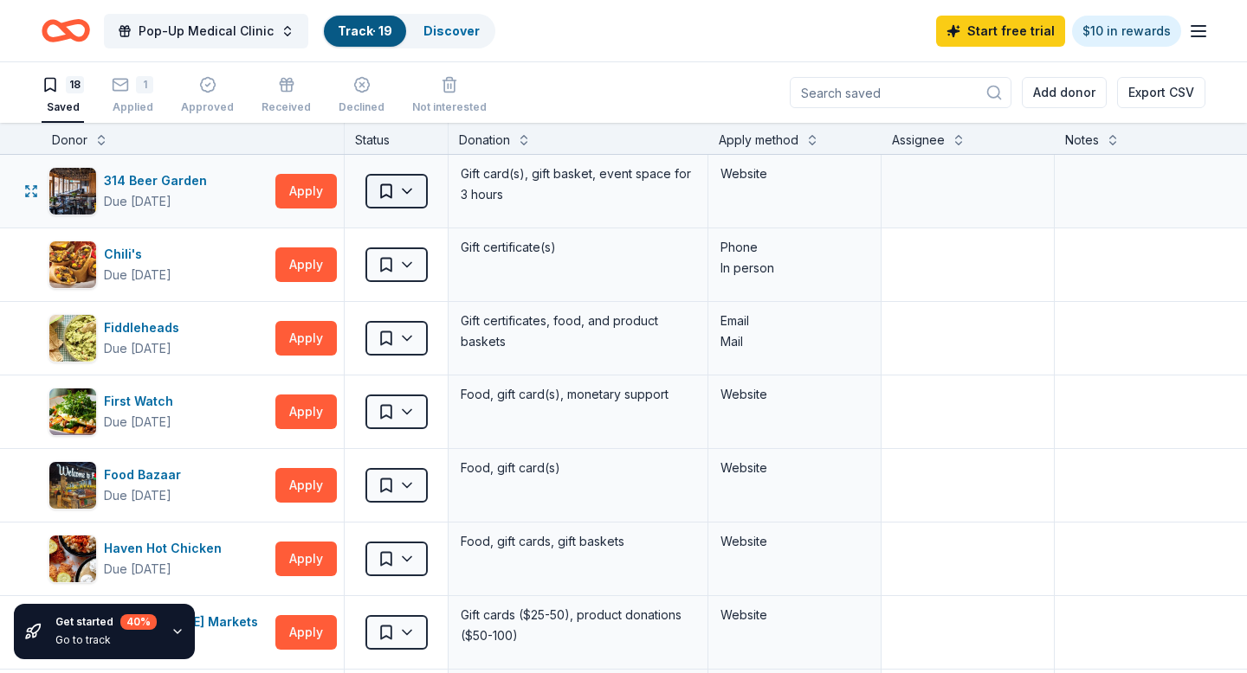
click at [412, 188] on html "Pop-Up Medical Clinic Track · 19 Discover Start free trial $10 in rewards 18 Sa…" at bounding box center [623, 336] width 1247 height 673
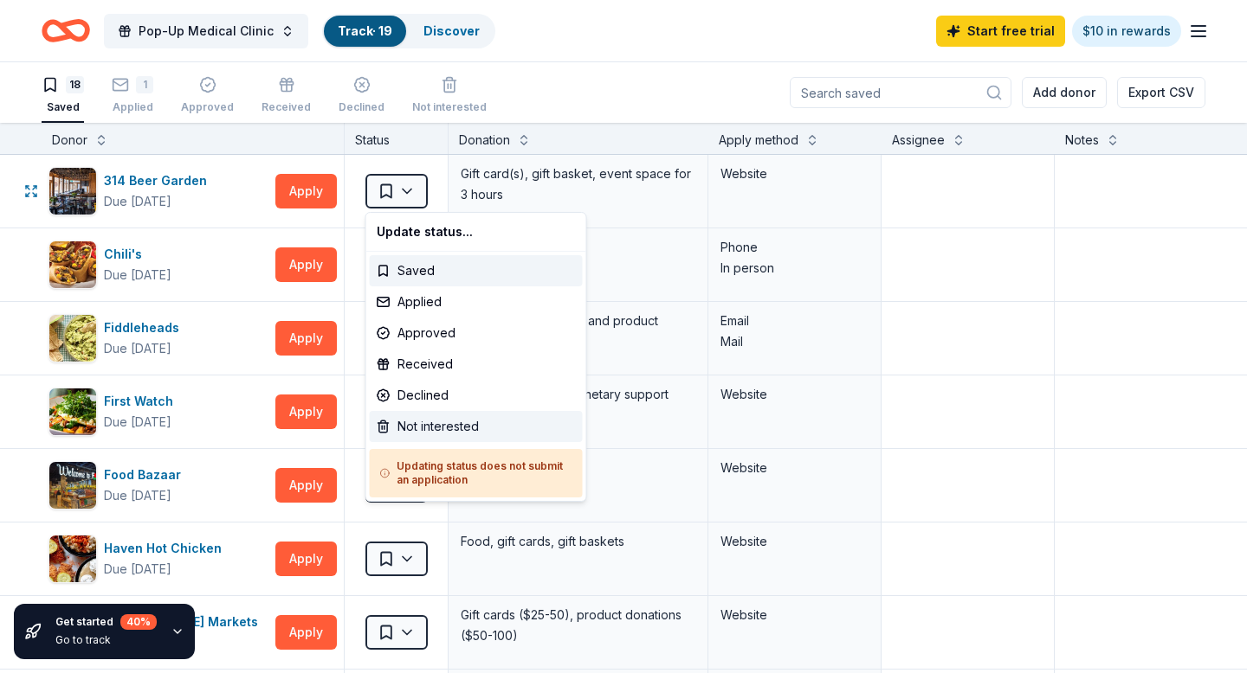
click at [454, 415] on div "Not interested" at bounding box center [476, 426] width 213 height 31
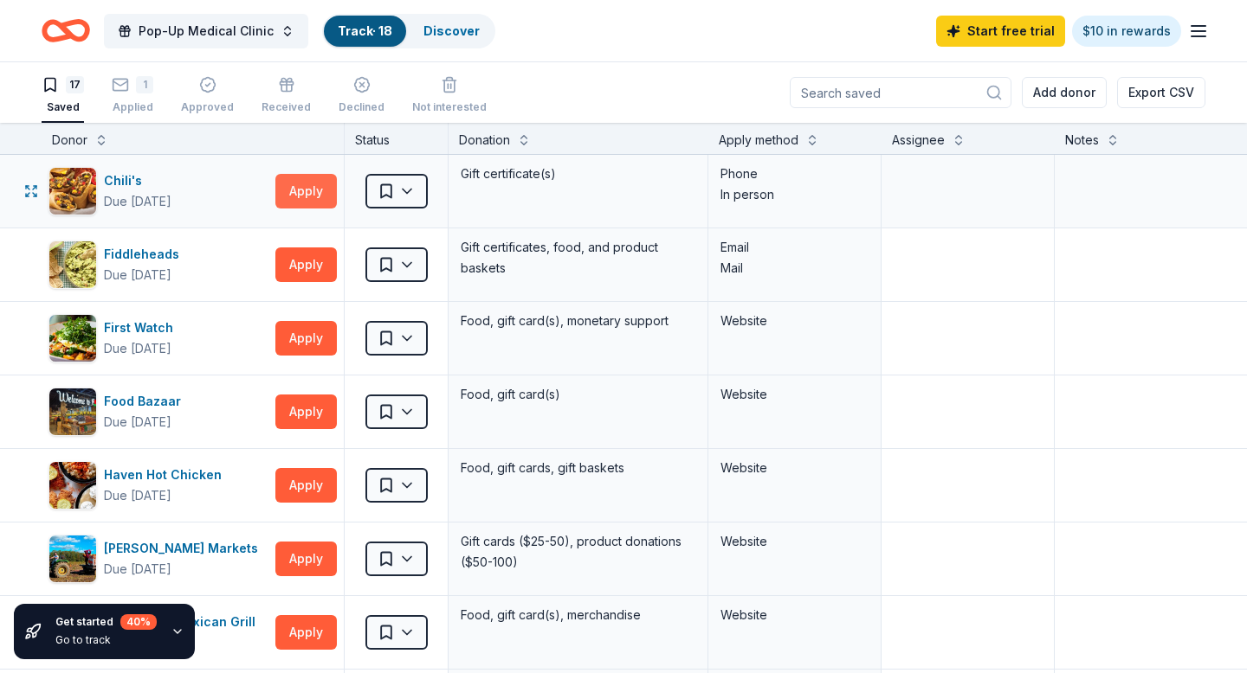
click at [290, 185] on button "Apply" at bounding box center [305, 191] width 61 height 35
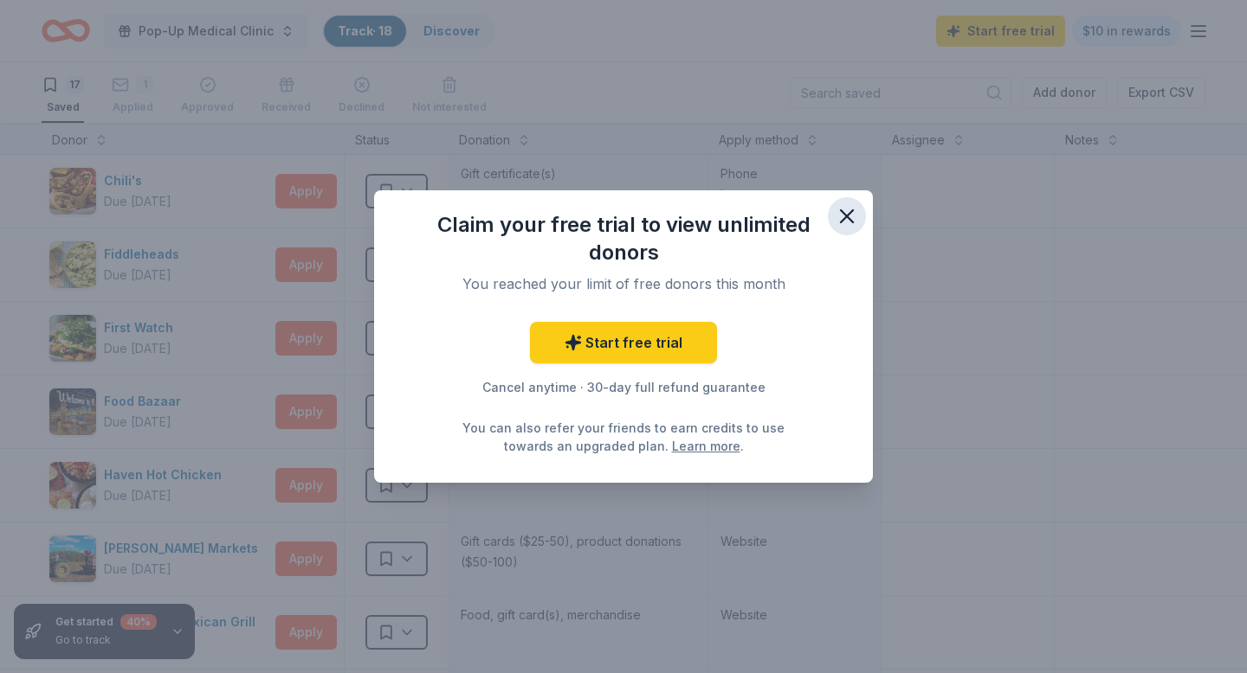
click at [854, 213] on icon "button" at bounding box center [847, 216] width 24 height 24
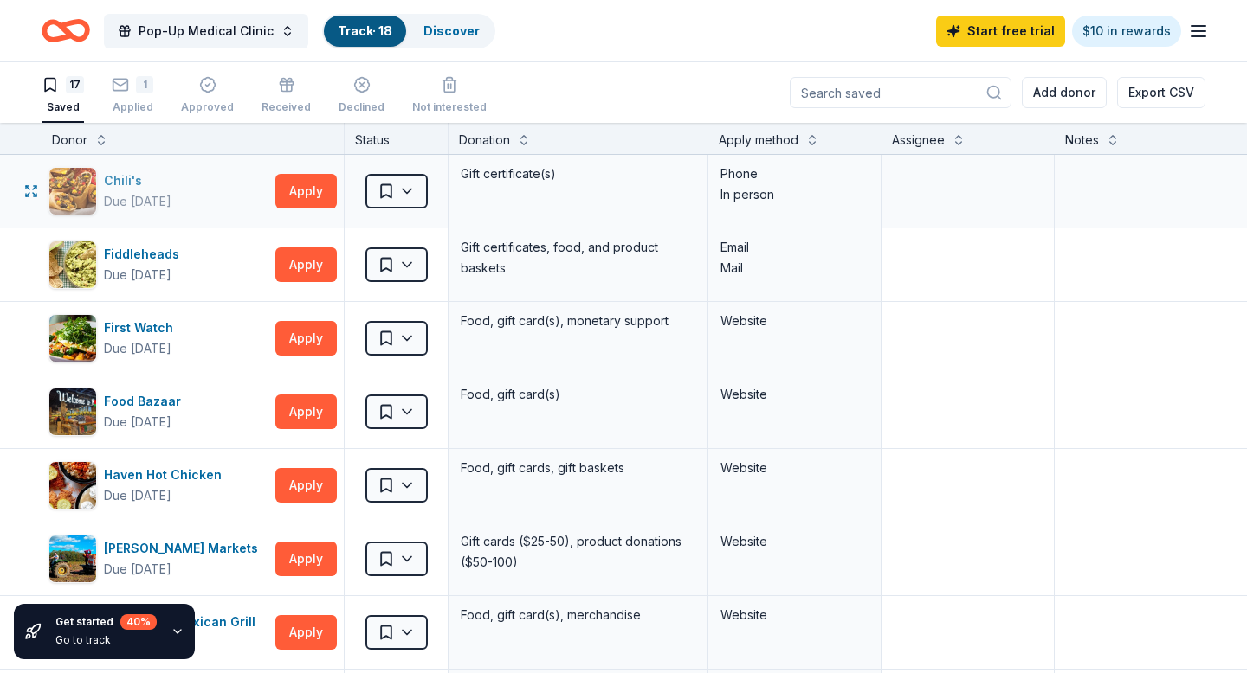
click at [136, 179] on div "Chili's" at bounding box center [138, 181] width 68 height 21
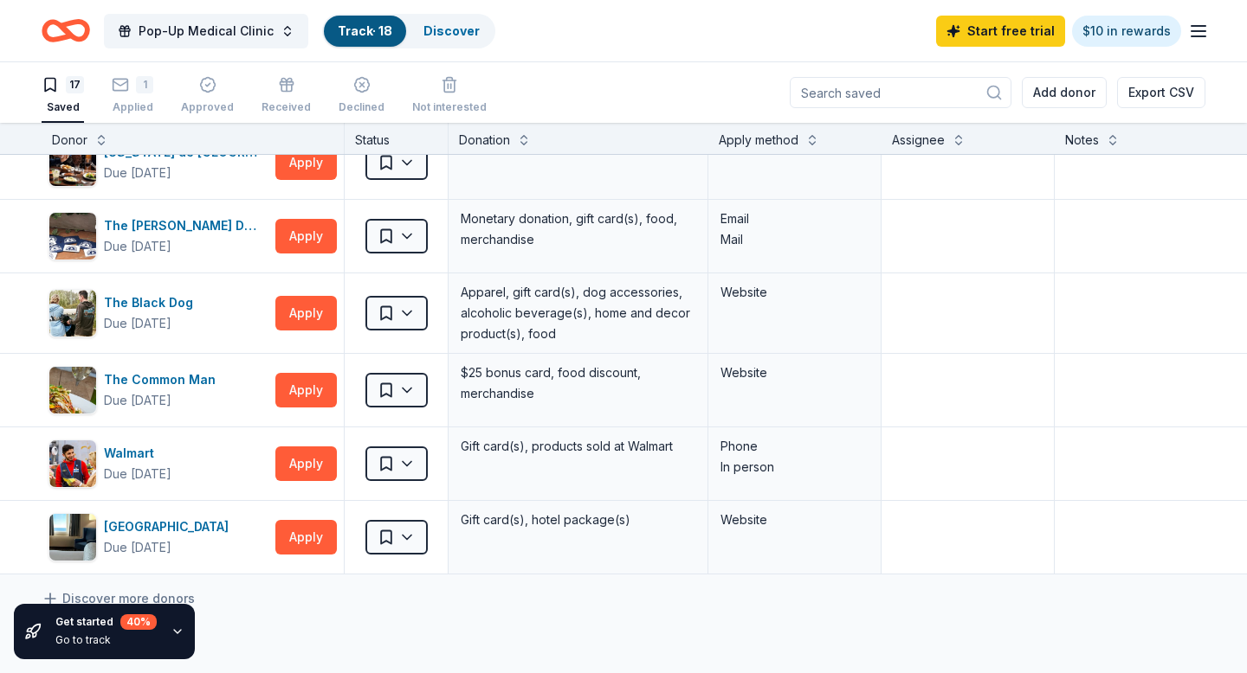
scroll to position [1064, 0]
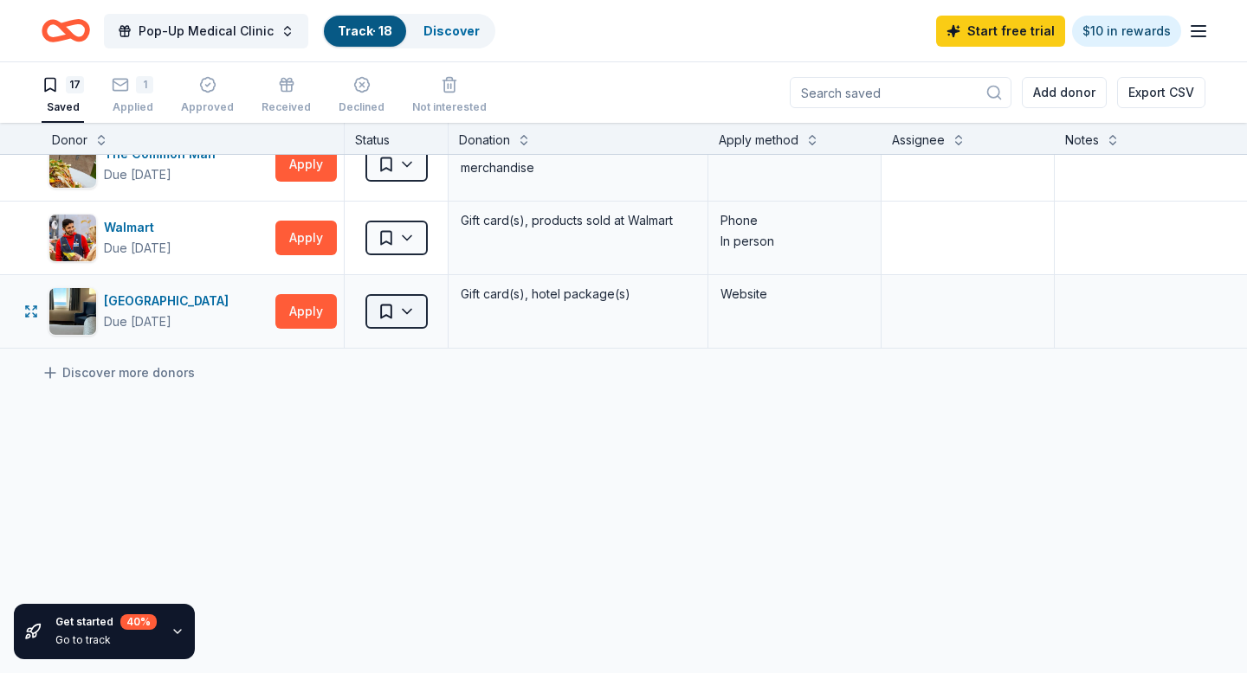
click at [416, 314] on html "Pop-Up Medical Clinic Track · 18 Discover Start free trial $10 in rewards 17 Sa…" at bounding box center [623, 336] width 1247 height 673
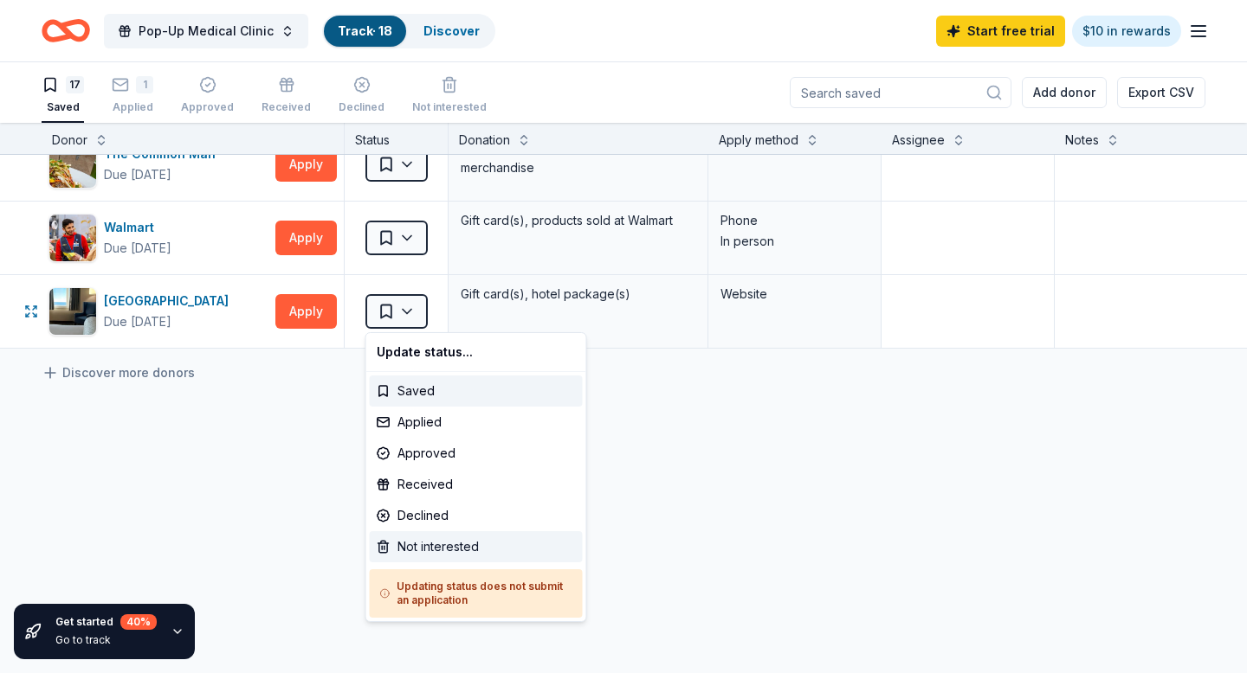
click at [425, 541] on div "Not interested" at bounding box center [476, 547] width 213 height 31
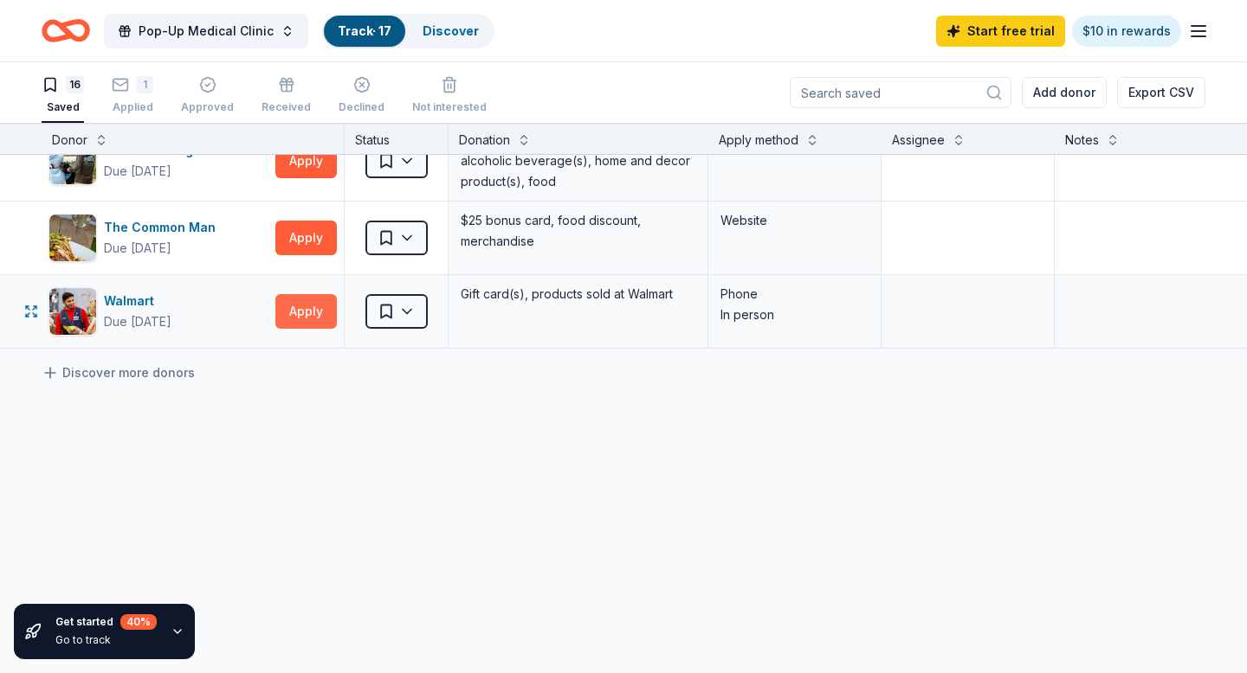
click at [303, 304] on button "Apply" at bounding box center [305, 311] width 61 height 35
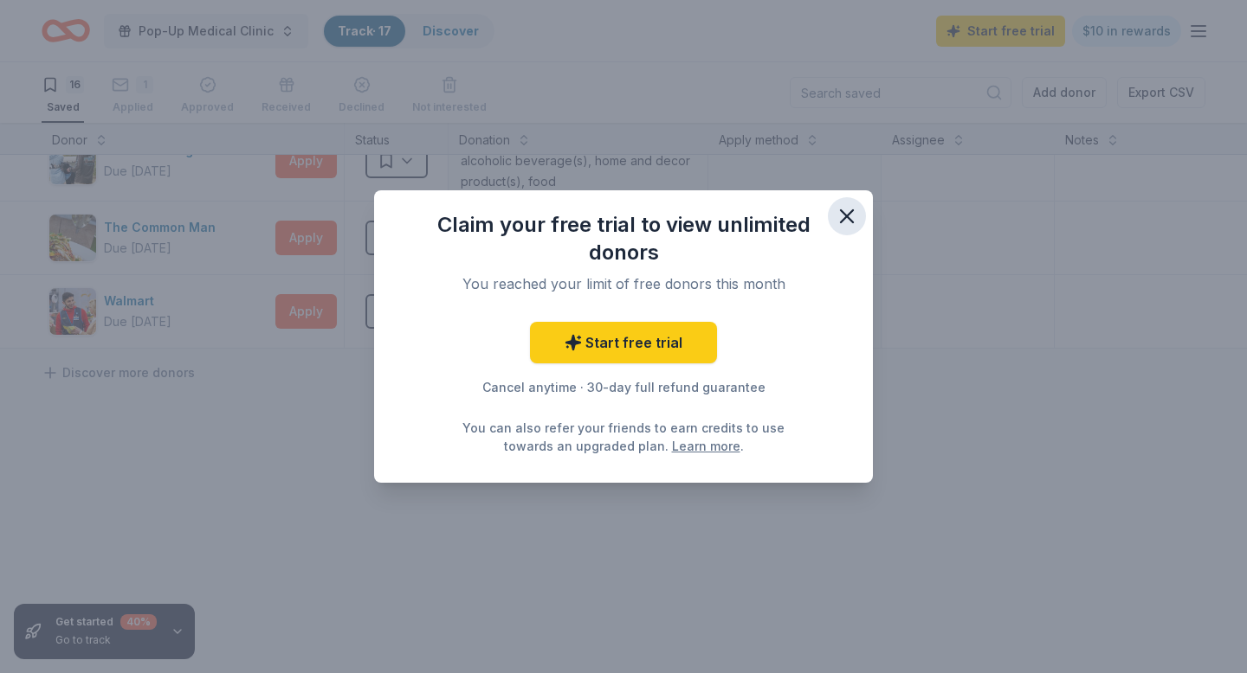
click at [847, 214] on icon "button" at bounding box center [847, 216] width 24 height 24
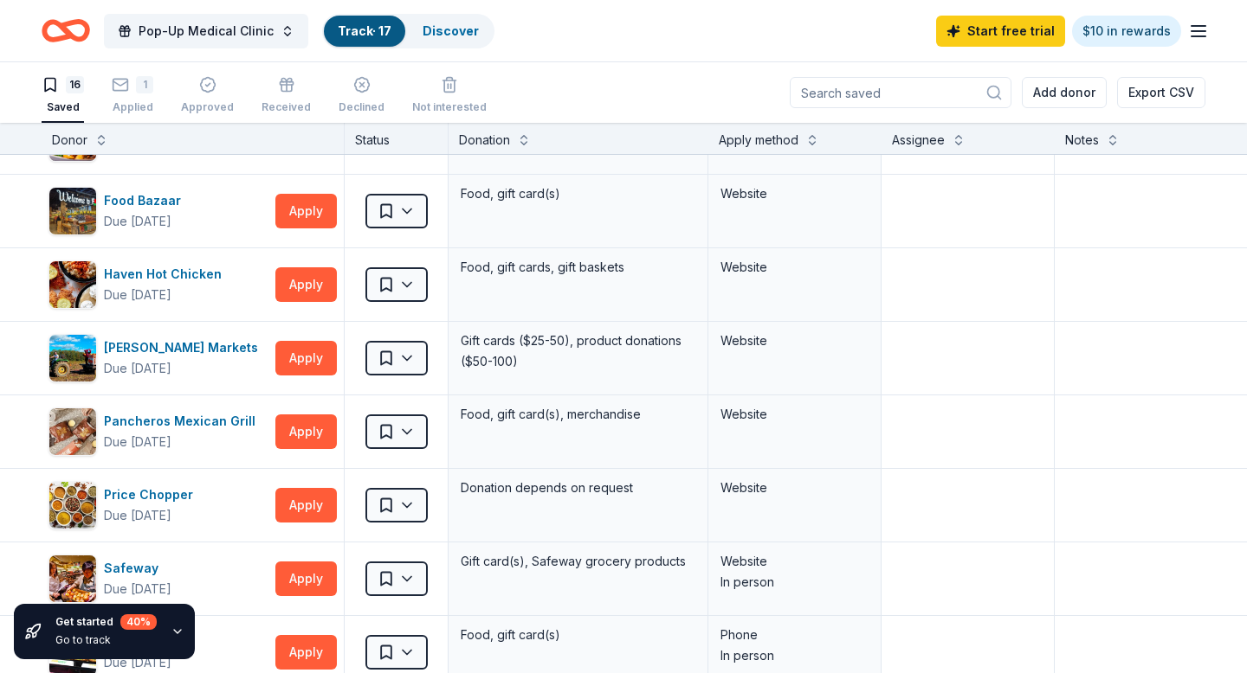
scroll to position [0, 0]
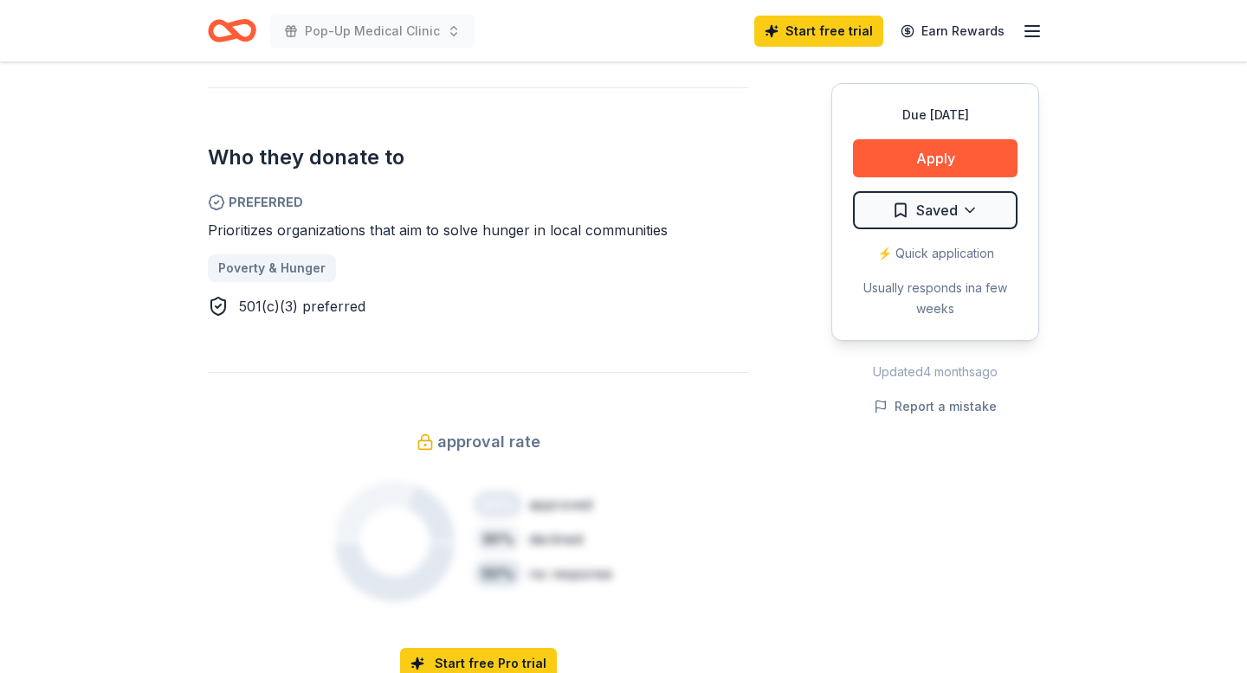
scroll to position [929, 0]
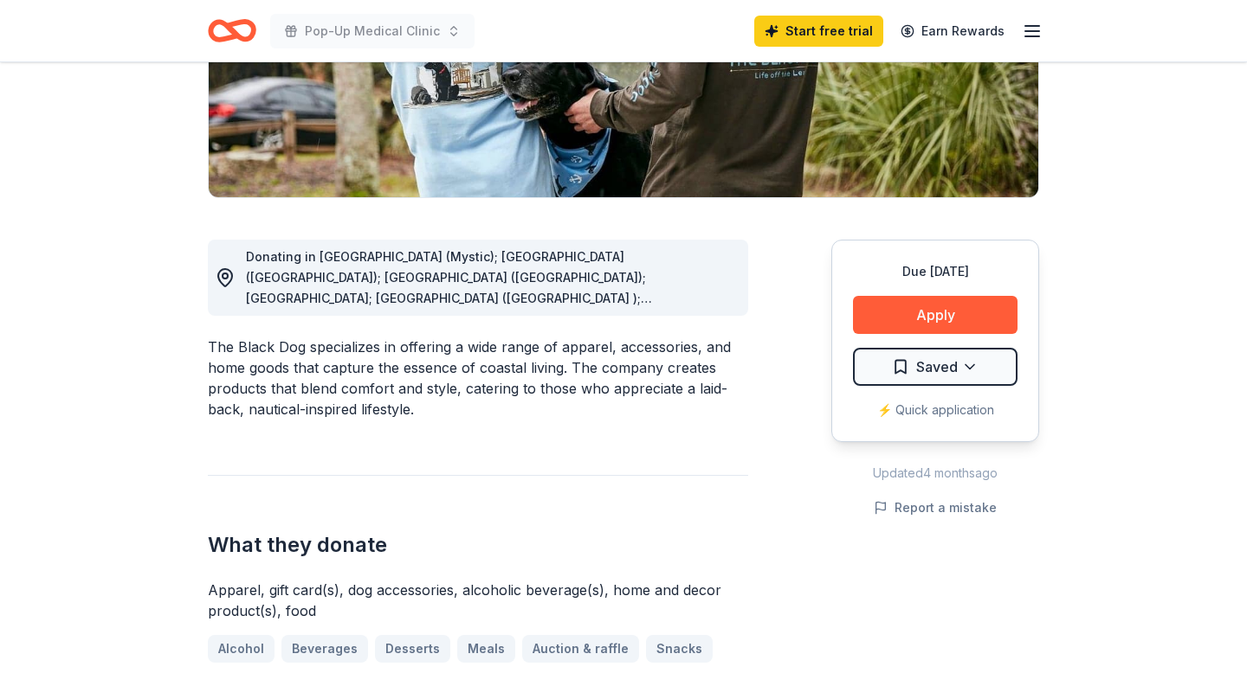
scroll to position [331, 0]
